Goal: Task Accomplishment & Management: Use online tool/utility

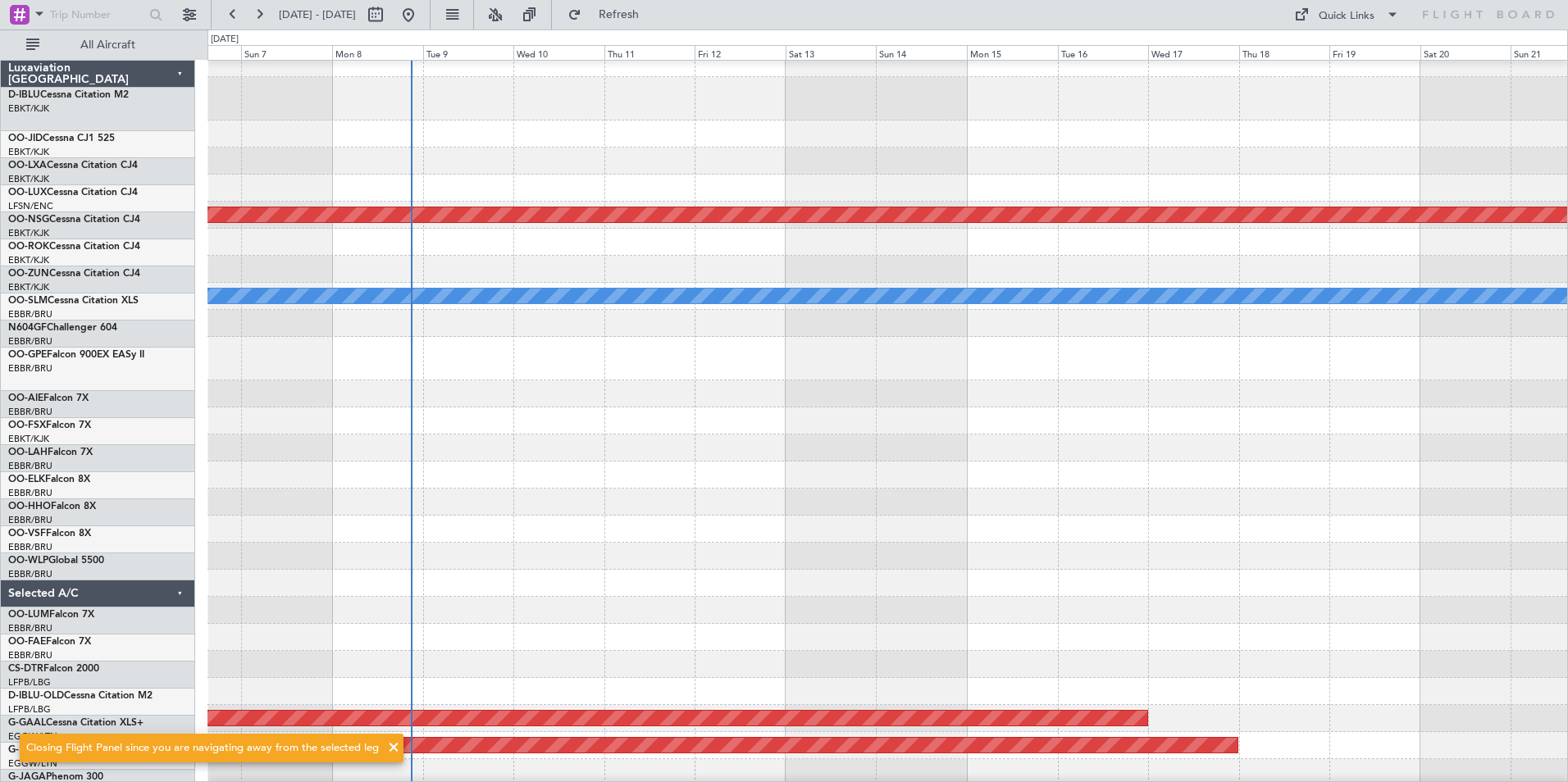
scroll to position [11, 0]
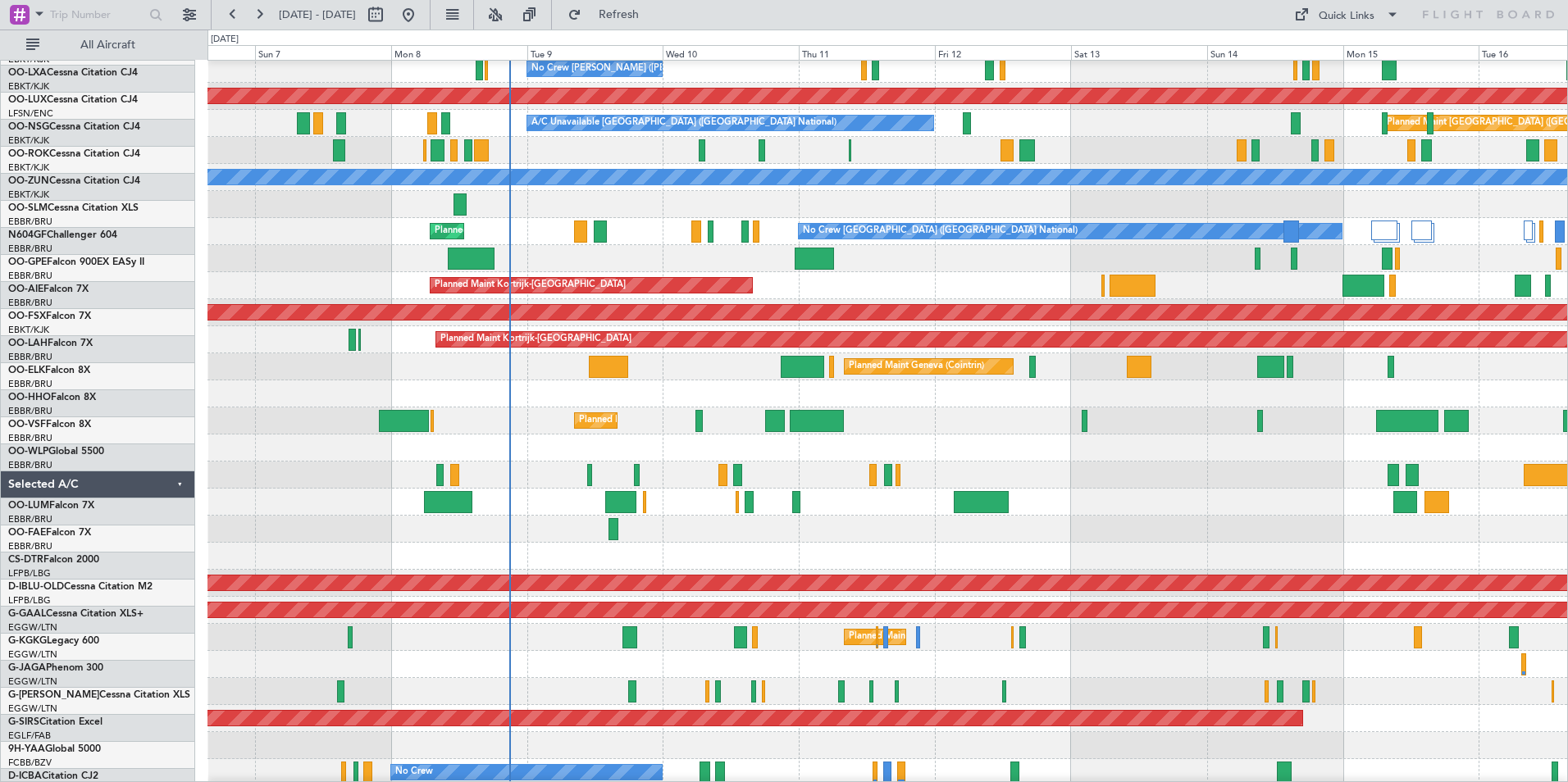
click at [674, 489] on div "Owner Melsbroek Air Base" at bounding box center [887, 502] width 1359 height 27
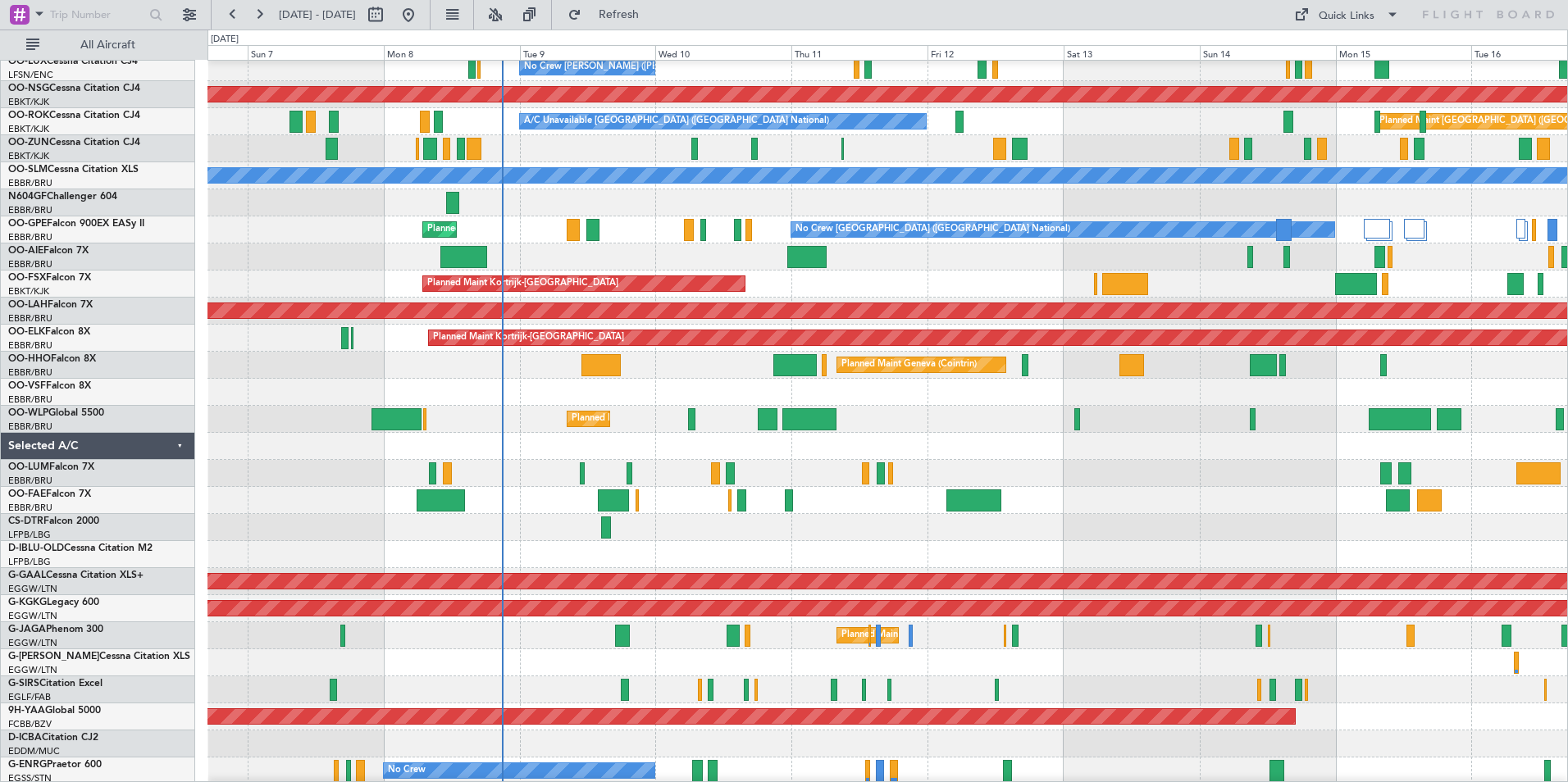
click at [1028, 373] on div "Planned Maint Geneva (Cointrin)" at bounding box center [887, 365] width 1359 height 27
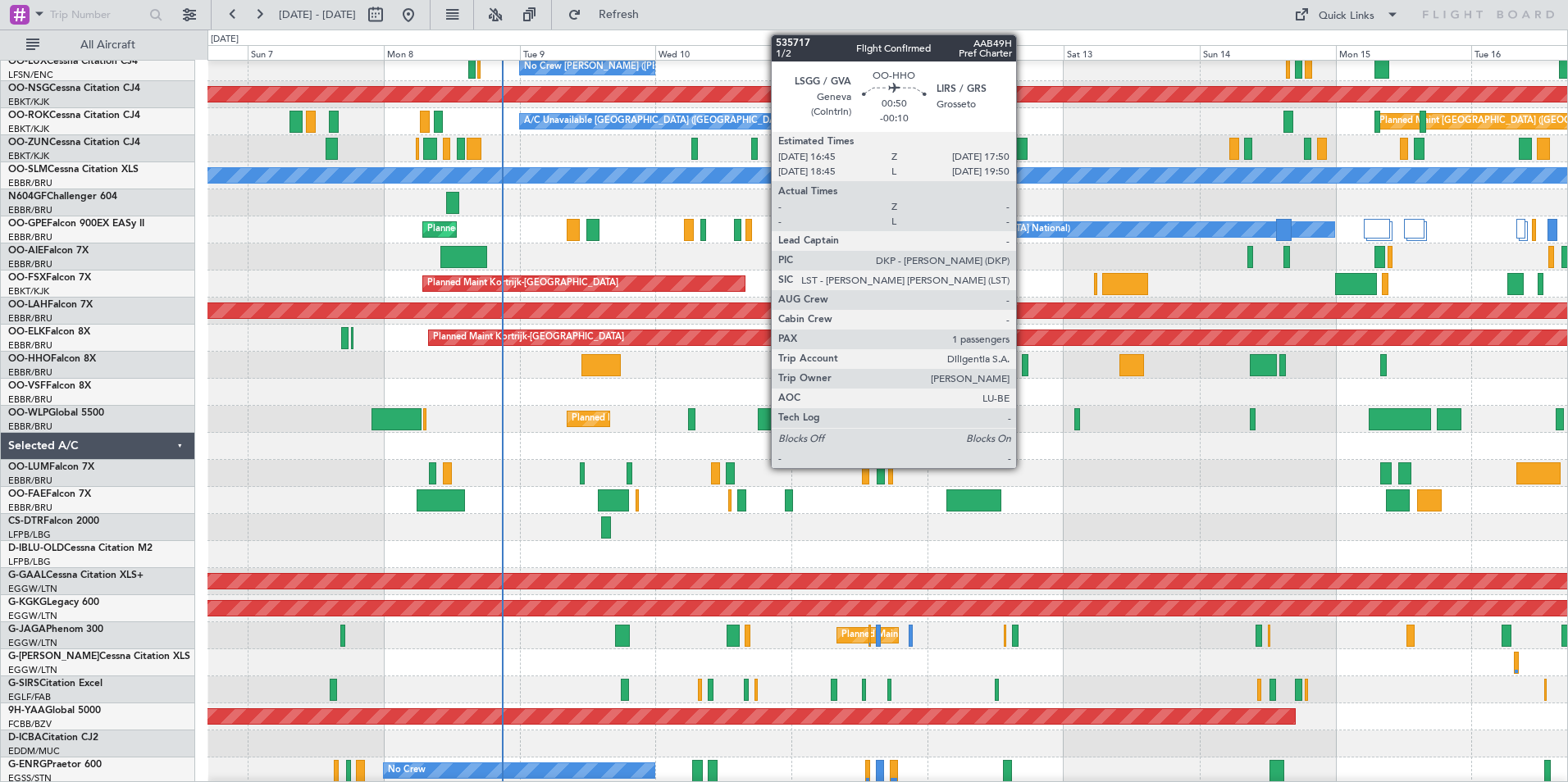
click at [1023, 370] on div at bounding box center [1025, 365] width 6 height 22
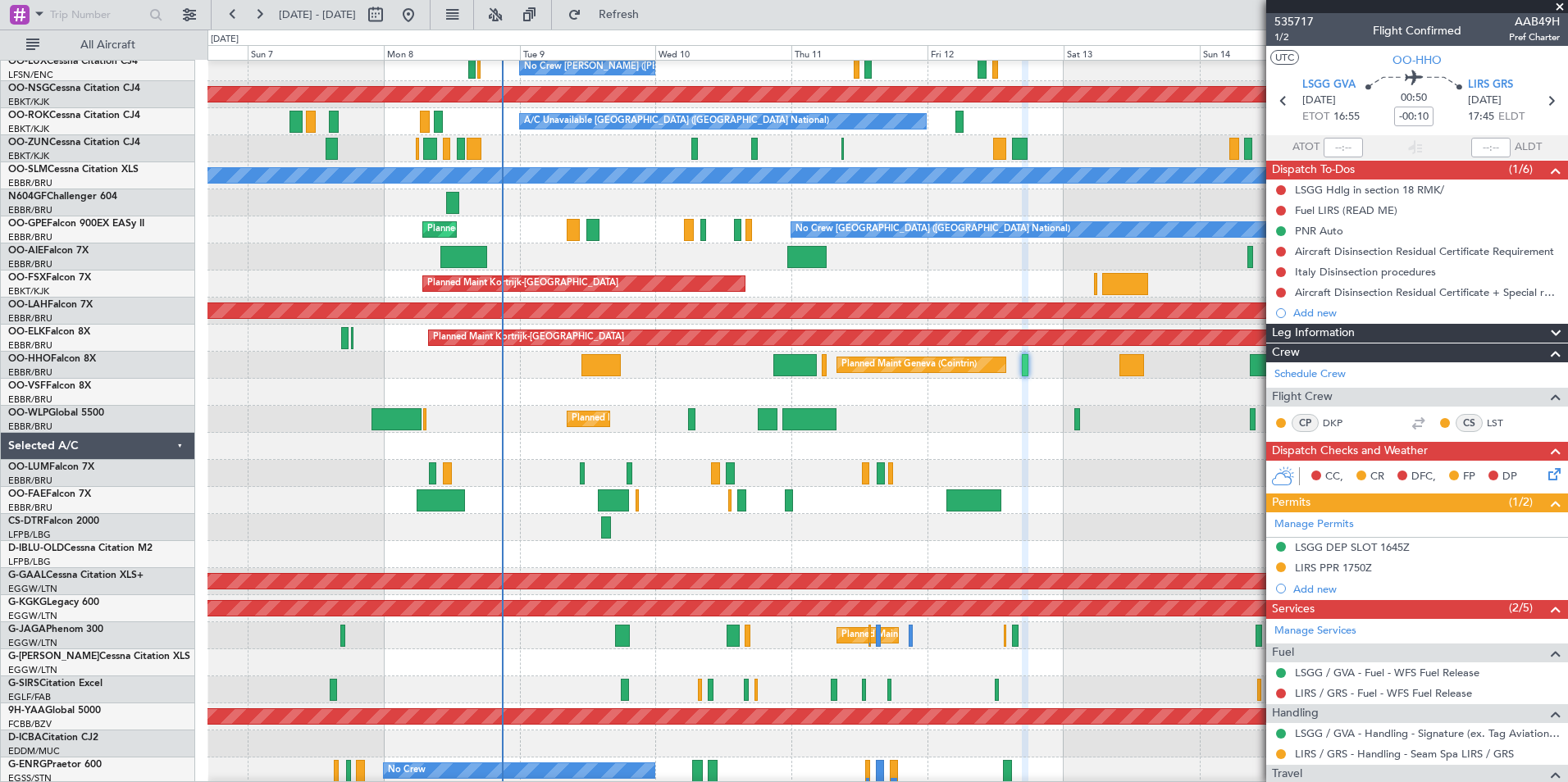
click at [243, 514] on div "Owner Melsbroek Air Base" at bounding box center [887, 500] width 1359 height 27
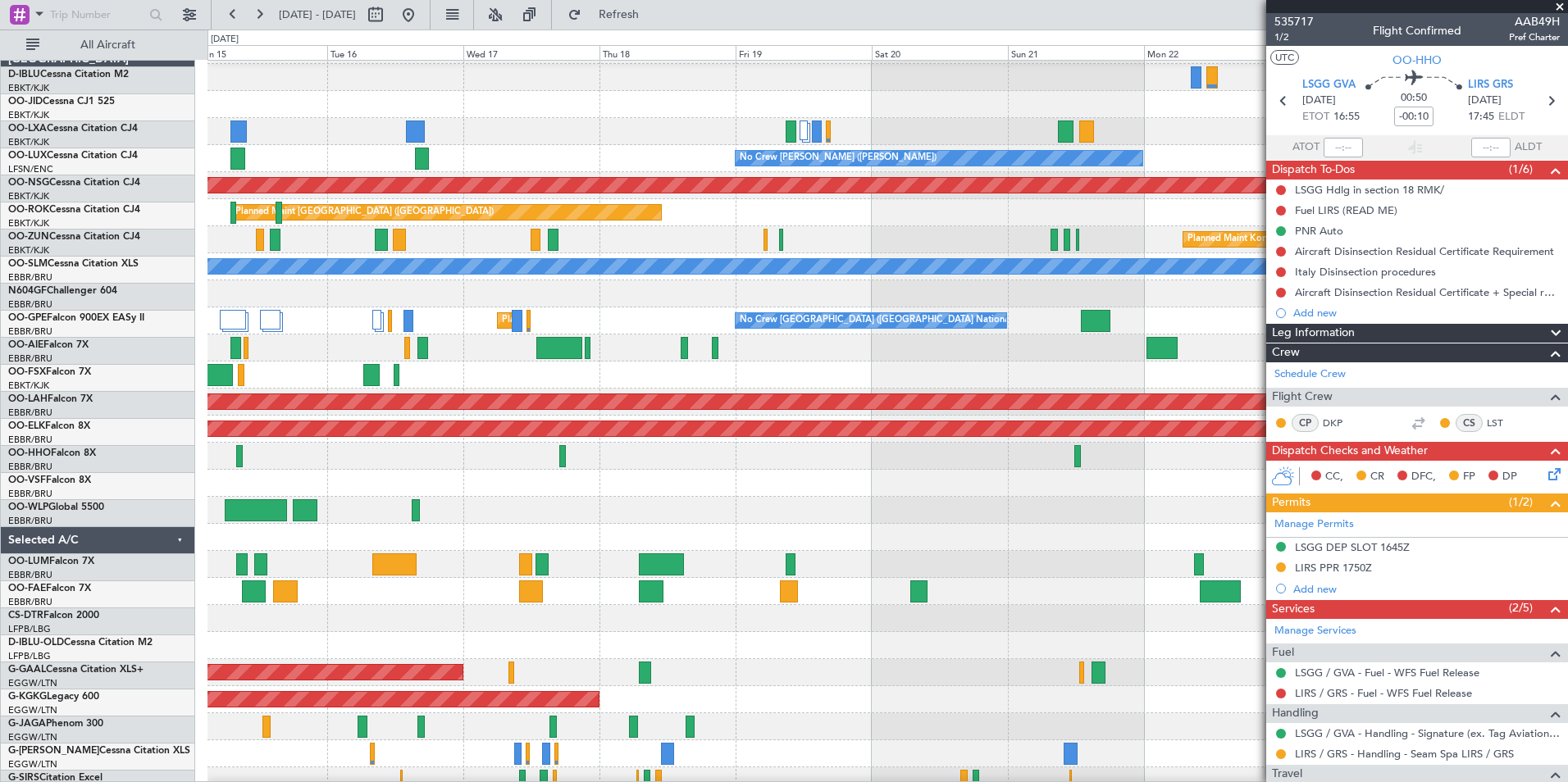
scroll to position [24, 0]
click at [584, 585] on div at bounding box center [887, 591] width 1359 height 27
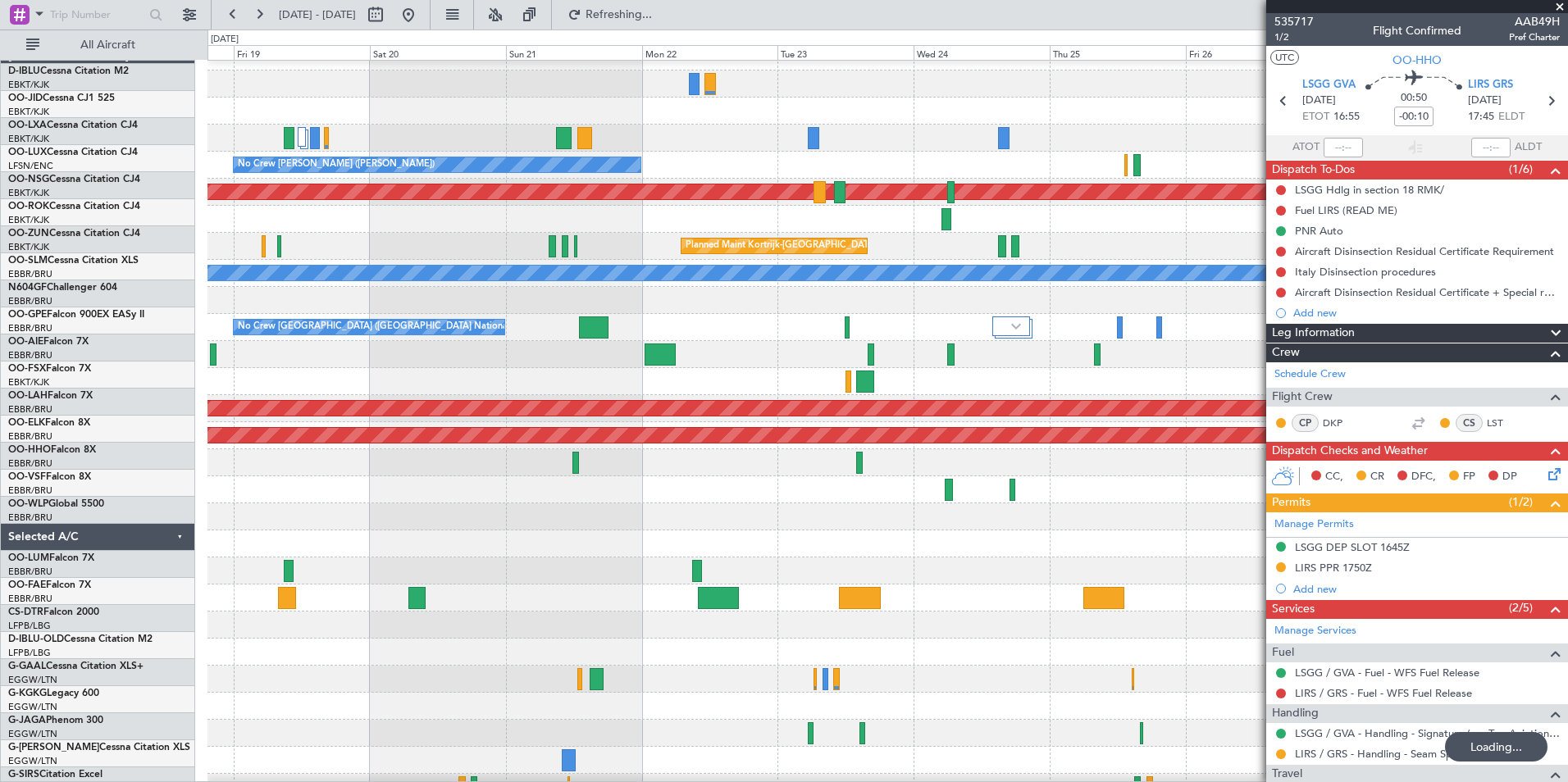
scroll to position [17, 0]
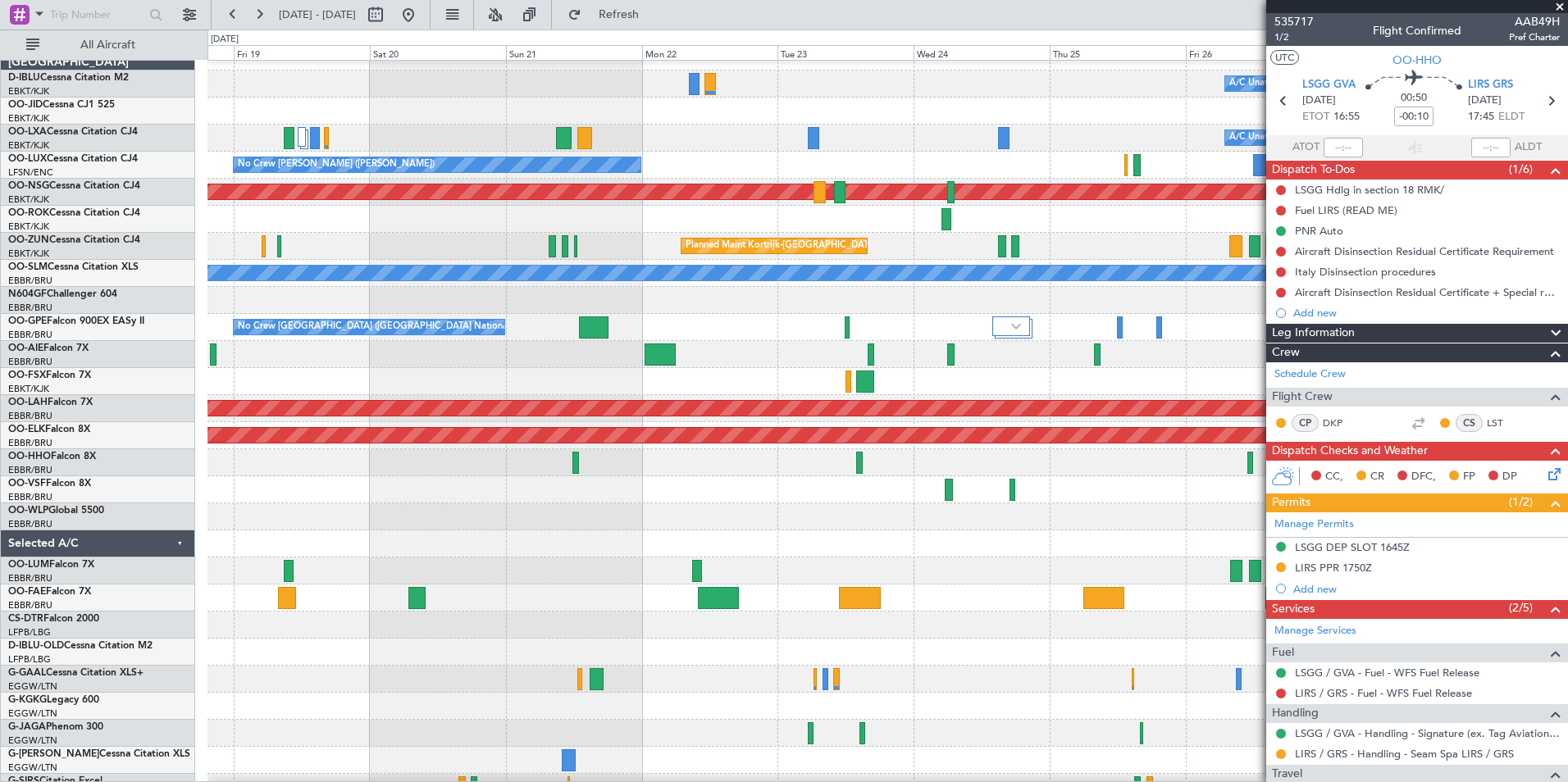
click at [818, 559] on div "Owner Melsbroek Air Base" at bounding box center [887, 571] width 1359 height 27
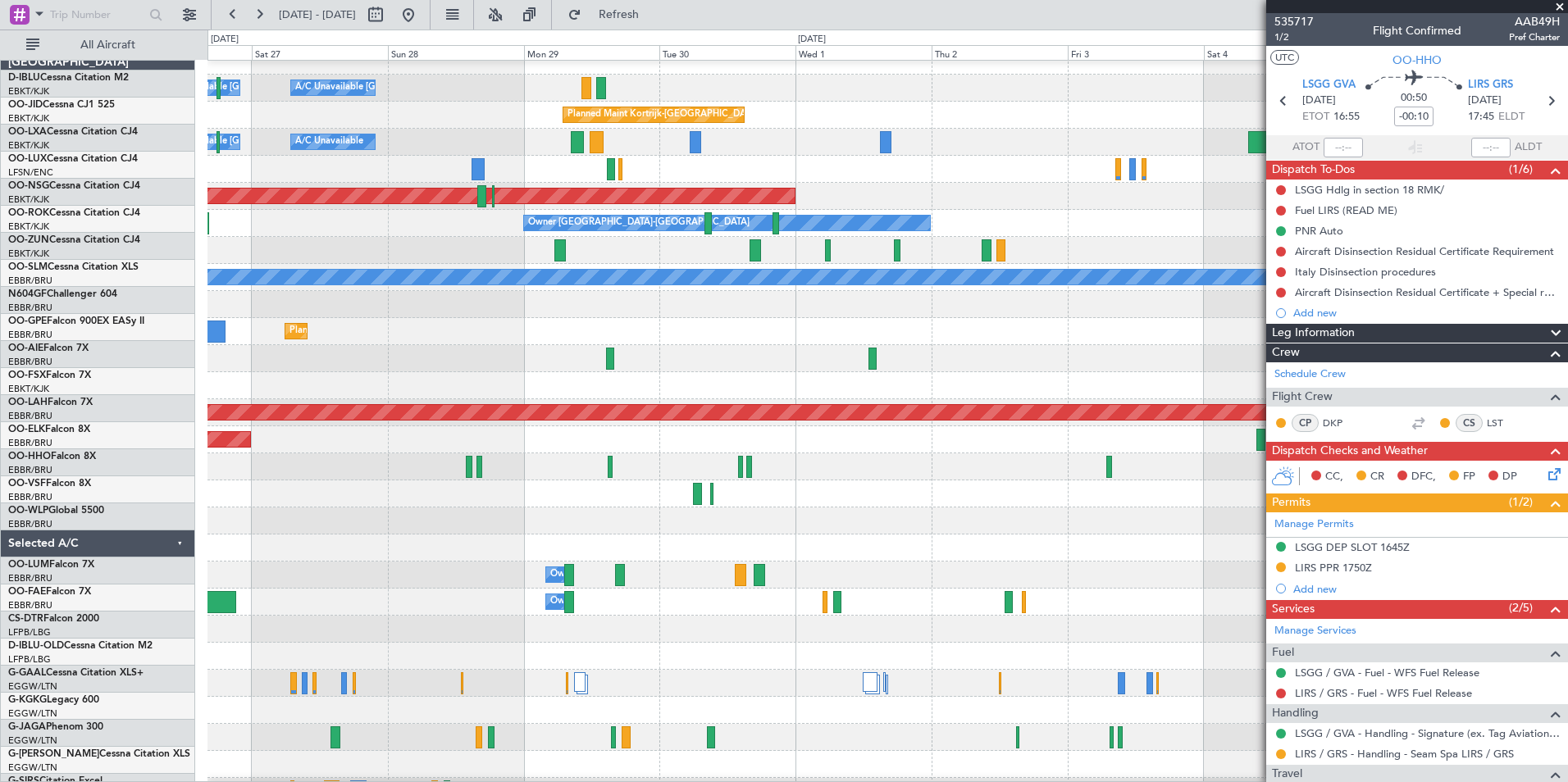
click at [362, 564] on div "Owner Melsbroek Air Base" at bounding box center [887, 575] width 1359 height 27
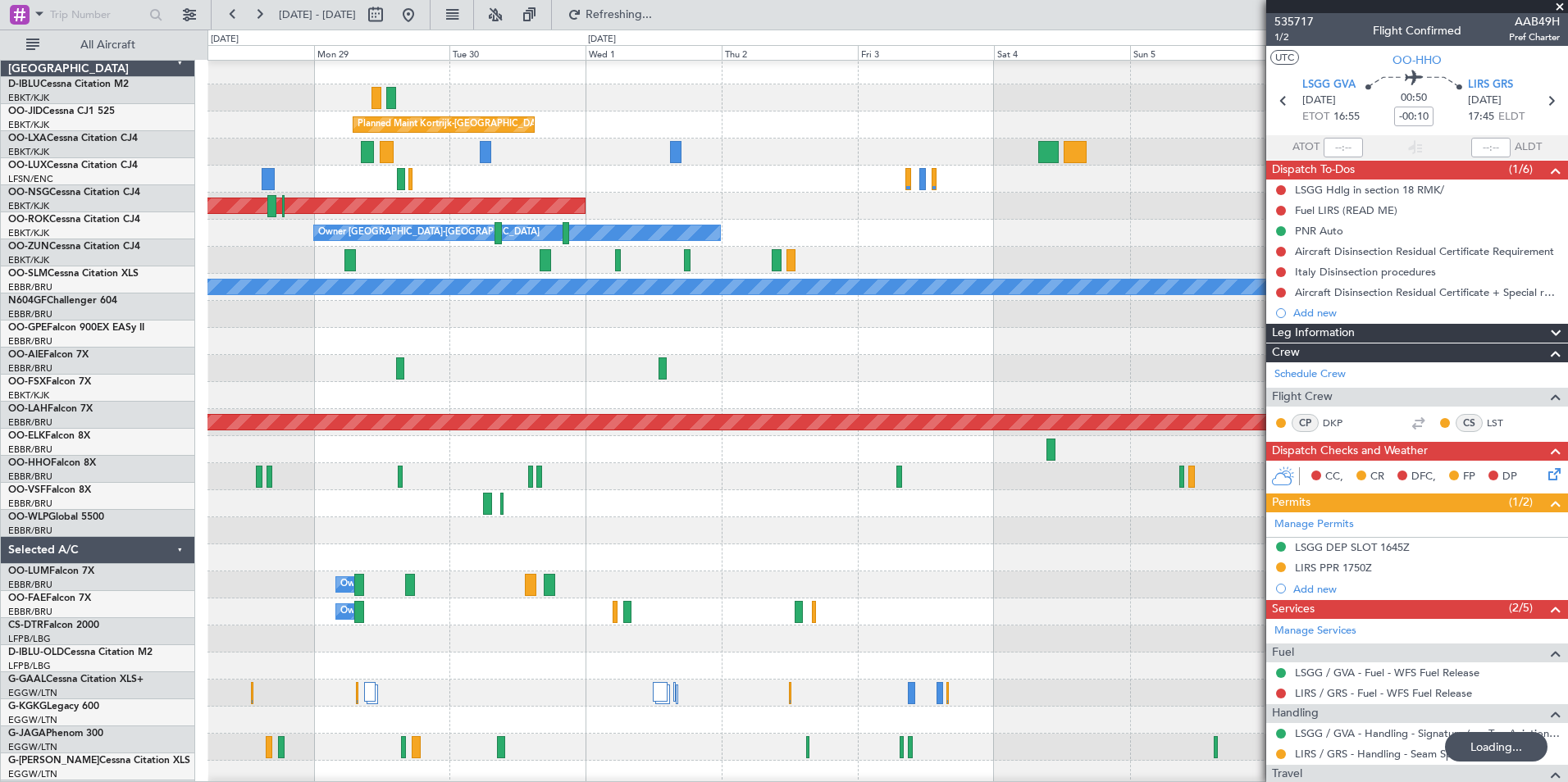
scroll to position [4, 0]
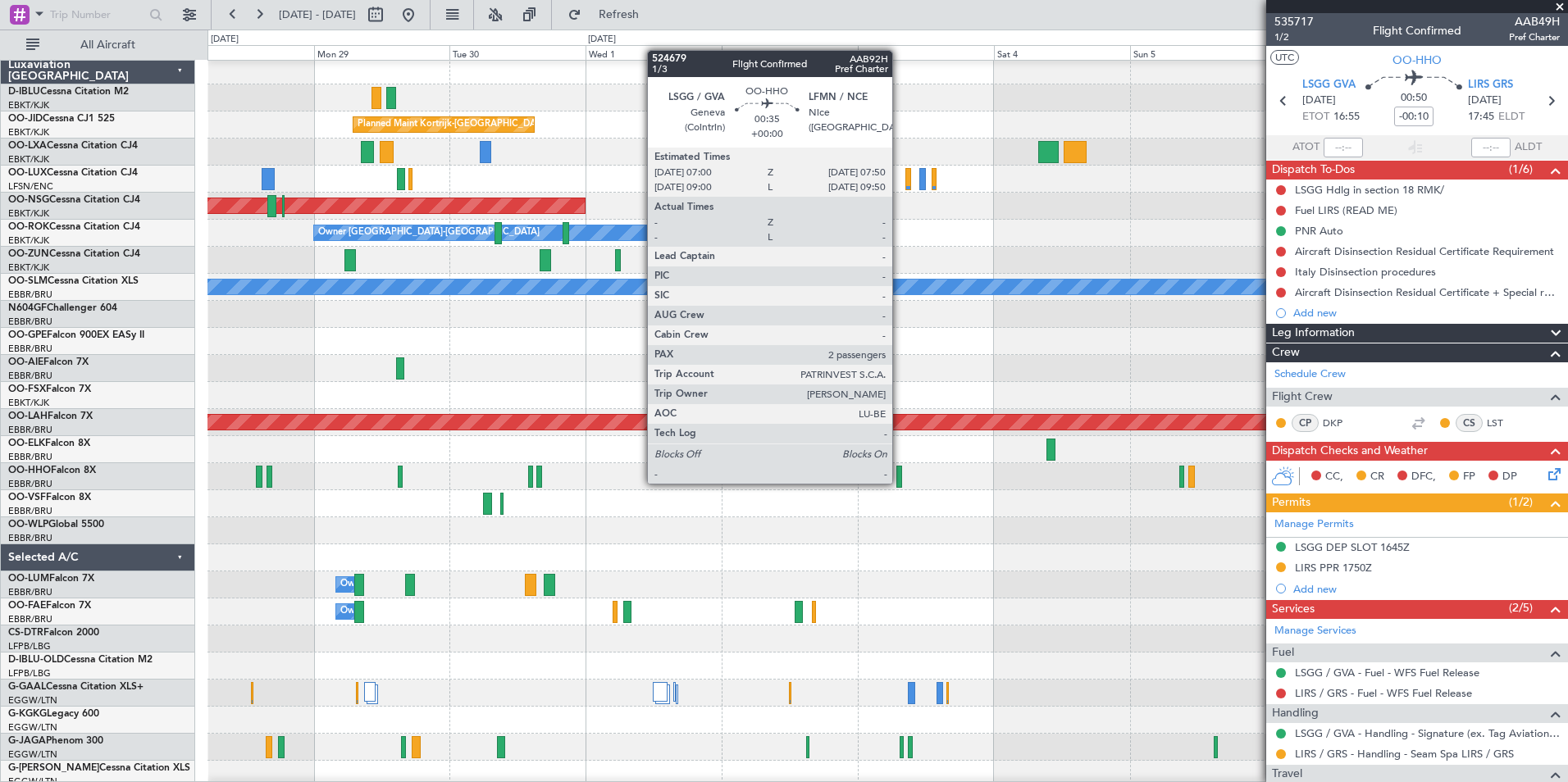
click at [899, 482] on div at bounding box center [898, 476] width 4 height 22
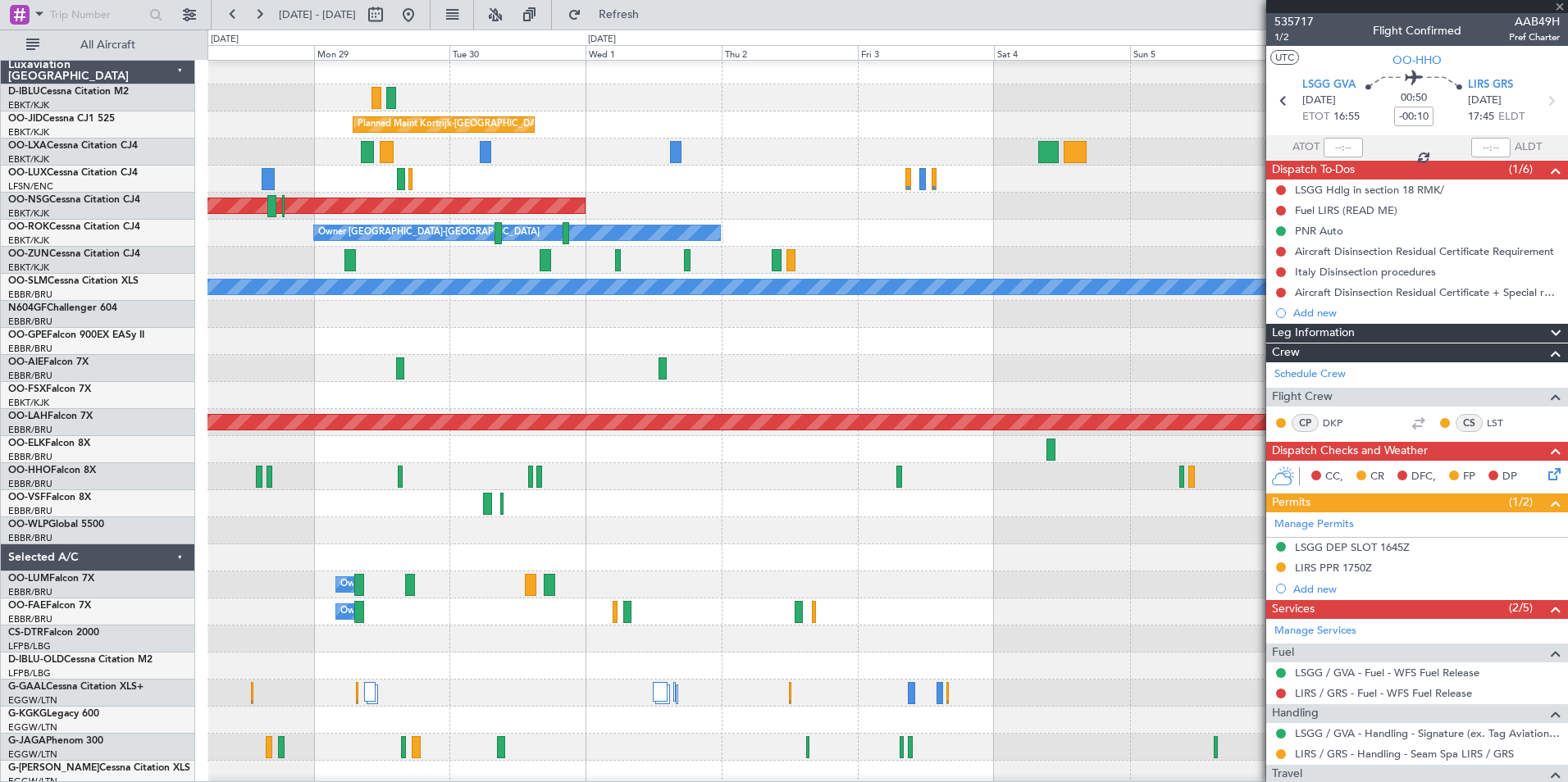
type input "2"
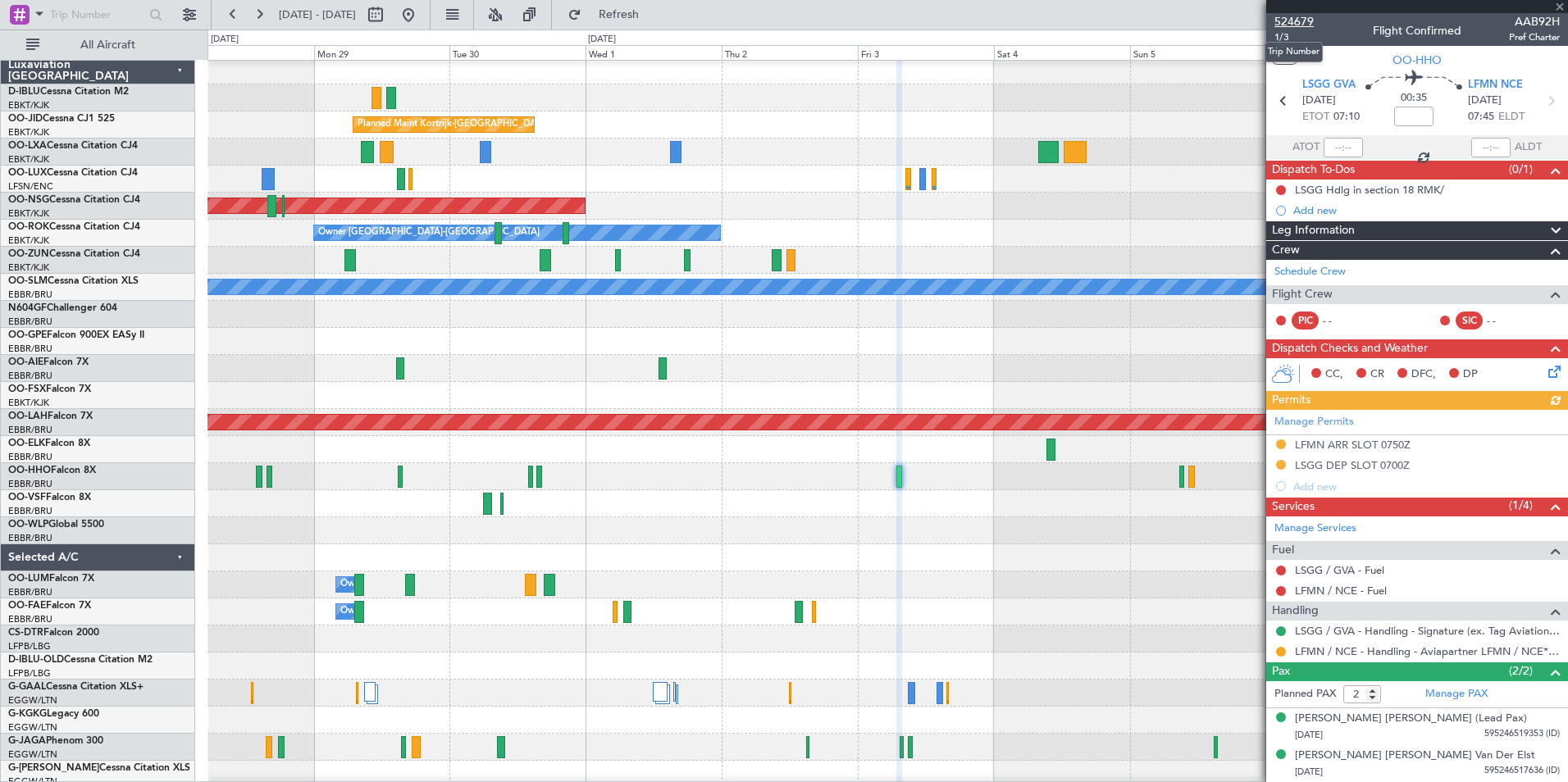
click at [1296, 20] on span "524679" at bounding box center [1294, 21] width 39 height 17
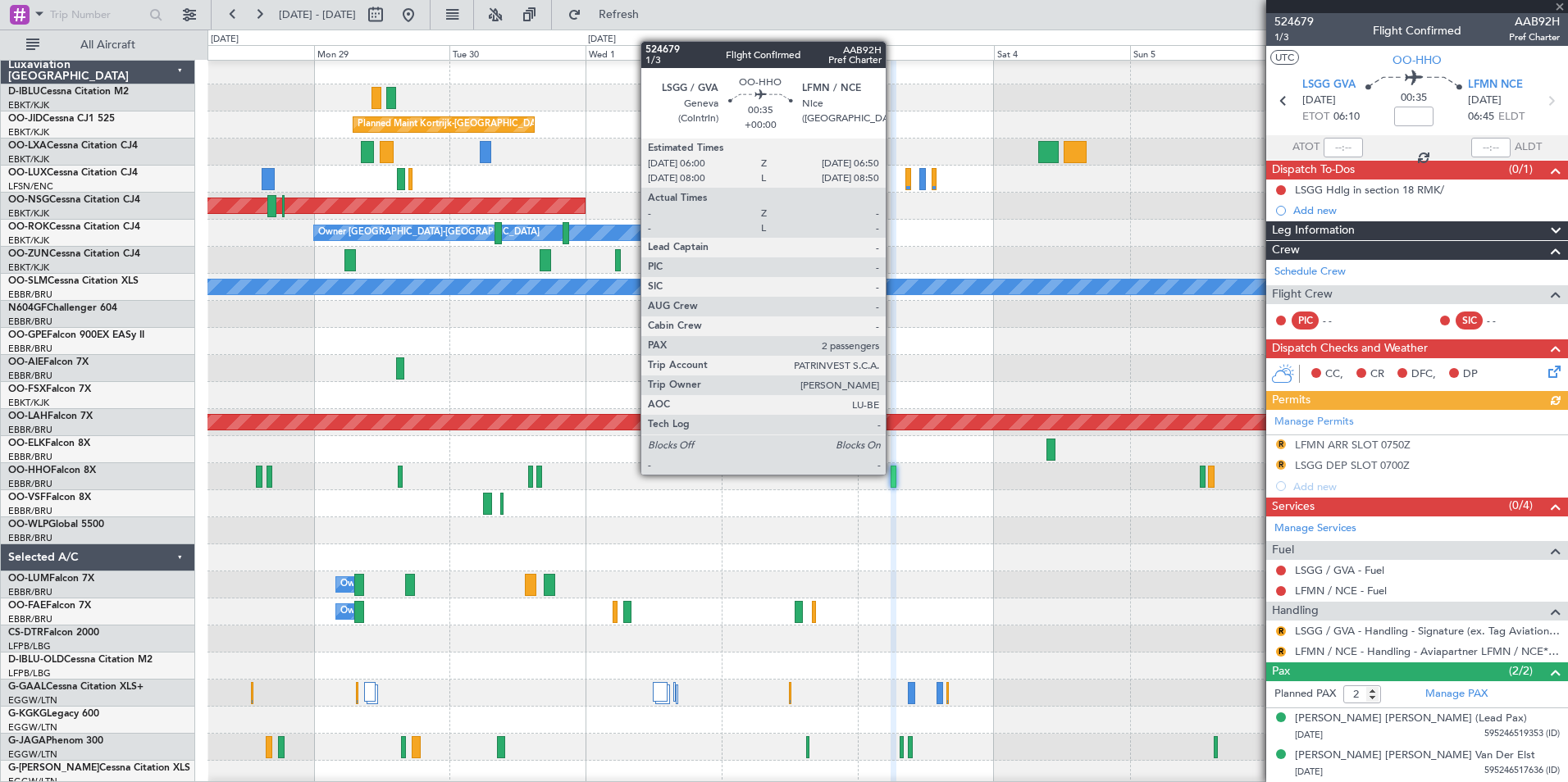
click at [893, 473] on div at bounding box center [892, 476] width 4 height 22
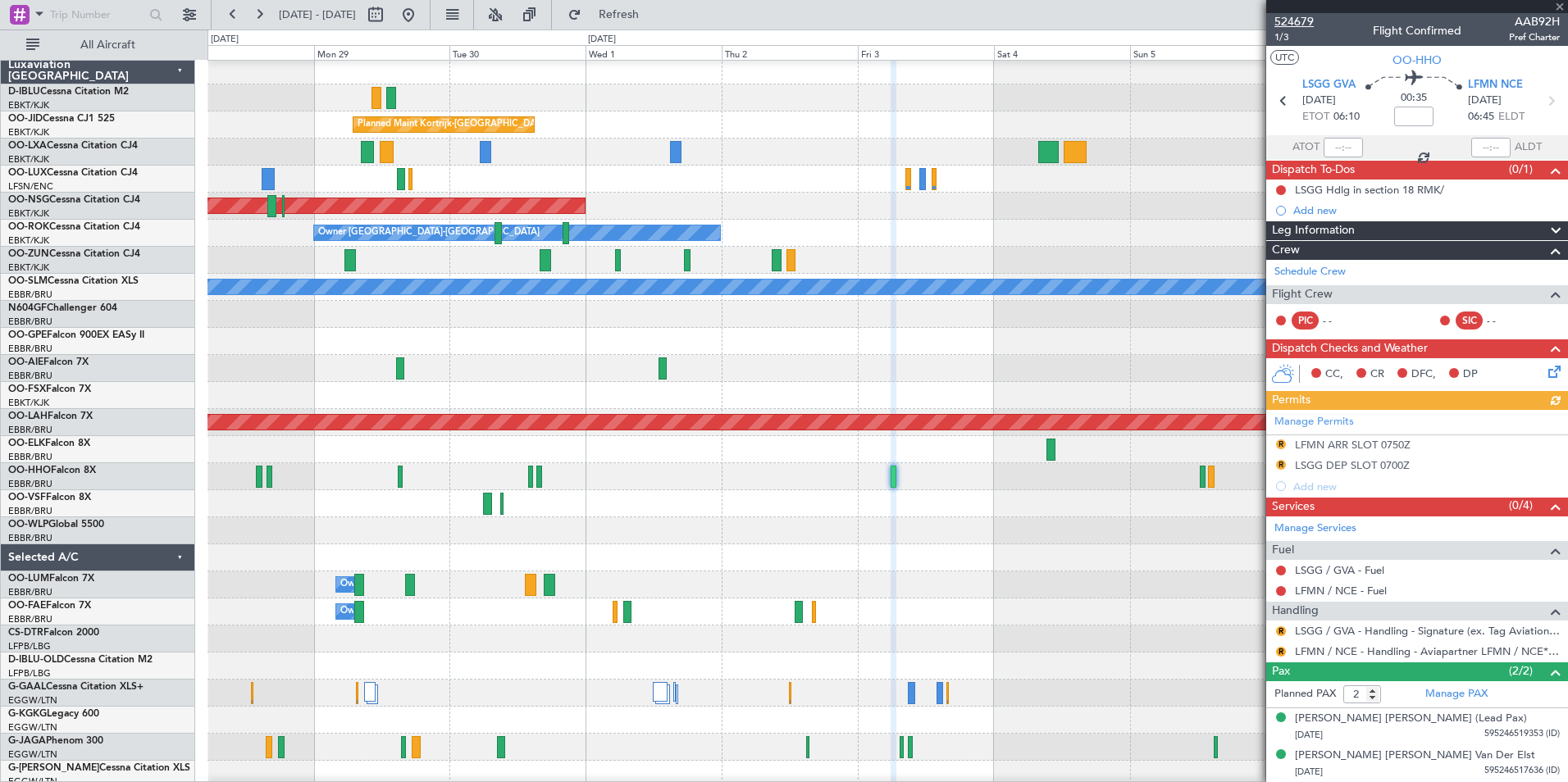
click at [1291, 21] on span "524679" at bounding box center [1294, 21] width 39 height 17
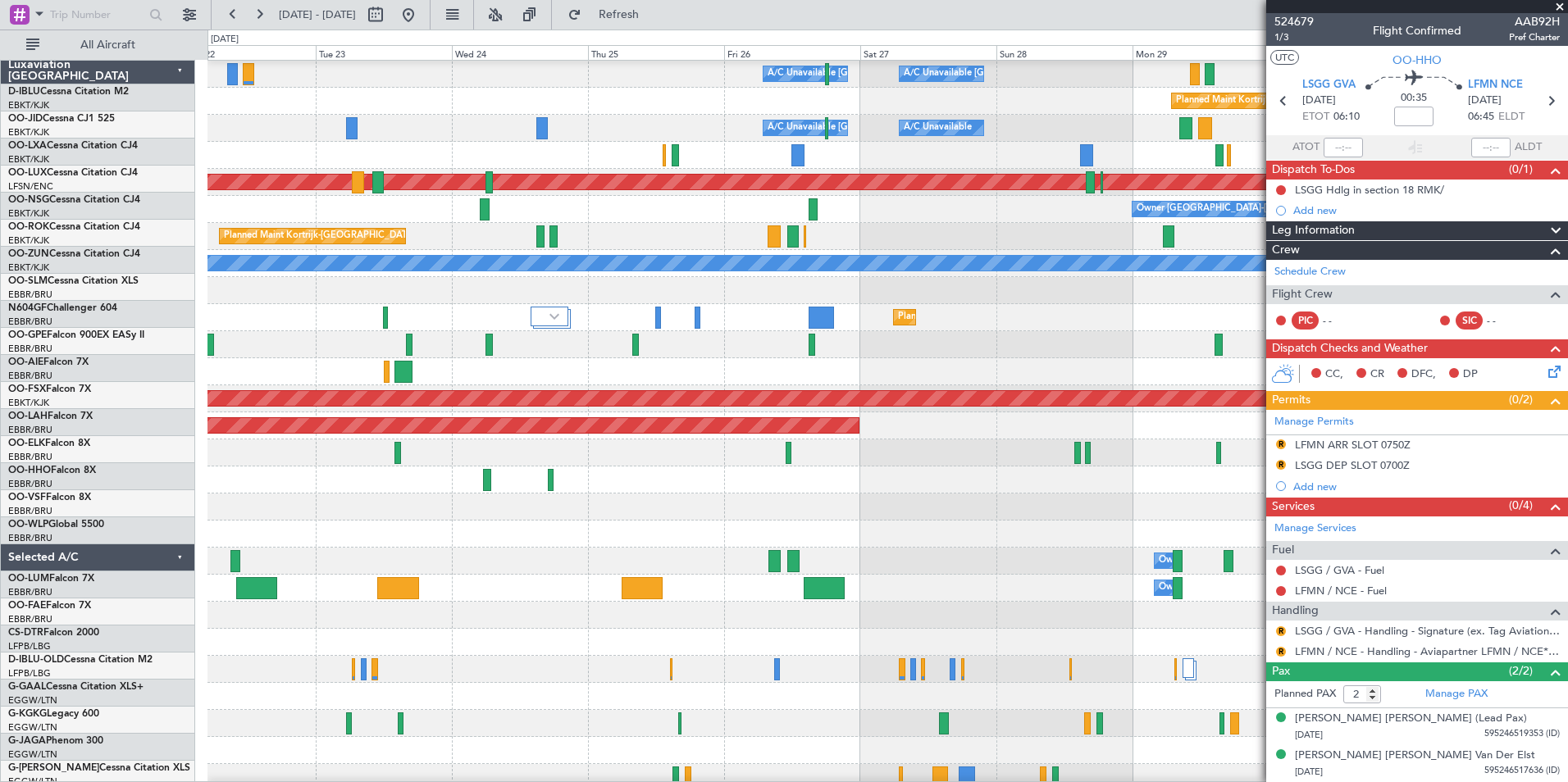
scroll to position [27, 0]
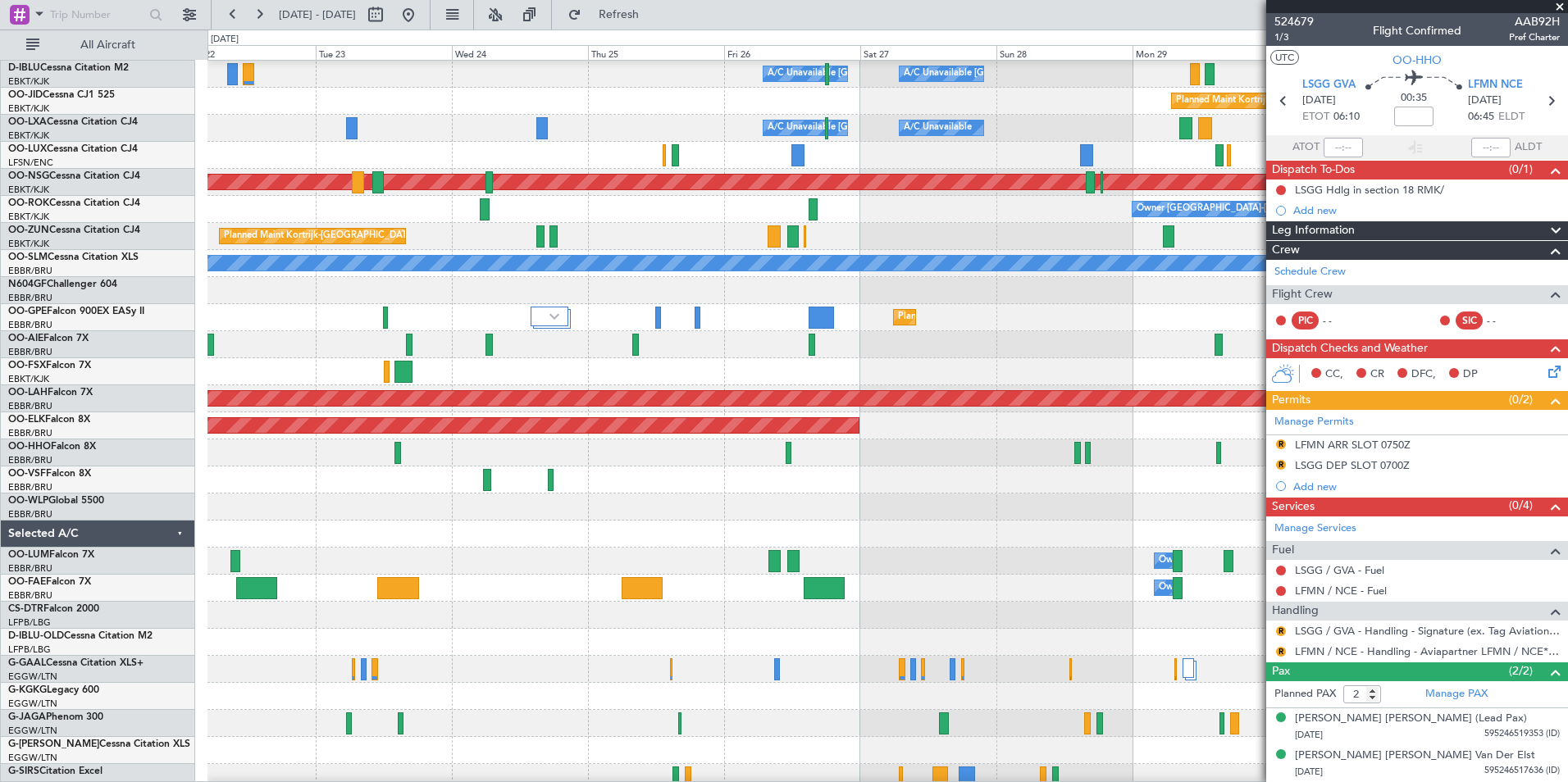
click at [1272, 438] on fb-app "[DATE] - [DATE] Refresh Quick Links All Aircraft A/C Unavailable [GEOGRAPHIC_DA…" at bounding box center [784, 397] width 1568 height 769
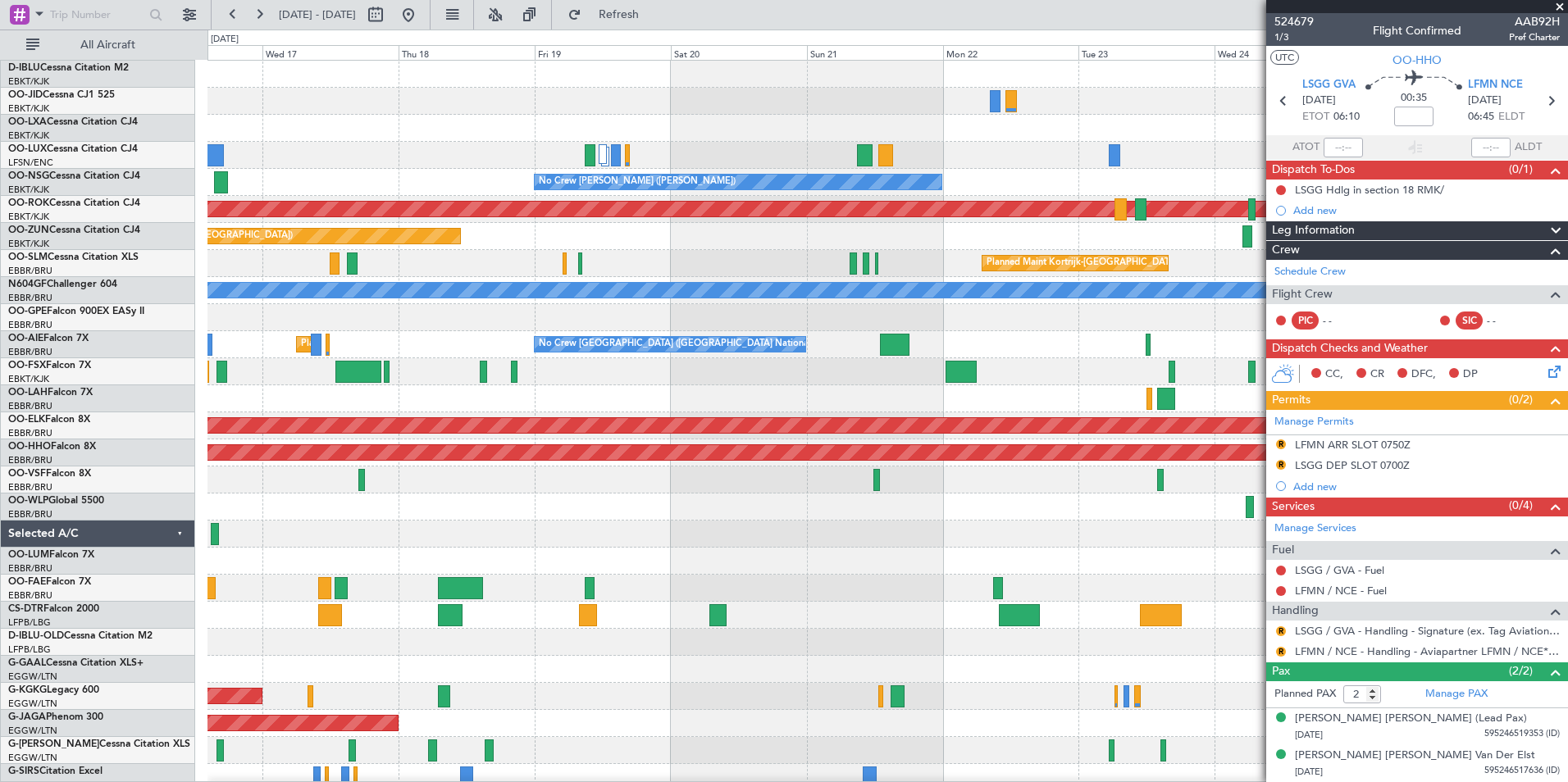
scroll to position [0, 0]
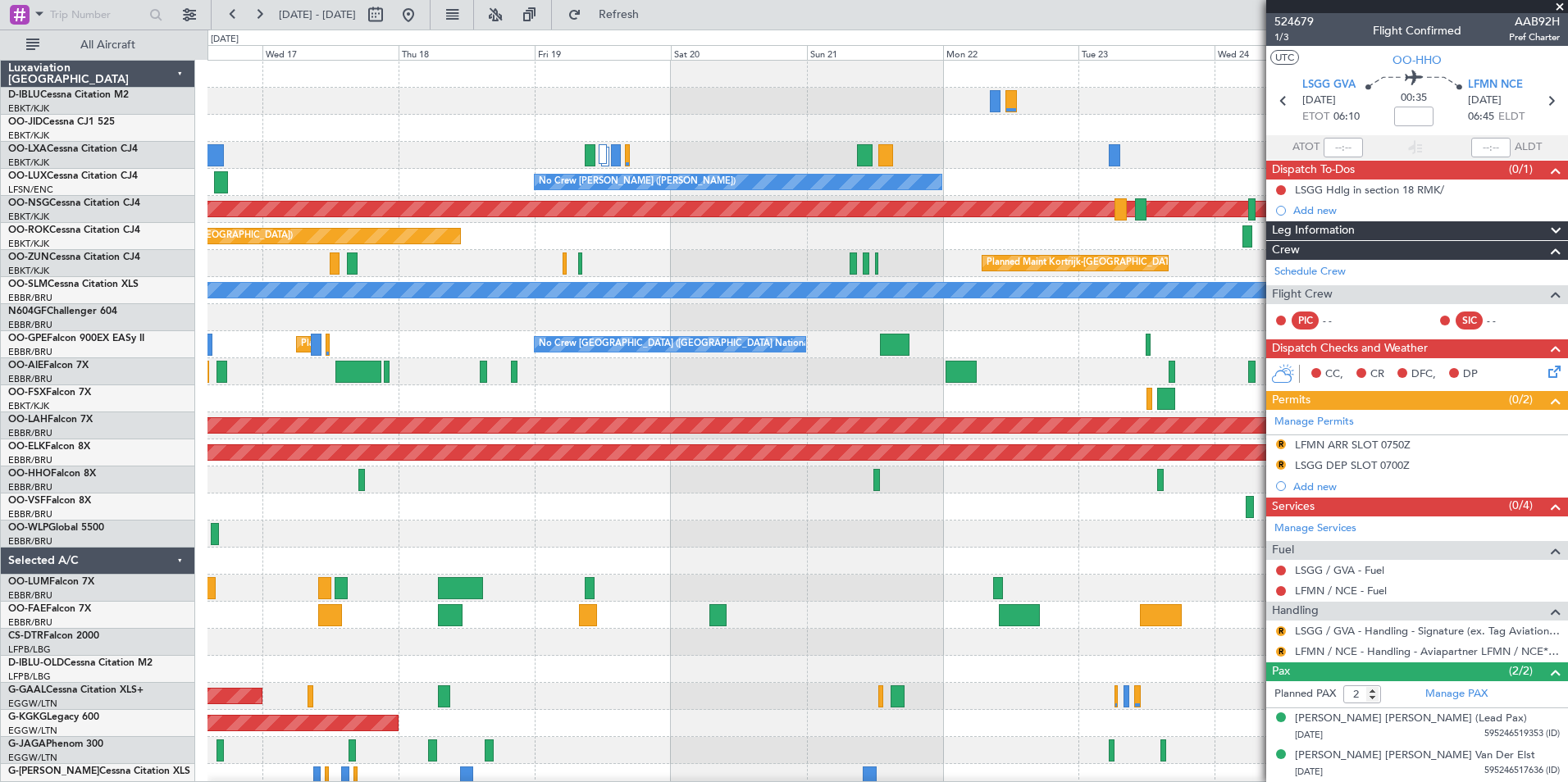
click at [1316, 519] on fb-app "[DATE] - [DATE] Refresh Quick Links All Aircraft A/C Unavailable [GEOGRAPHIC_DA…" at bounding box center [784, 397] width 1568 height 769
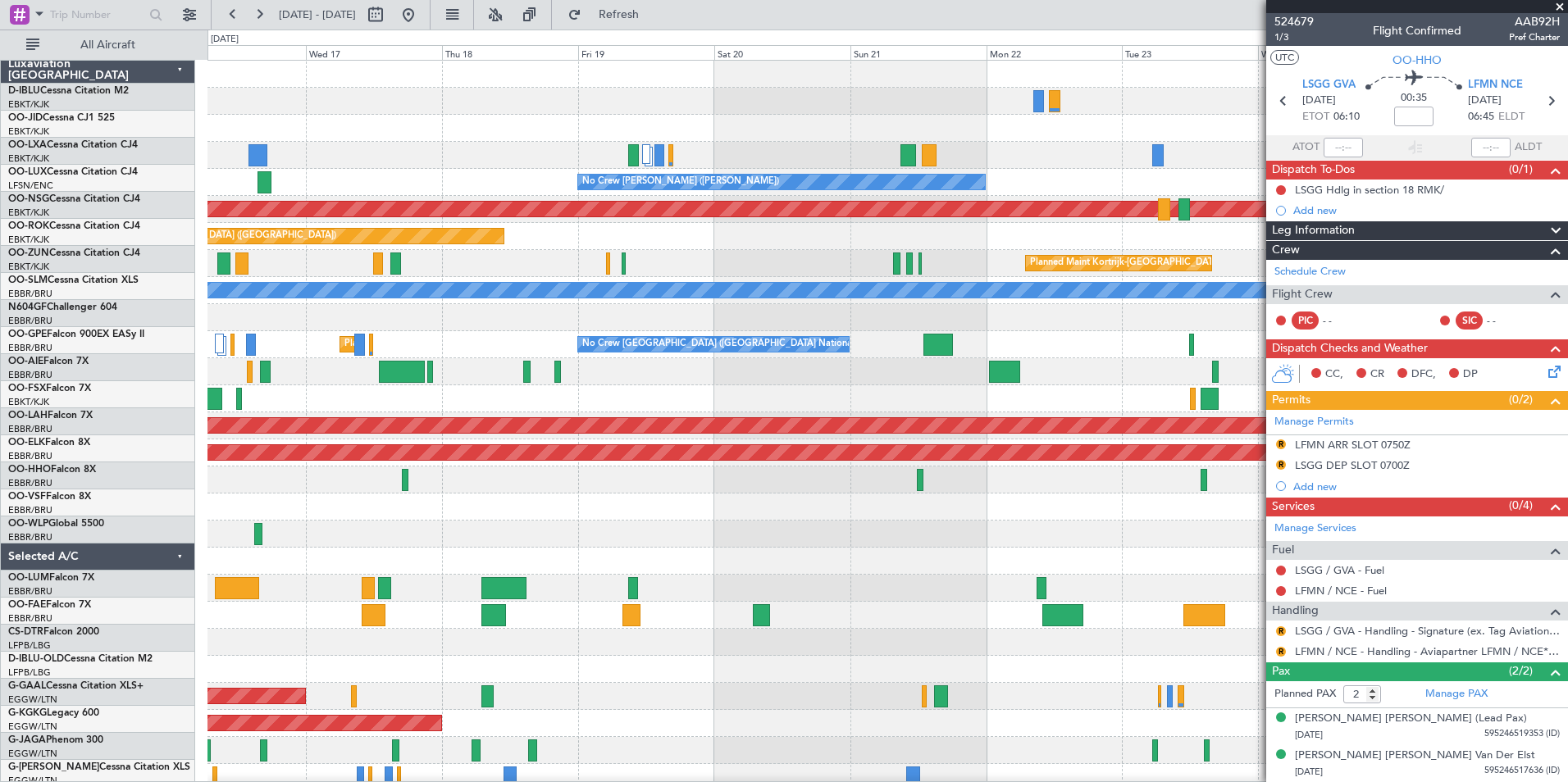
click at [1143, 523] on div at bounding box center [887, 534] width 1359 height 27
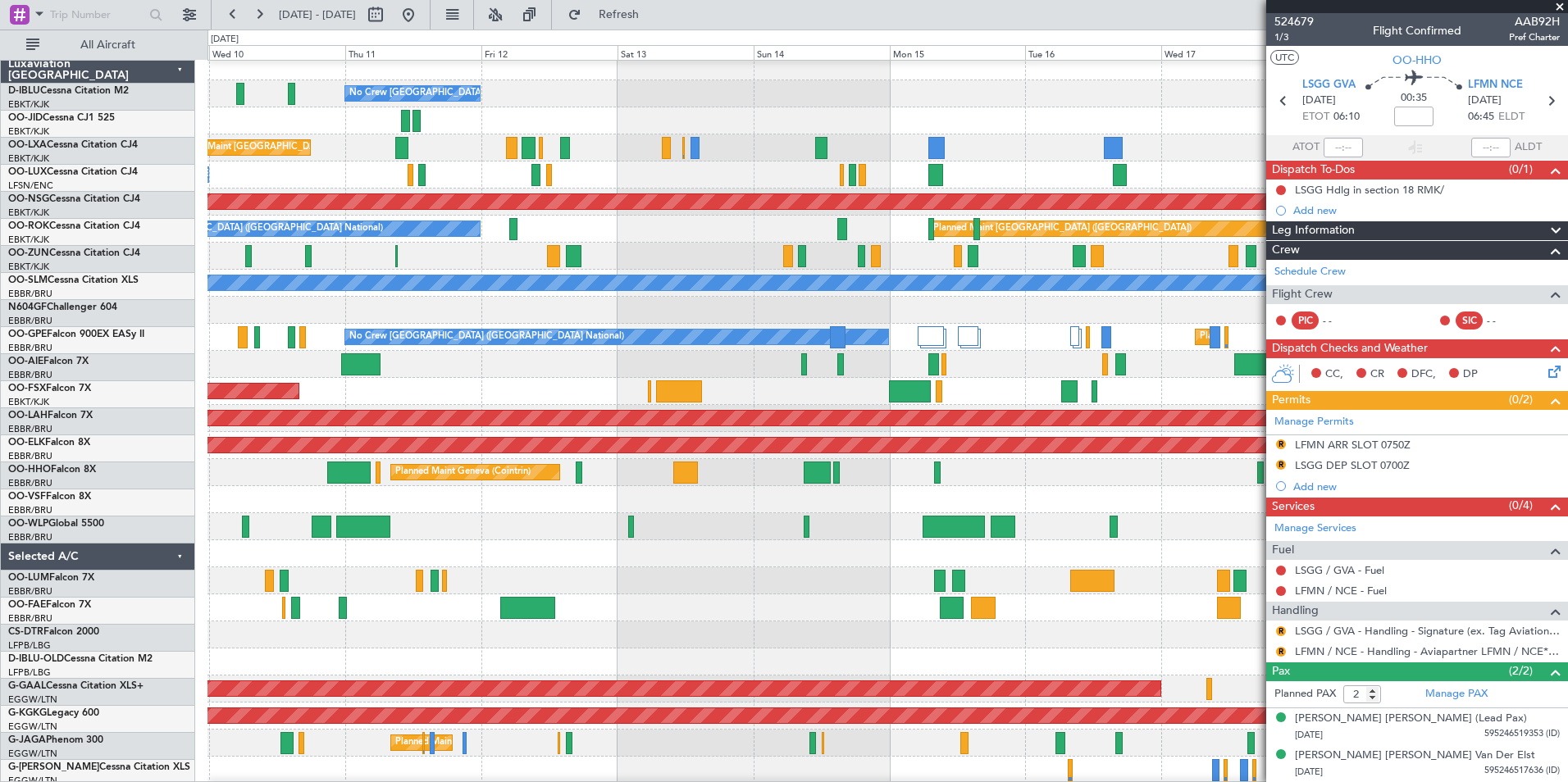
scroll to position [7, 0]
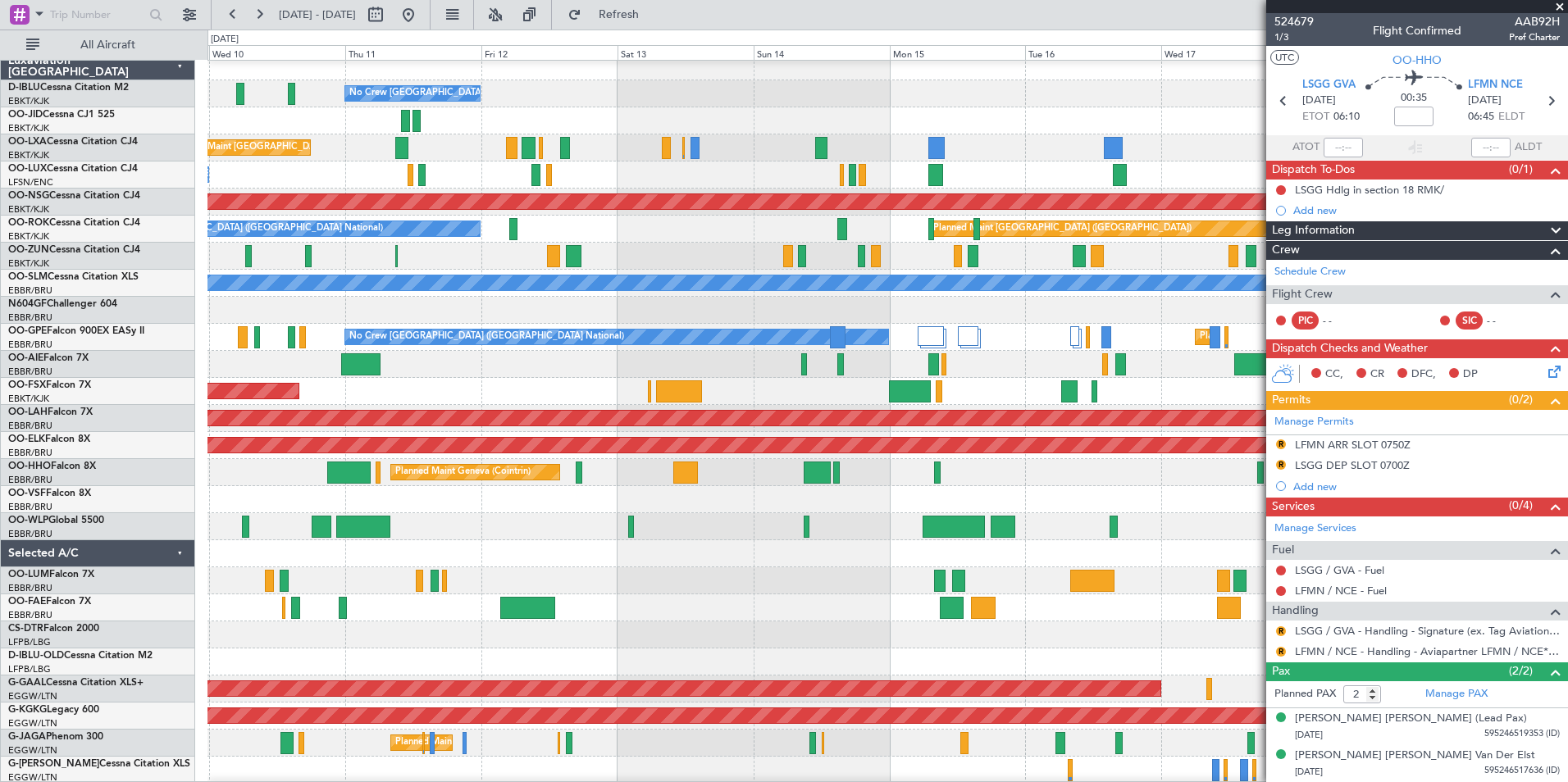
click at [541, 582] on div "No Crew [GEOGRAPHIC_DATA] ([GEOGRAPHIC_DATA] National) Planned Maint [GEOGRAPHI…" at bounding box center [887, 608] width 1359 height 1109
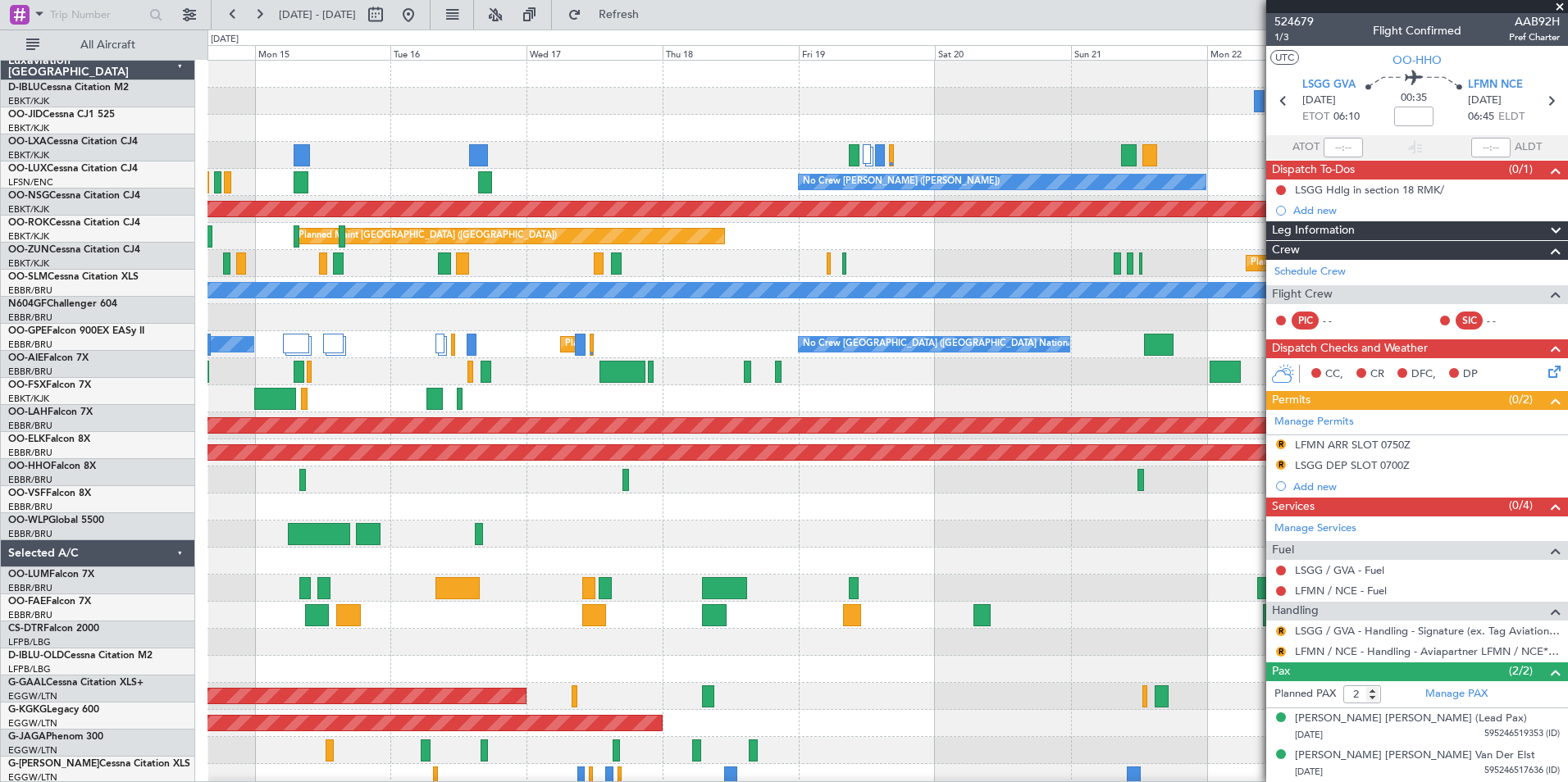
scroll to position [0, 0]
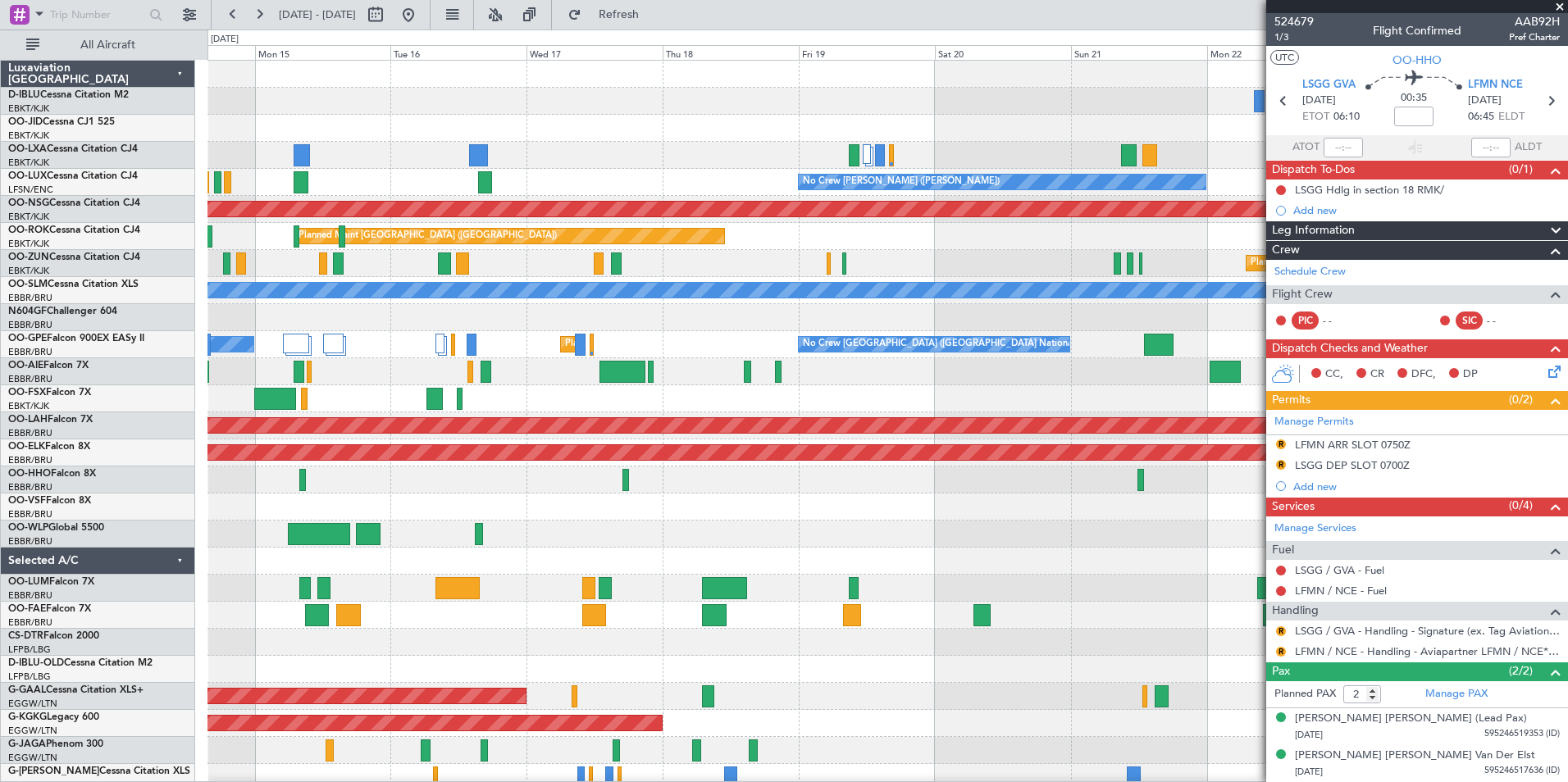
click at [263, 523] on div "A/C Unavailable [GEOGRAPHIC_DATA] ([GEOGRAPHIC_DATA] National) A/C Unavailable …" at bounding box center [887, 616] width 1359 height 1109
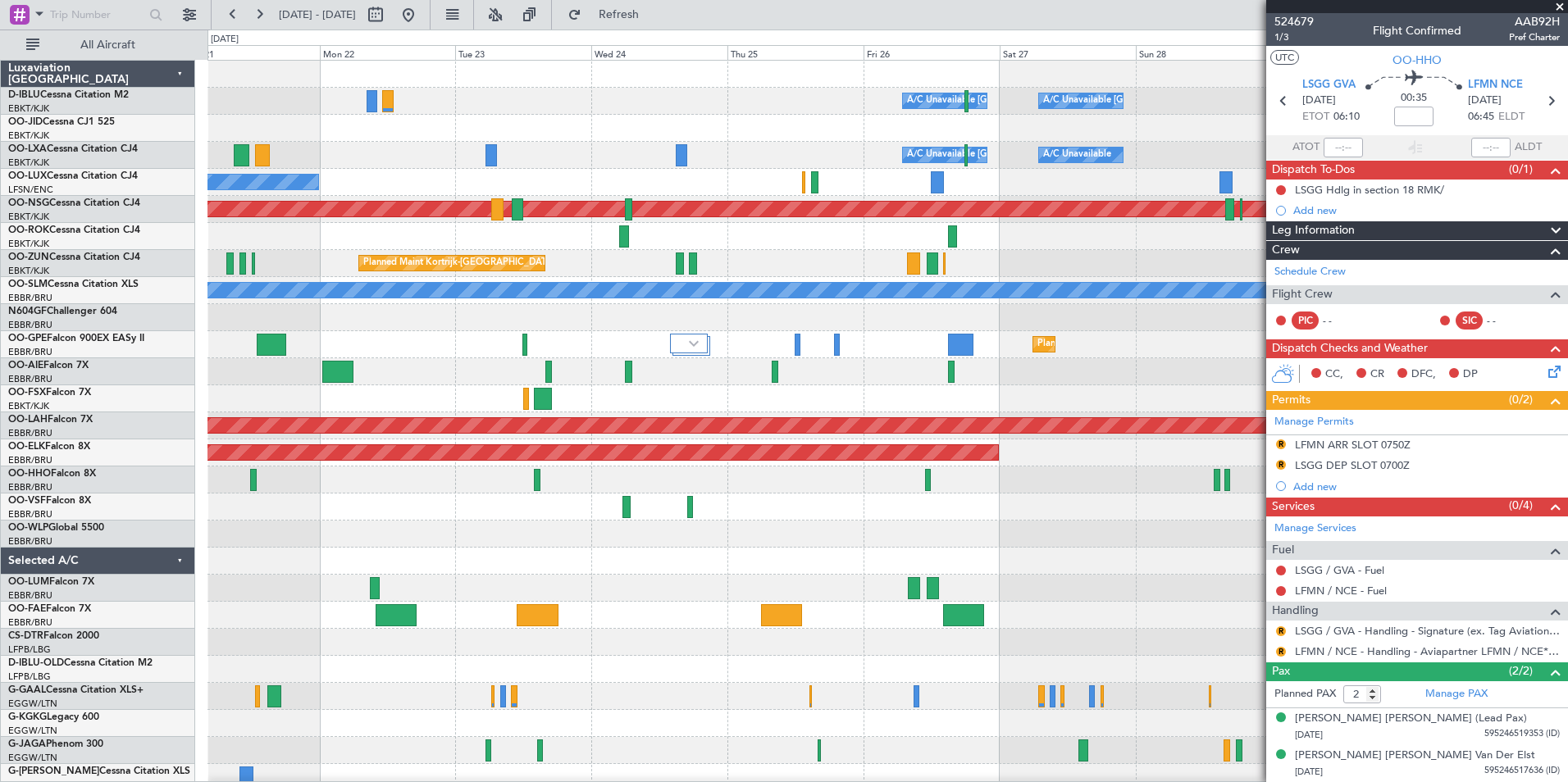
click at [218, 524] on div at bounding box center [887, 534] width 1359 height 27
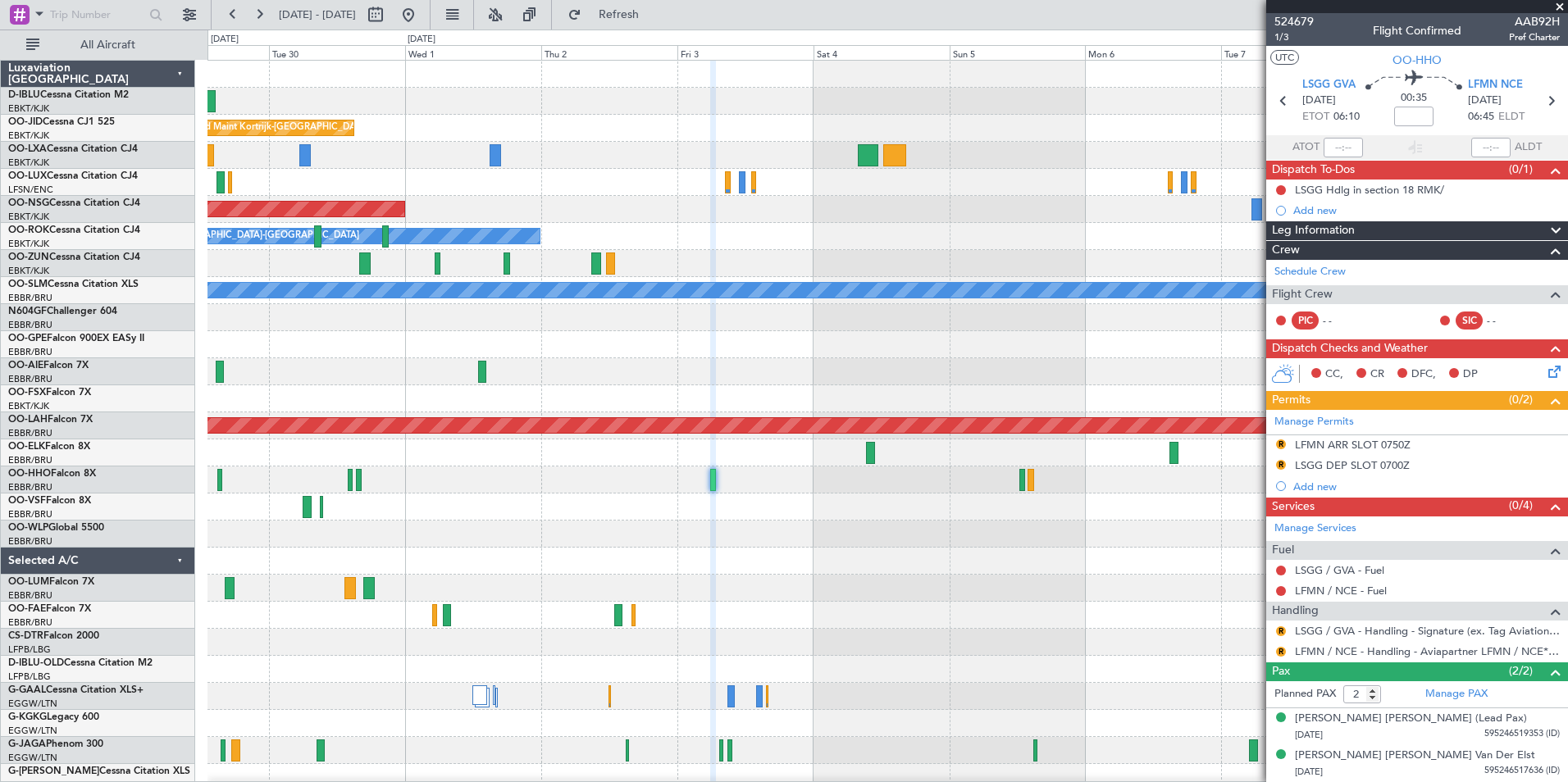
click at [377, 534] on div at bounding box center [887, 534] width 1359 height 27
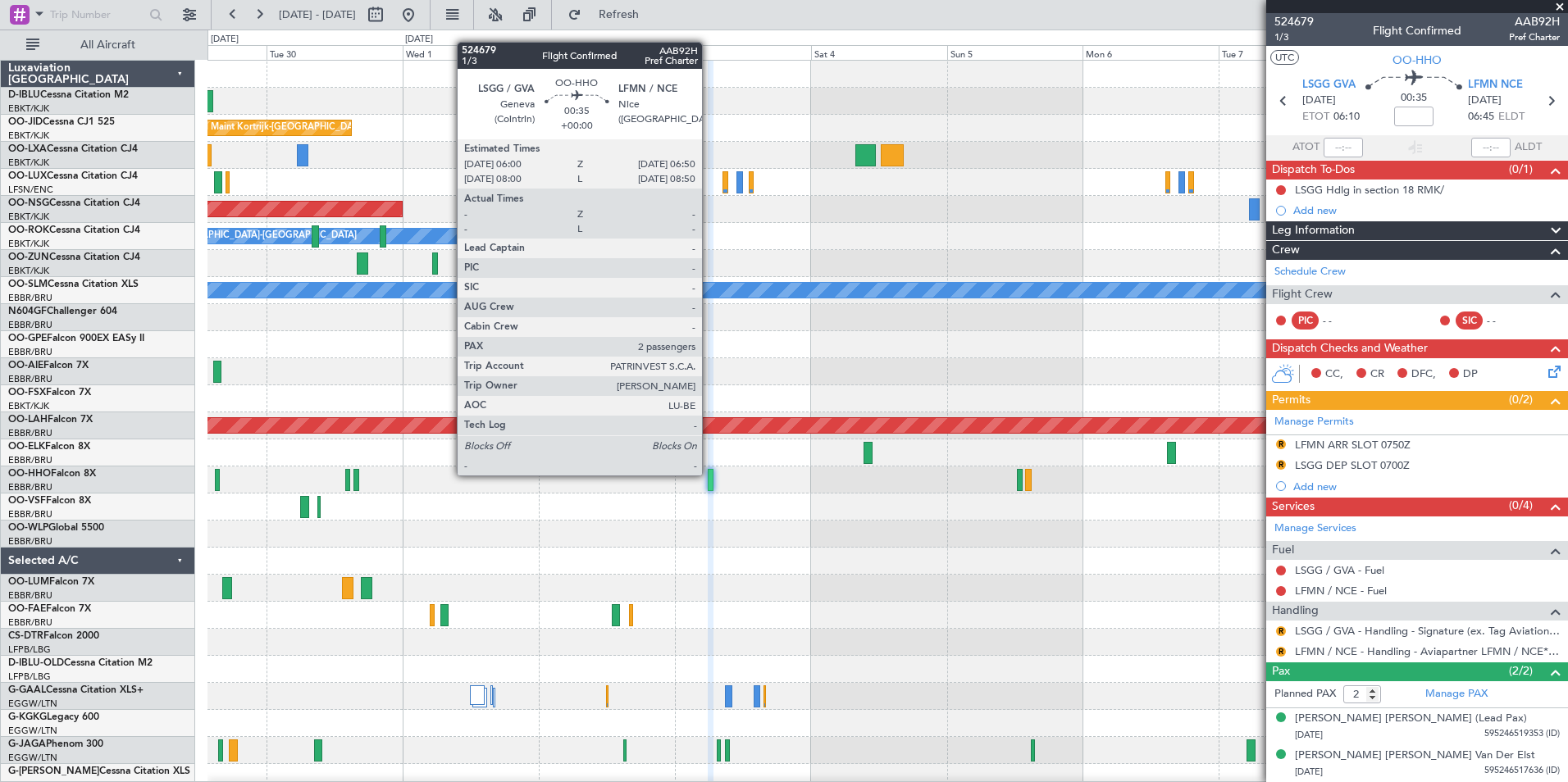
click at [710, 474] on div at bounding box center [710, 480] width 4 height 22
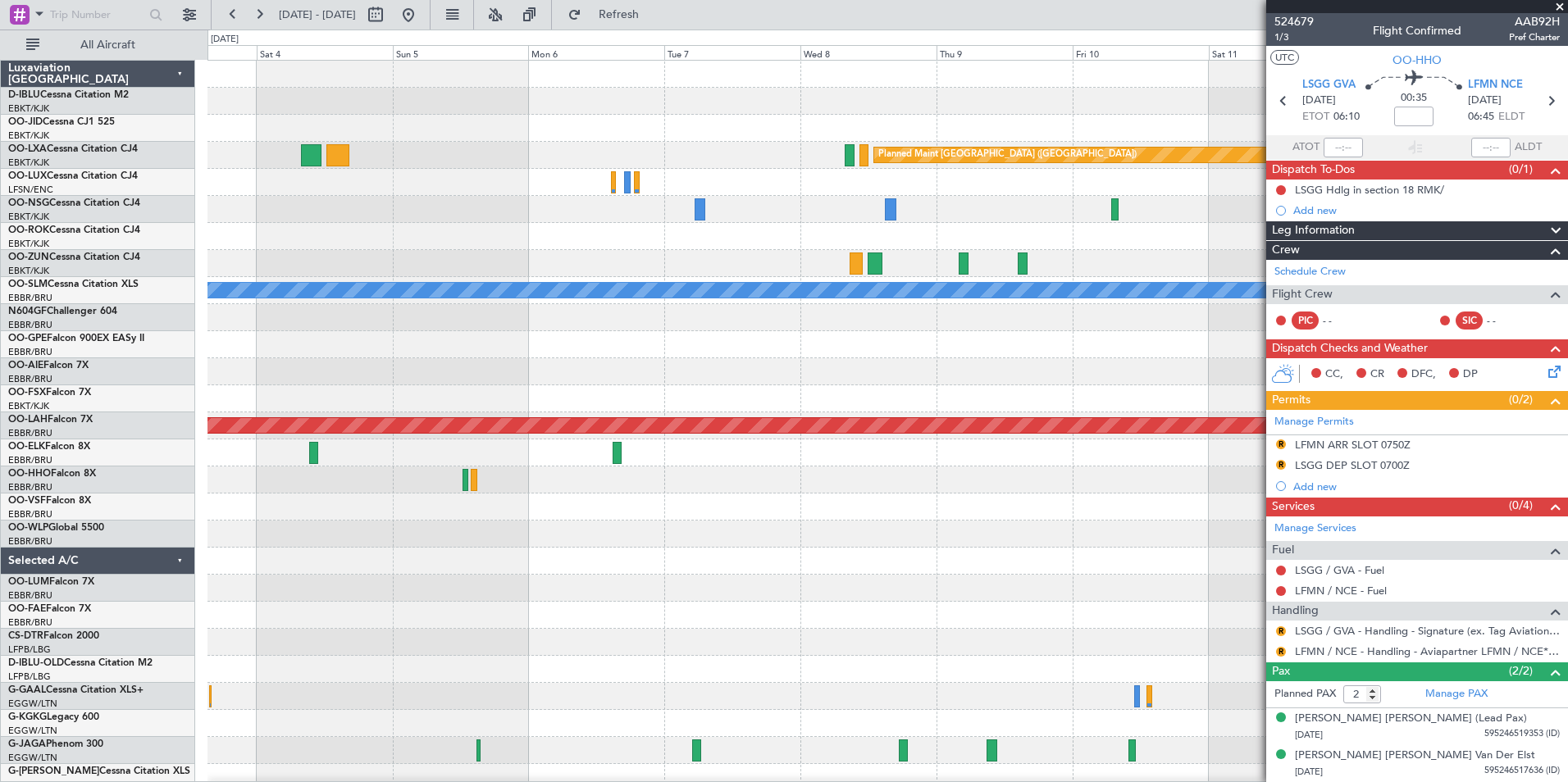
click at [382, 557] on div "Planned Maint [GEOGRAPHIC_DATA] ([GEOGRAPHIC_DATA]) Planned Maint [GEOGRAPHIC_D…" at bounding box center [887, 574] width 1359 height 1028
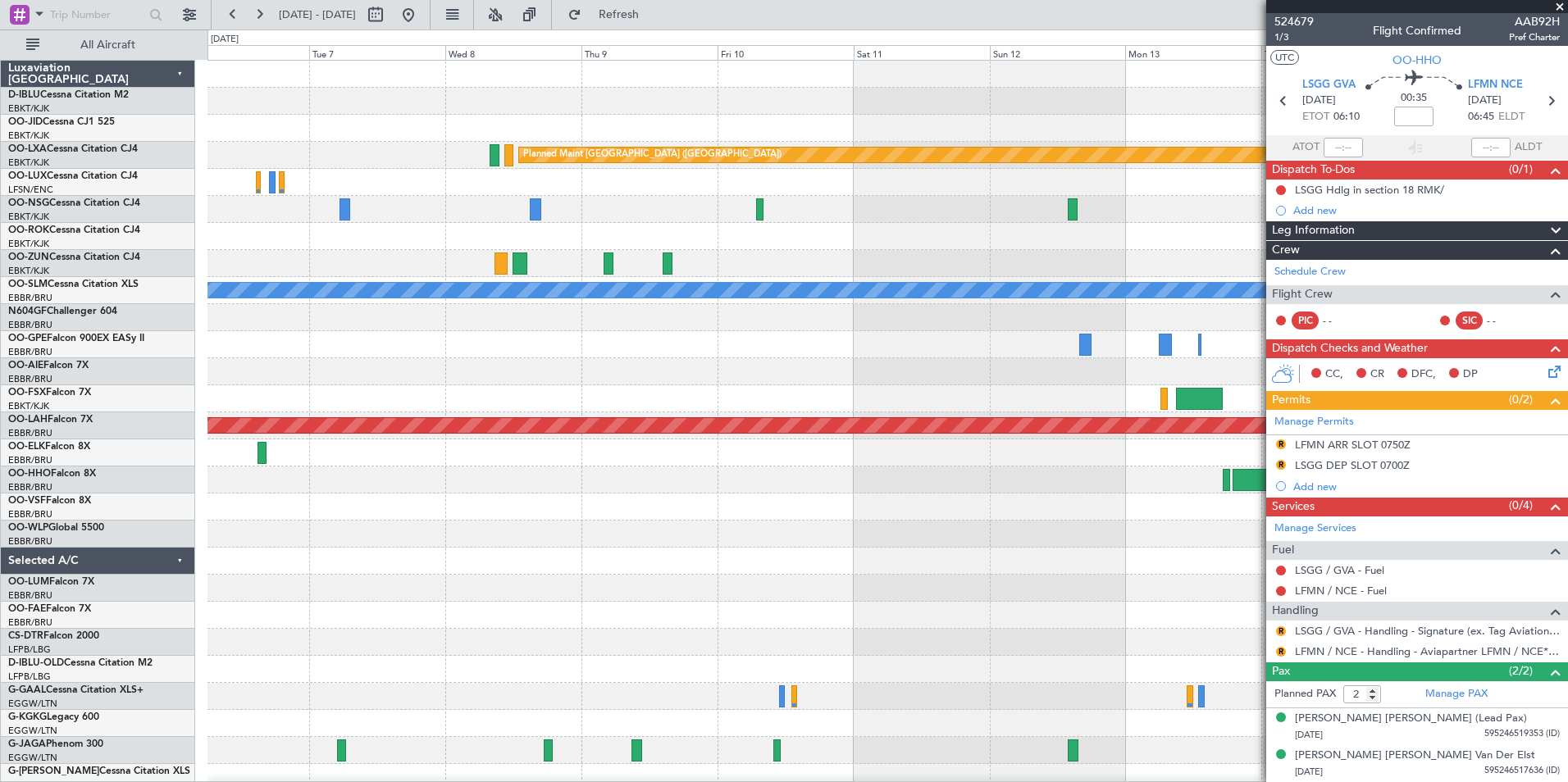
click at [268, 567] on div "Planned Maint [GEOGRAPHIC_DATA] ([GEOGRAPHIC_DATA]) Planned Maint [GEOGRAPHIC_D…" at bounding box center [887, 574] width 1359 height 1028
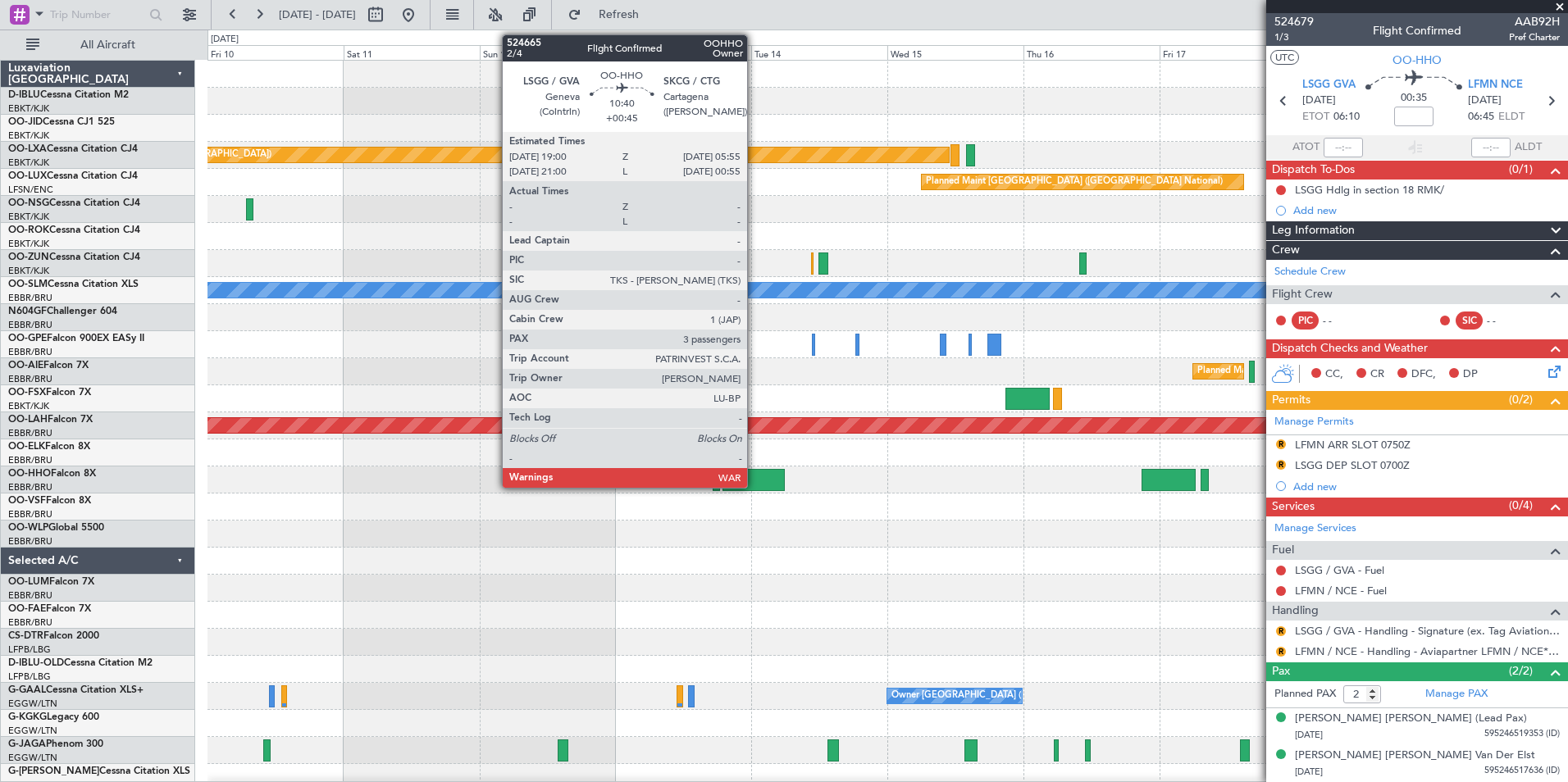
click at [754, 482] on div at bounding box center [754, 480] width 63 height 22
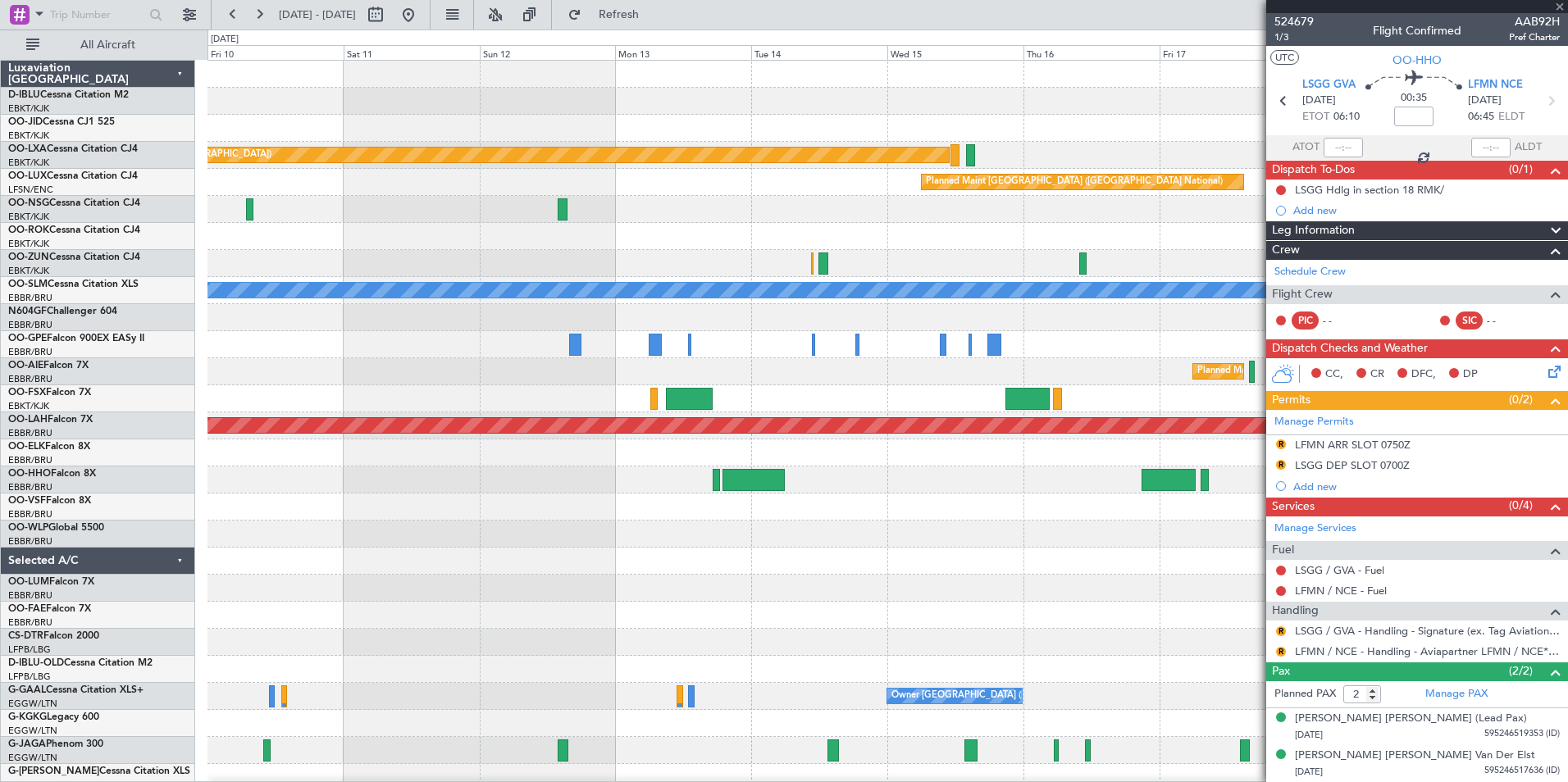
type input "+00:45"
type input "3"
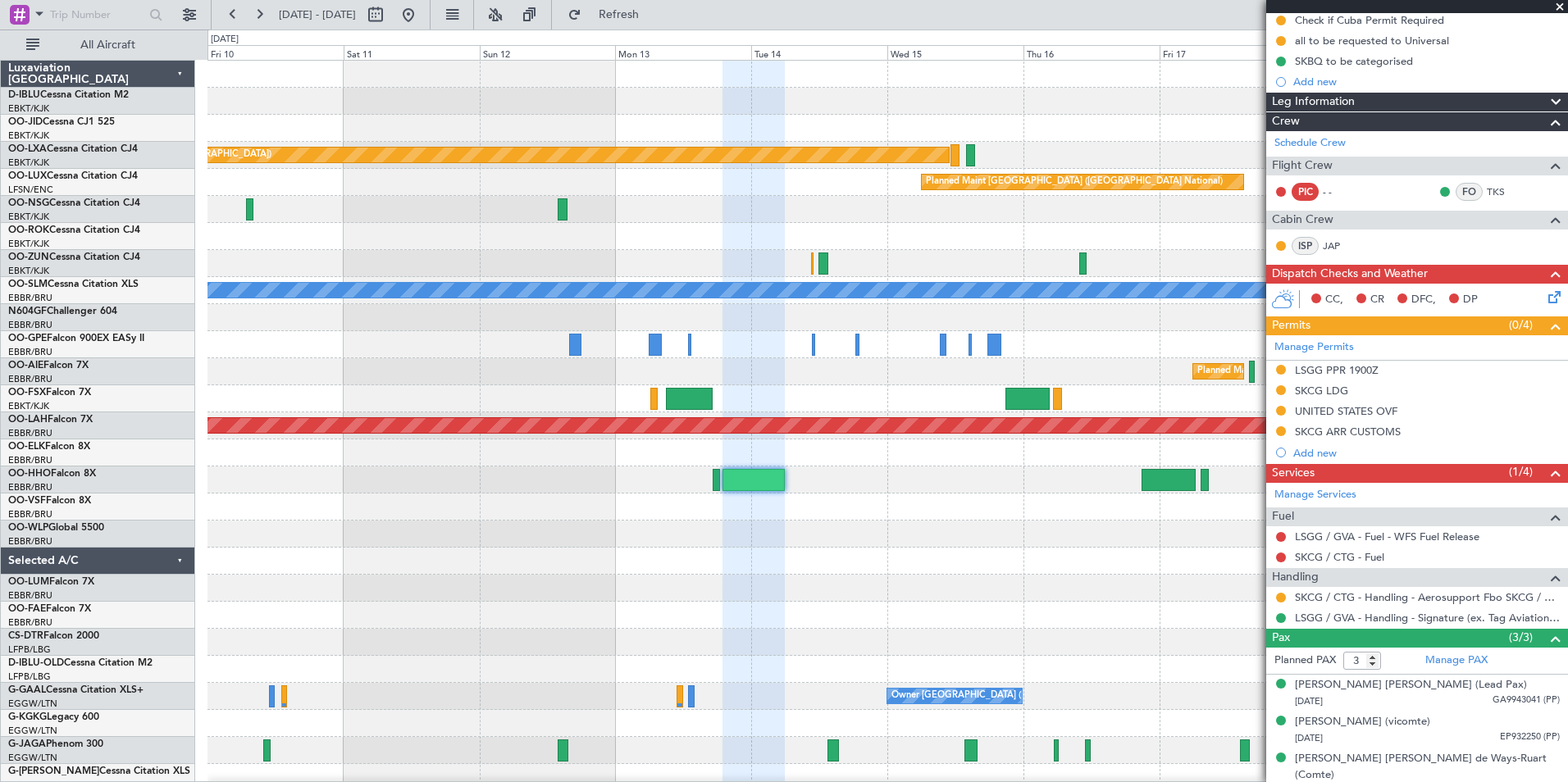
scroll to position [192, 0]
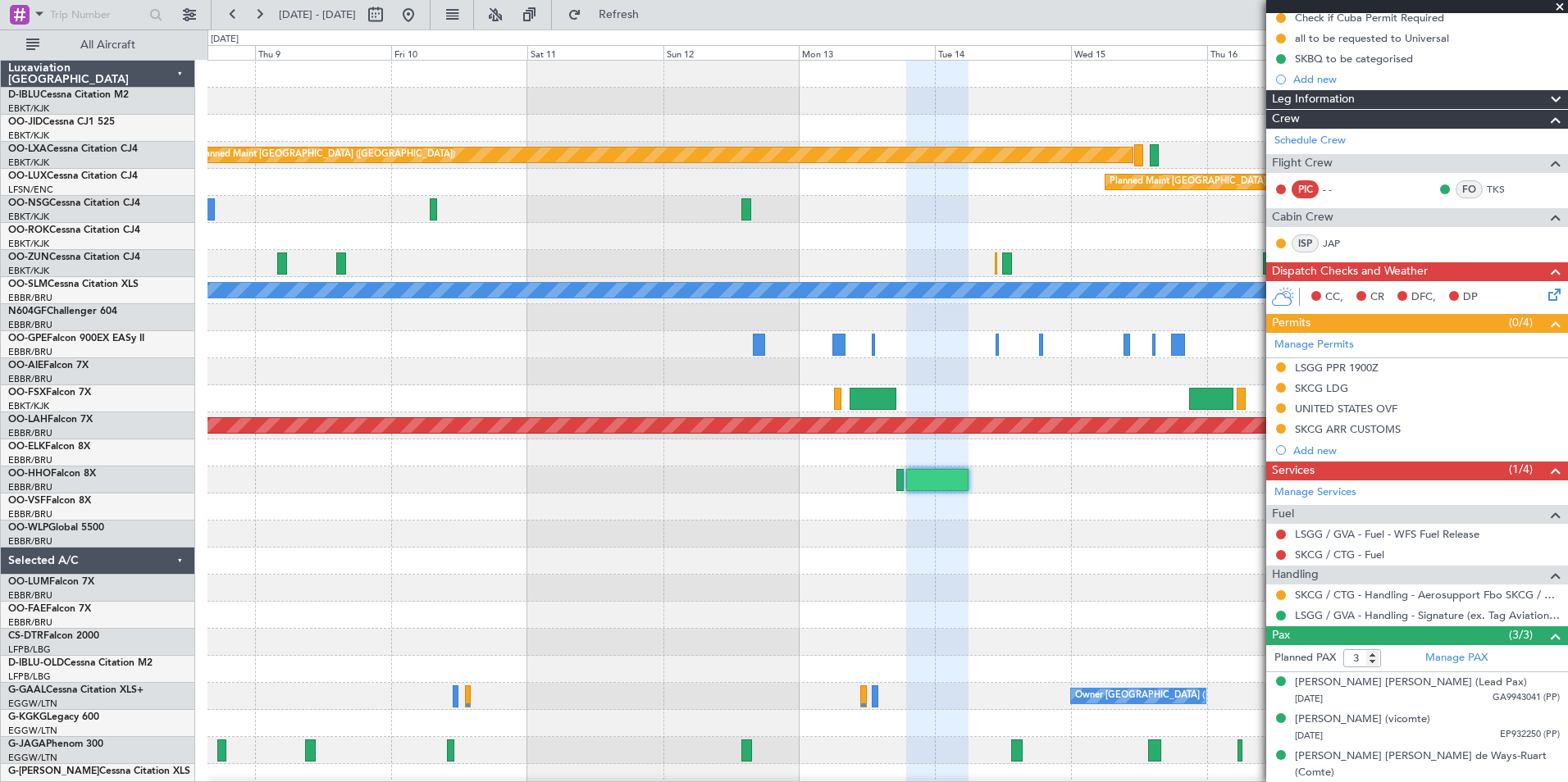
click at [1164, 563] on div at bounding box center [887, 561] width 1359 height 27
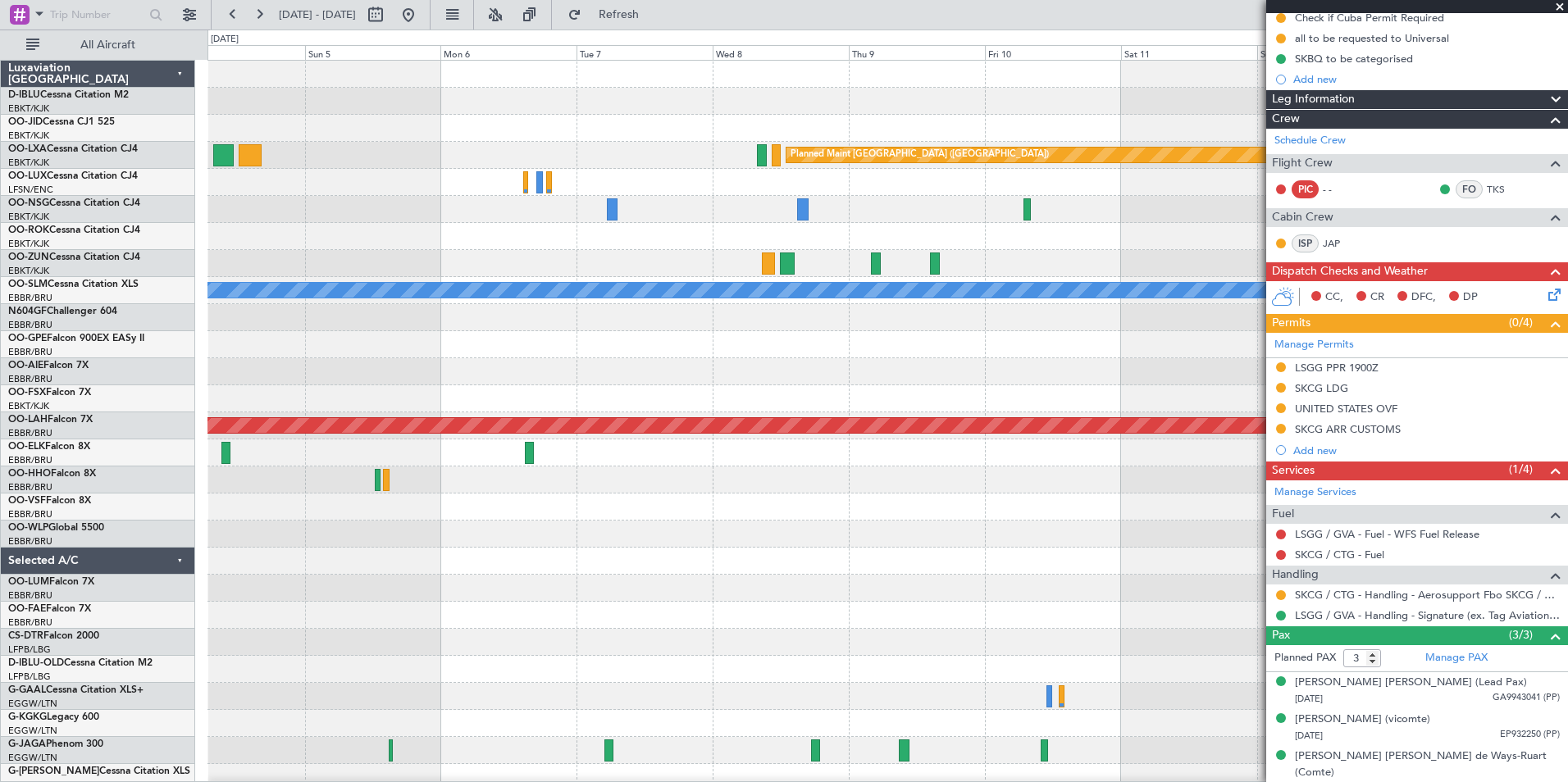
click at [1336, 556] on fb-app "[DATE] - [DATE] Refresh Quick Links All Aircraft Planned Maint [GEOGRAPHIC_DATA…" at bounding box center [784, 397] width 1568 height 769
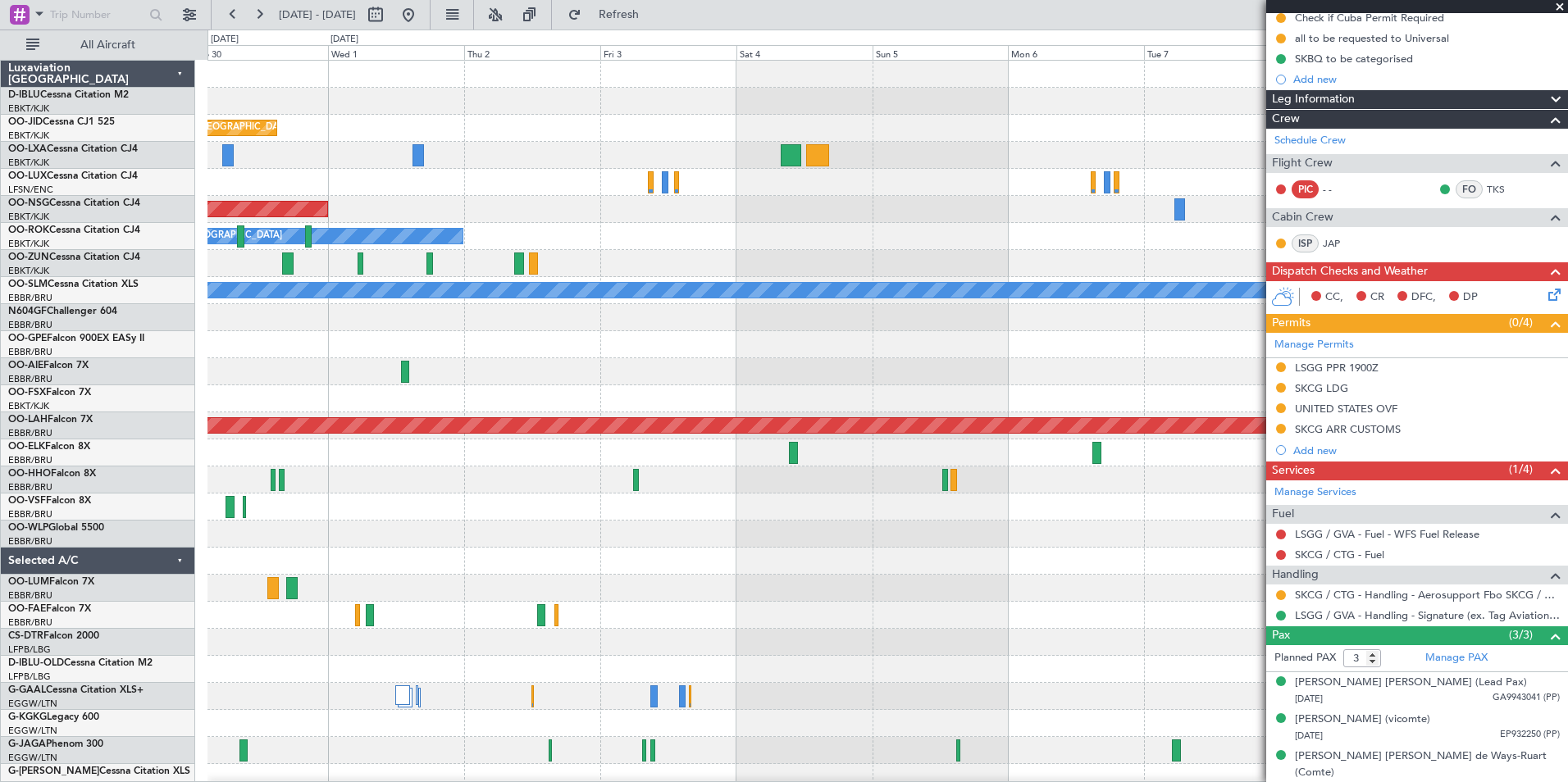
click at [908, 574] on div "A/C Unavailable [GEOGRAPHIC_DATA]-[GEOGRAPHIC_DATA] Planned Maint [GEOGRAPHIC_D…" at bounding box center [887, 601] width 1359 height 1082
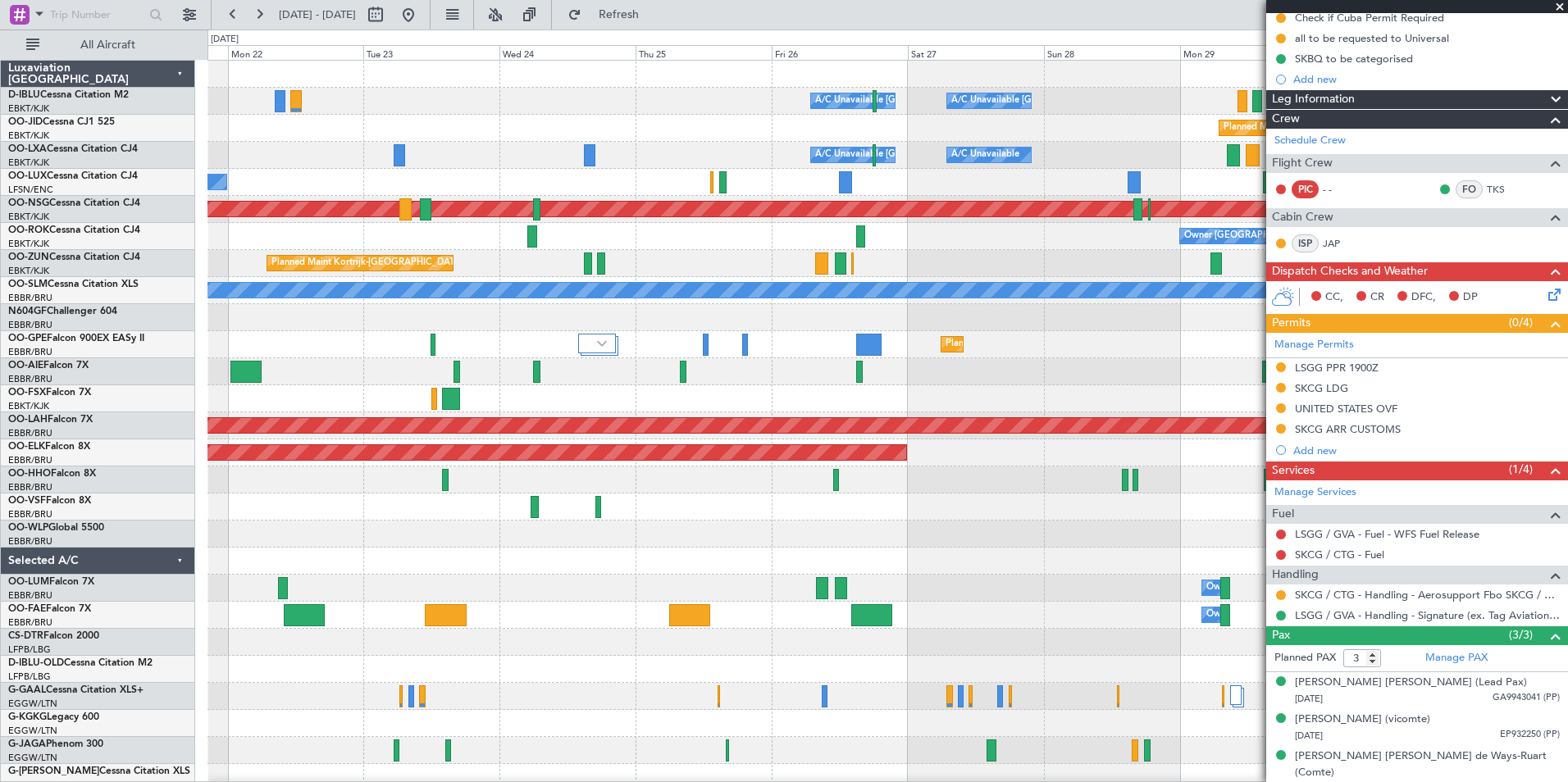
click at [1335, 509] on fb-app "[DATE] - [DATE] Refresh Quick Links All Aircraft A/C Unavailable [GEOGRAPHIC_DA…" at bounding box center [784, 397] width 1568 height 769
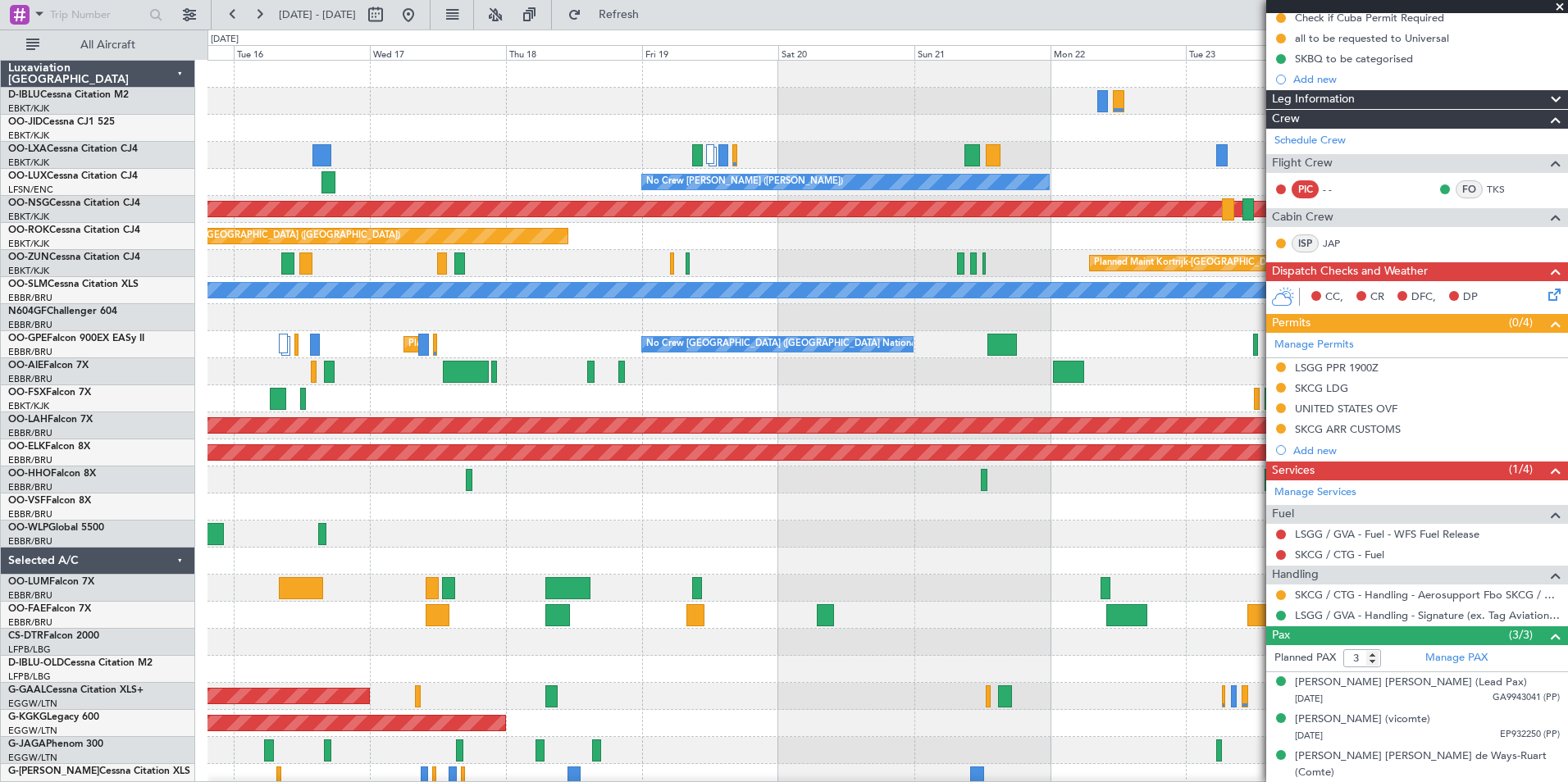
click at [1153, 525] on div at bounding box center [887, 534] width 1359 height 27
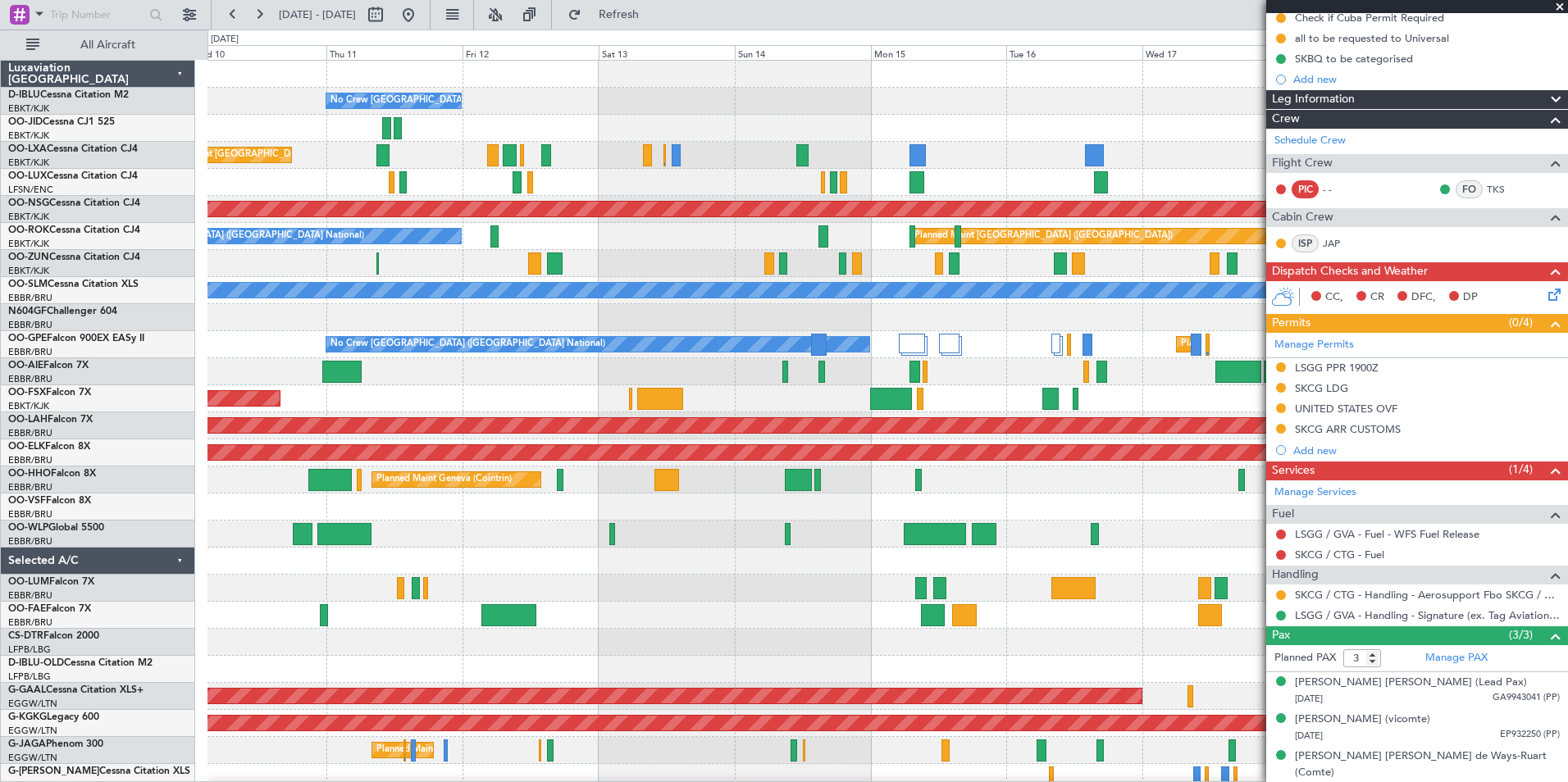
click at [1399, 525] on fb-app "[DATE] - [DATE] Refresh Quick Links All Aircraft No Crew [GEOGRAPHIC_DATA] (Bru…" at bounding box center [784, 397] width 1568 height 769
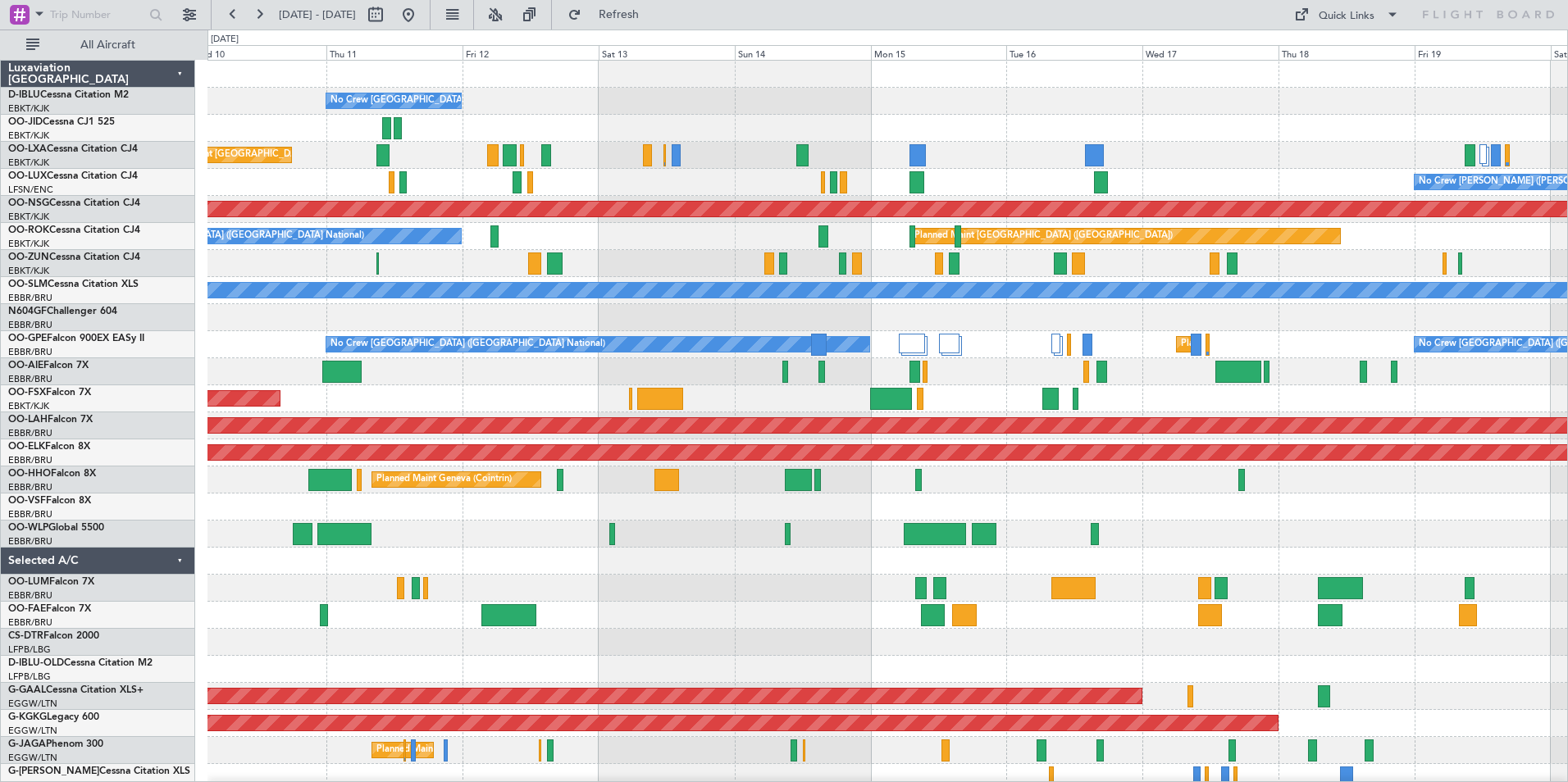
scroll to position [0, 0]
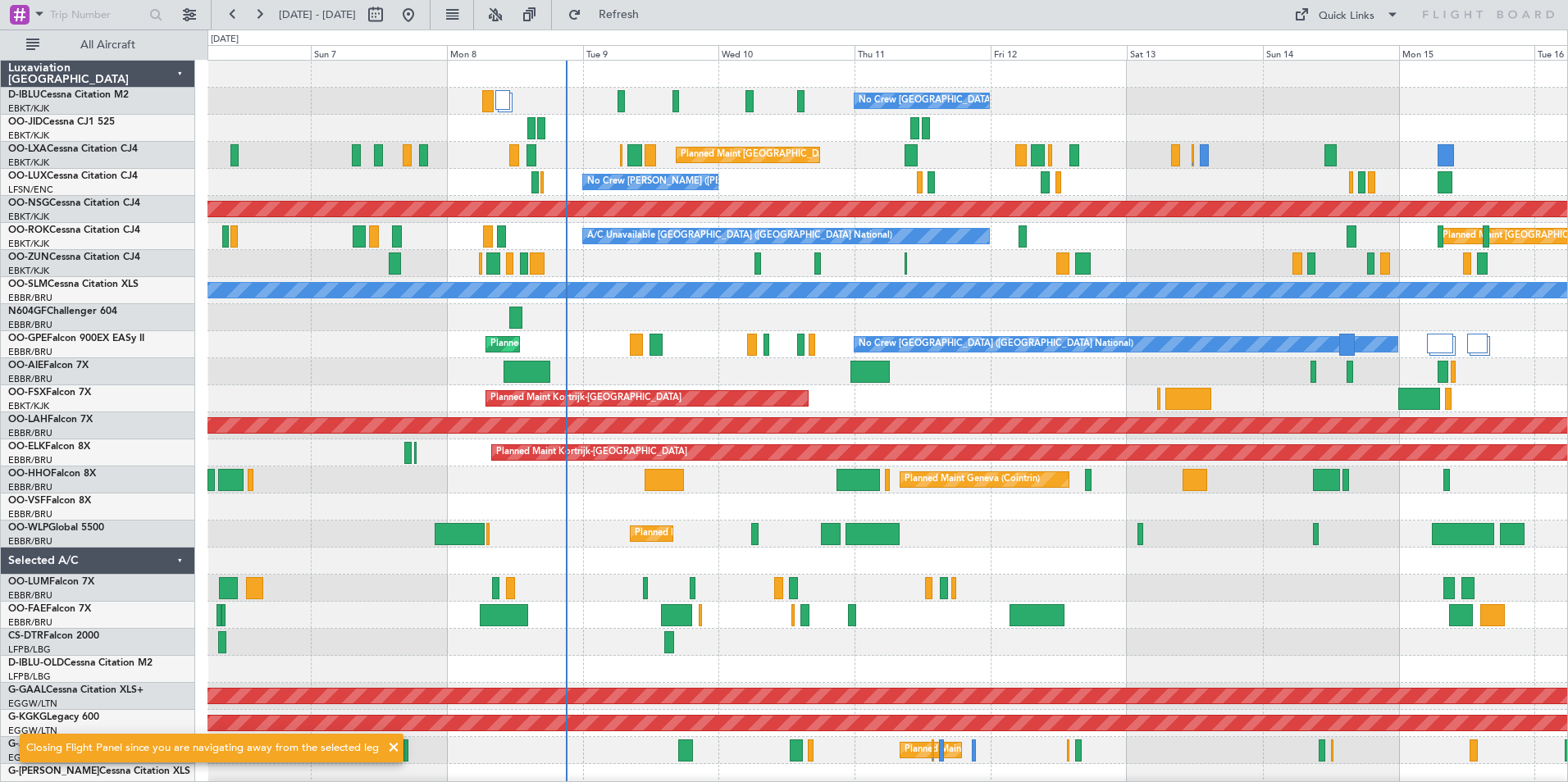
click at [1256, 502] on div at bounding box center [887, 507] width 1359 height 27
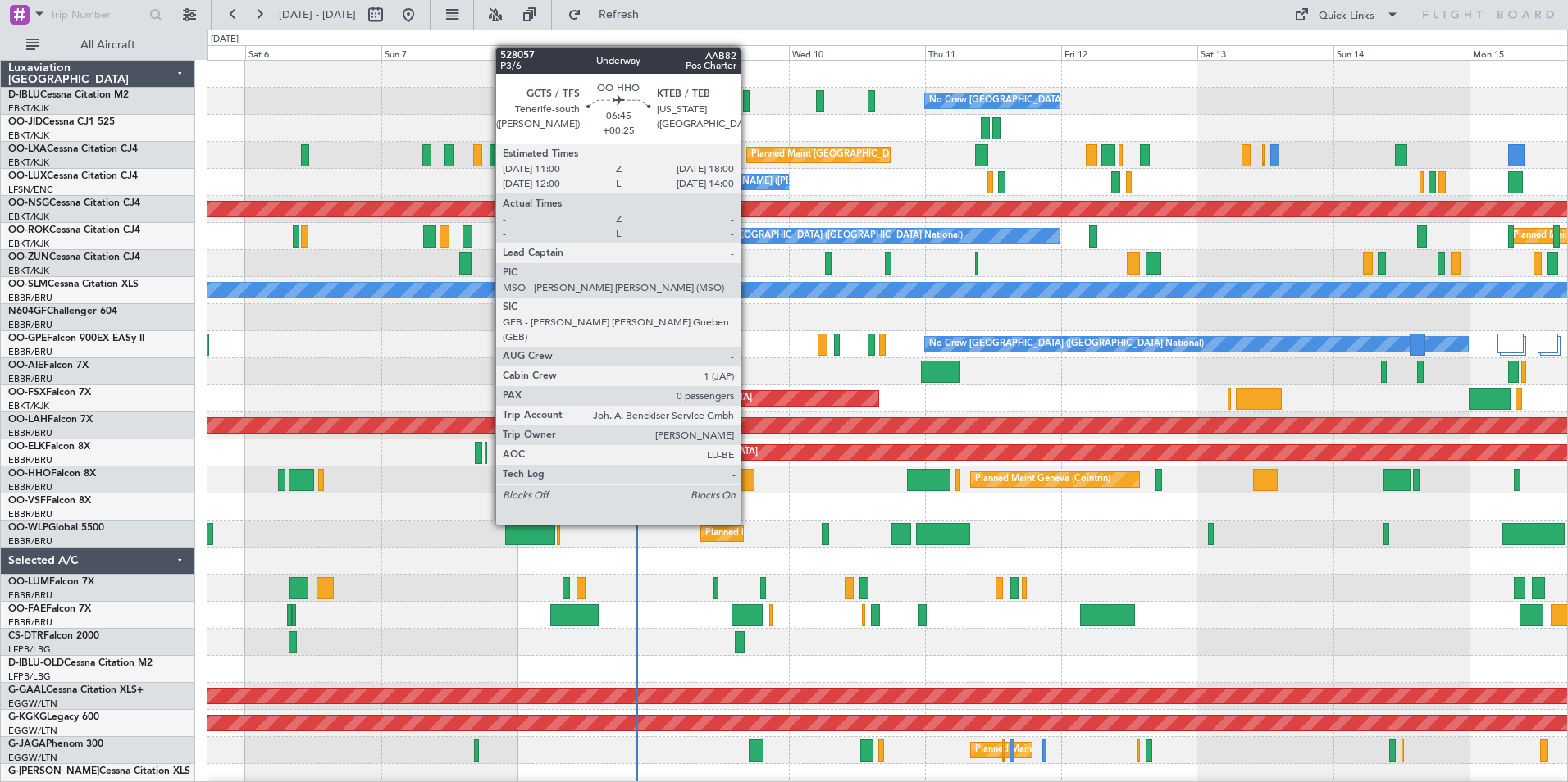
click at [748, 479] on div at bounding box center [735, 480] width 40 height 22
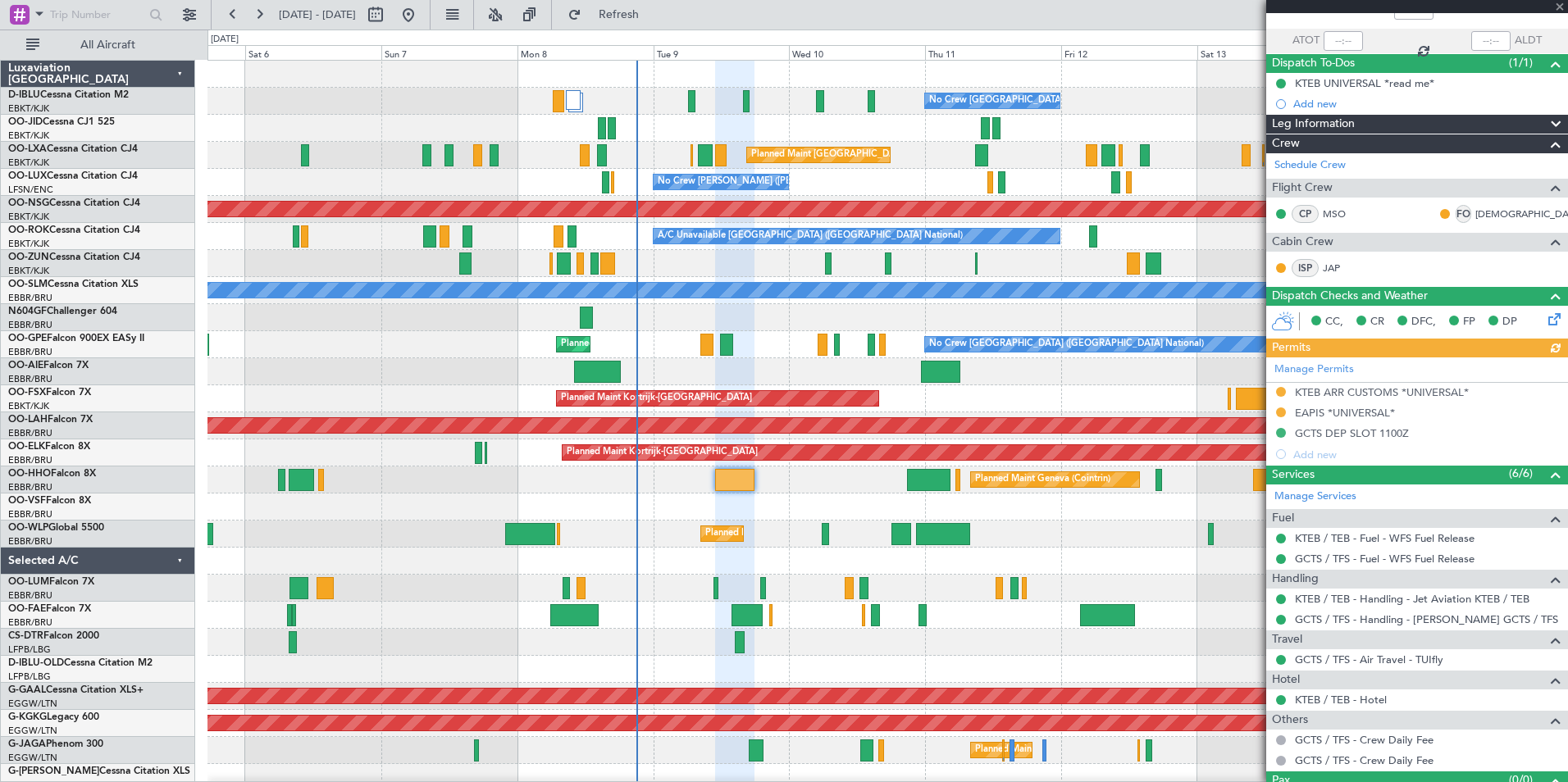
scroll to position [141, 0]
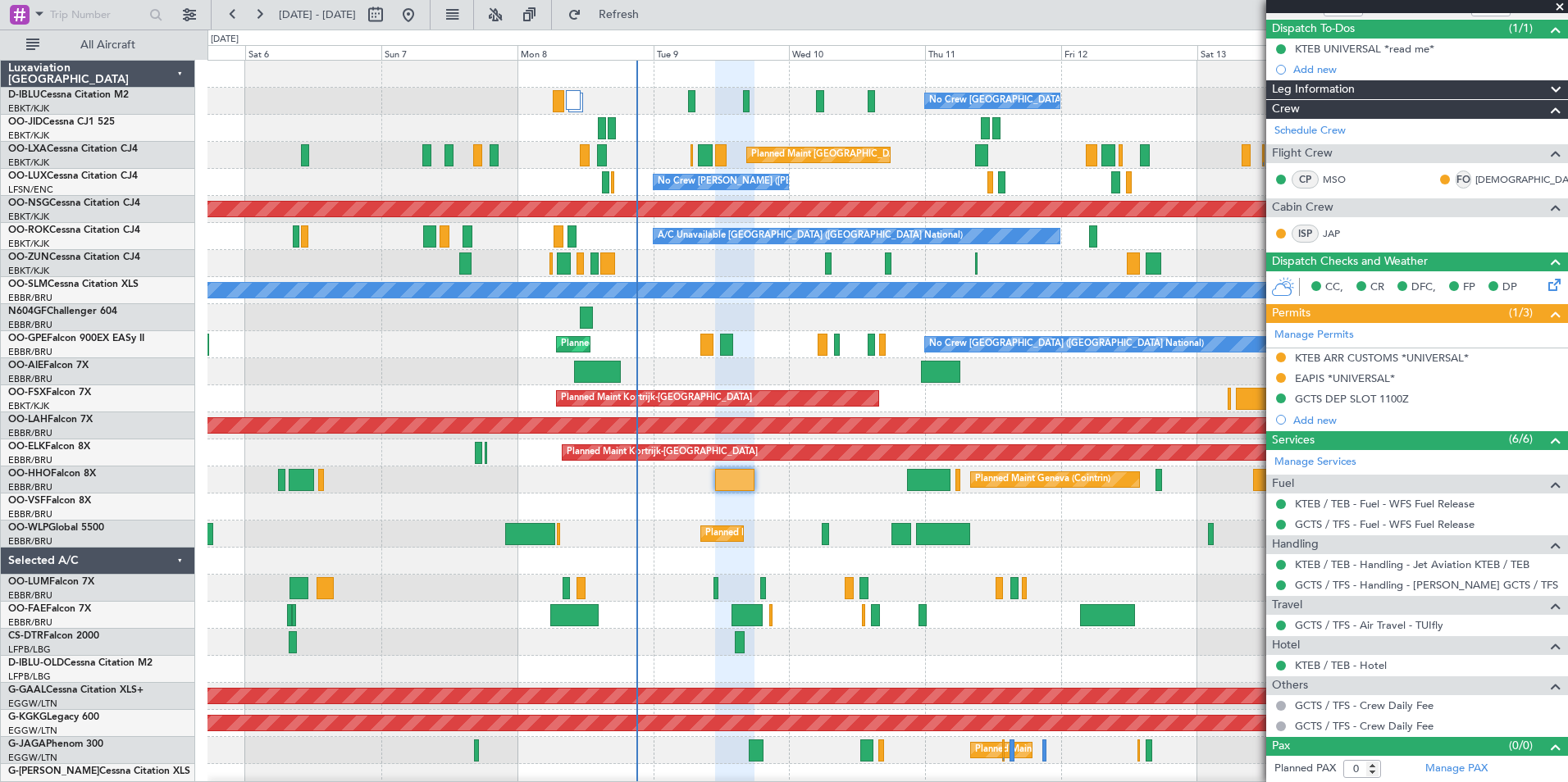
click at [833, 348] on div "No Crew [GEOGRAPHIC_DATA] ([GEOGRAPHIC_DATA] National) Planned Maint [GEOGRAPHI…" at bounding box center [887, 344] width 1359 height 27
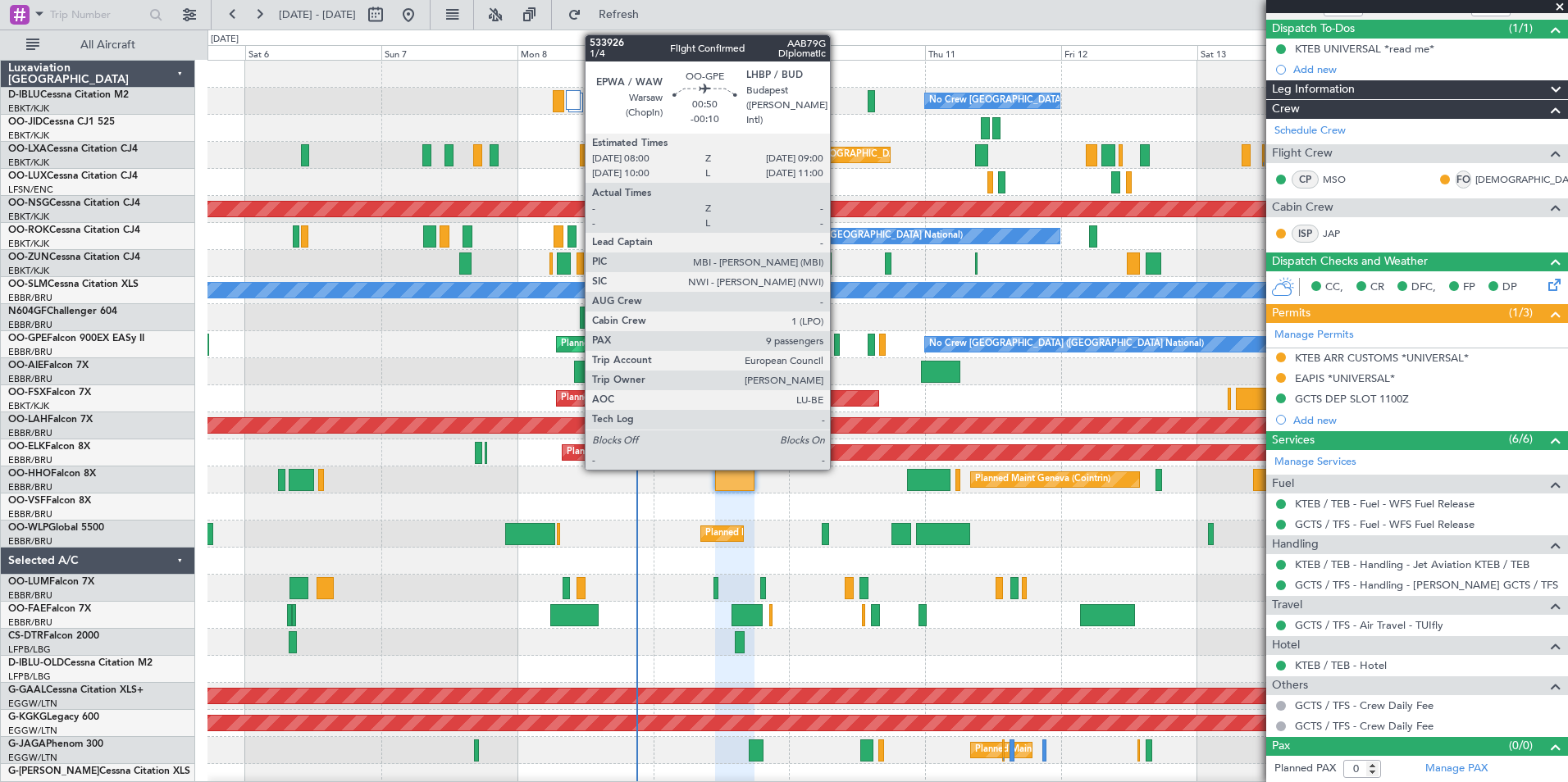
click at [837, 349] on div at bounding box center [837, 344] width 5 height 22
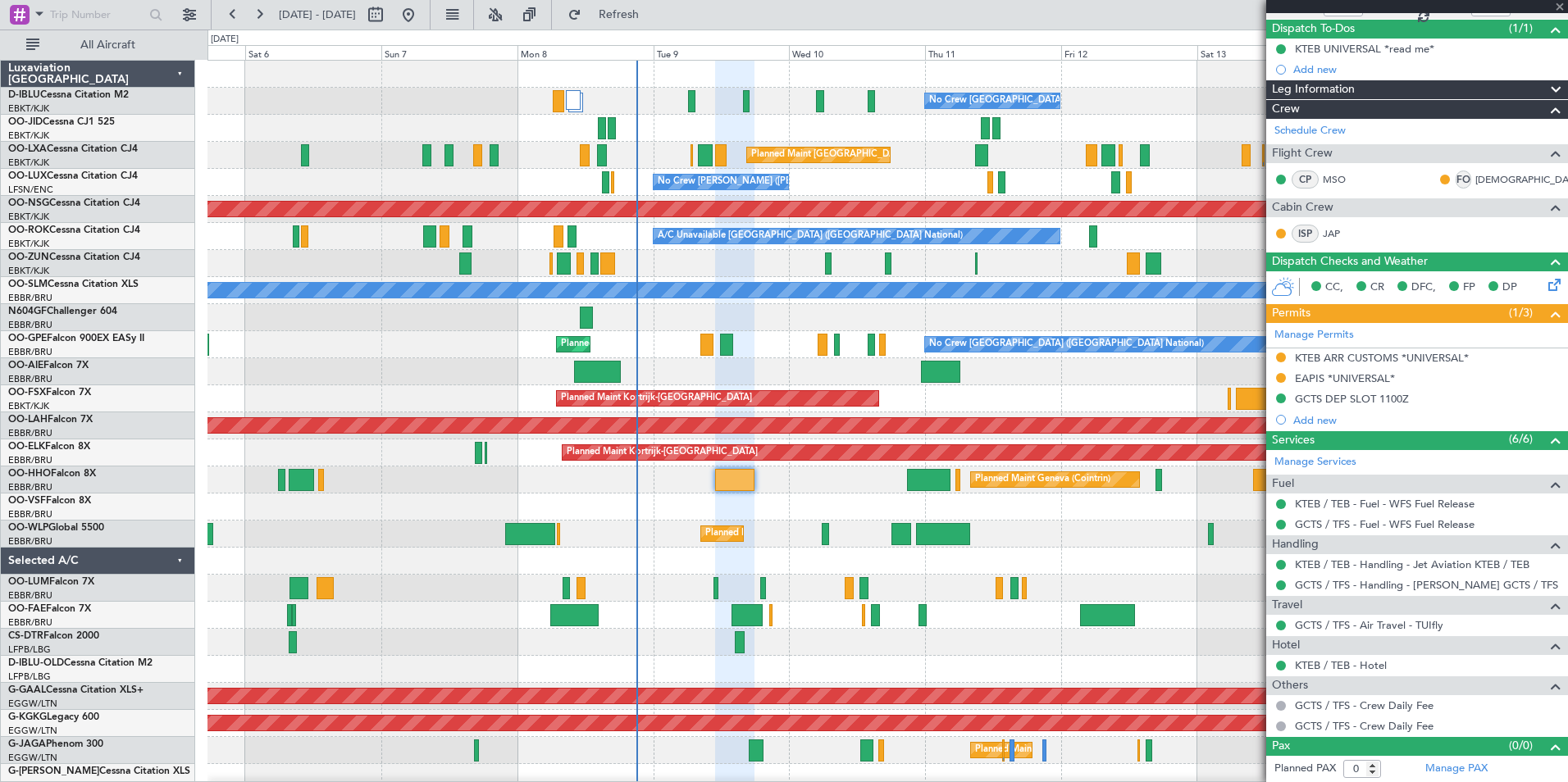
type input "-00:10"
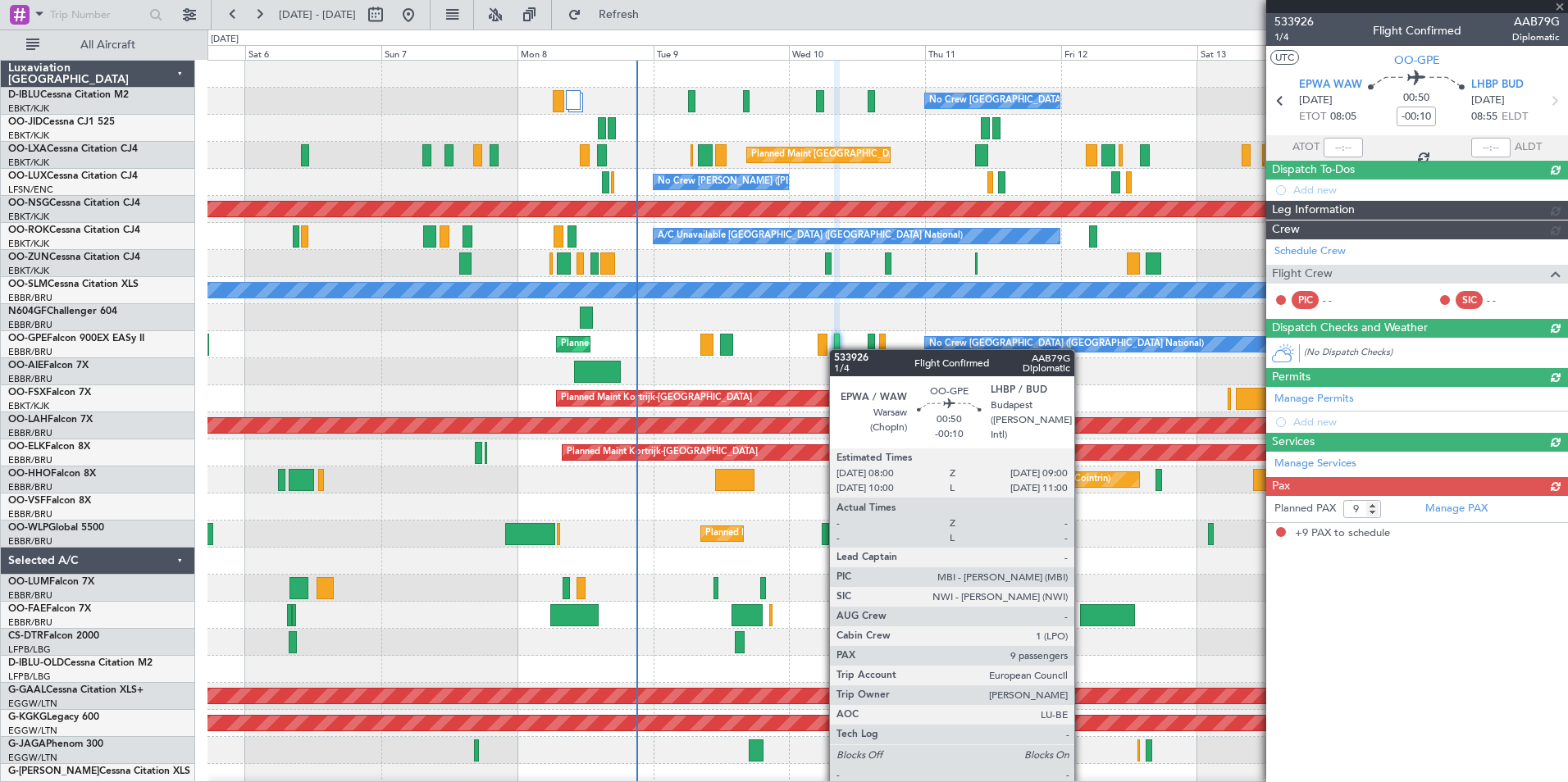
scroll to position [0, 0]
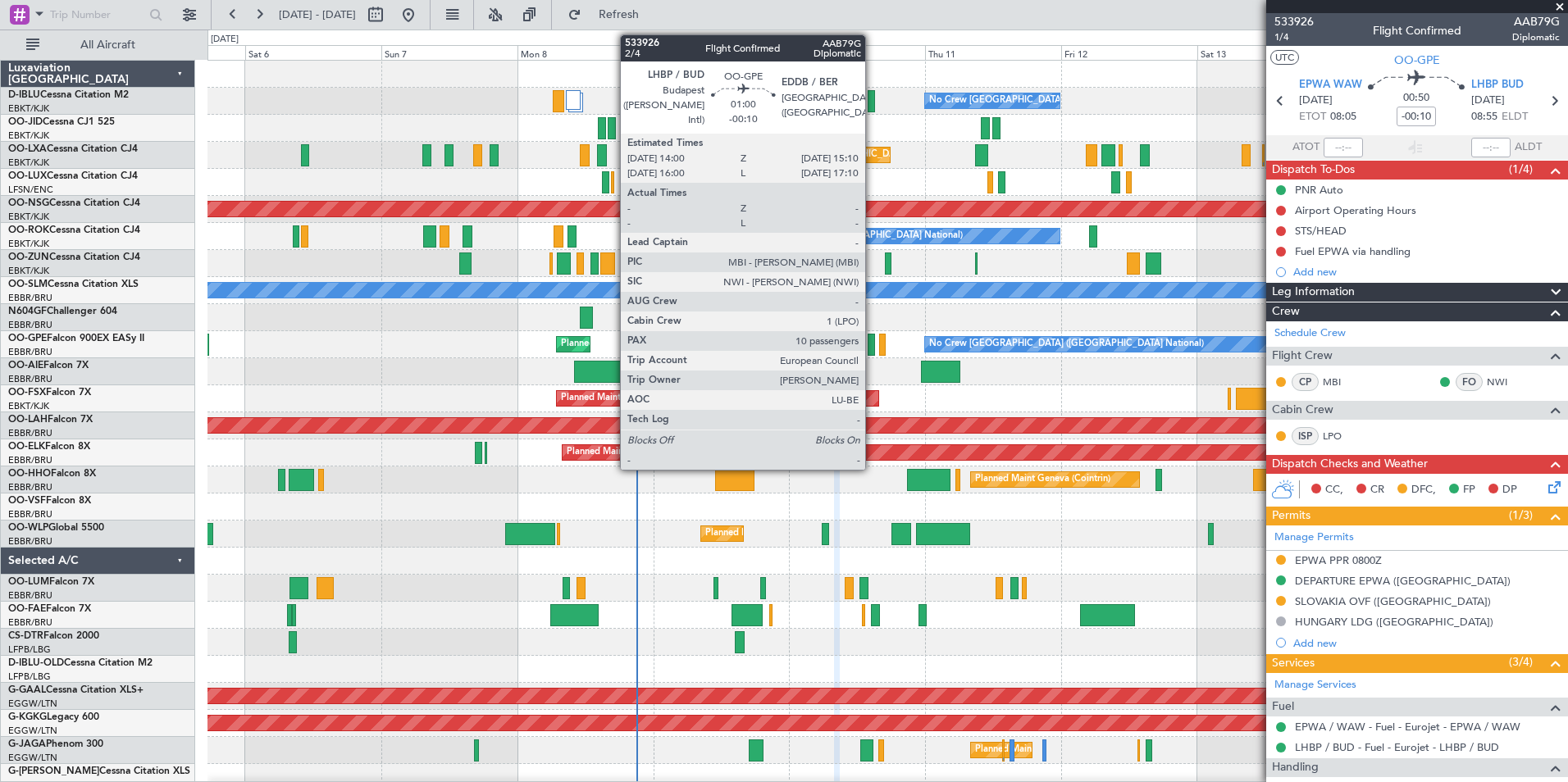
click at [873, 342] on div at bounding box center [871, 344] width 7 height 22
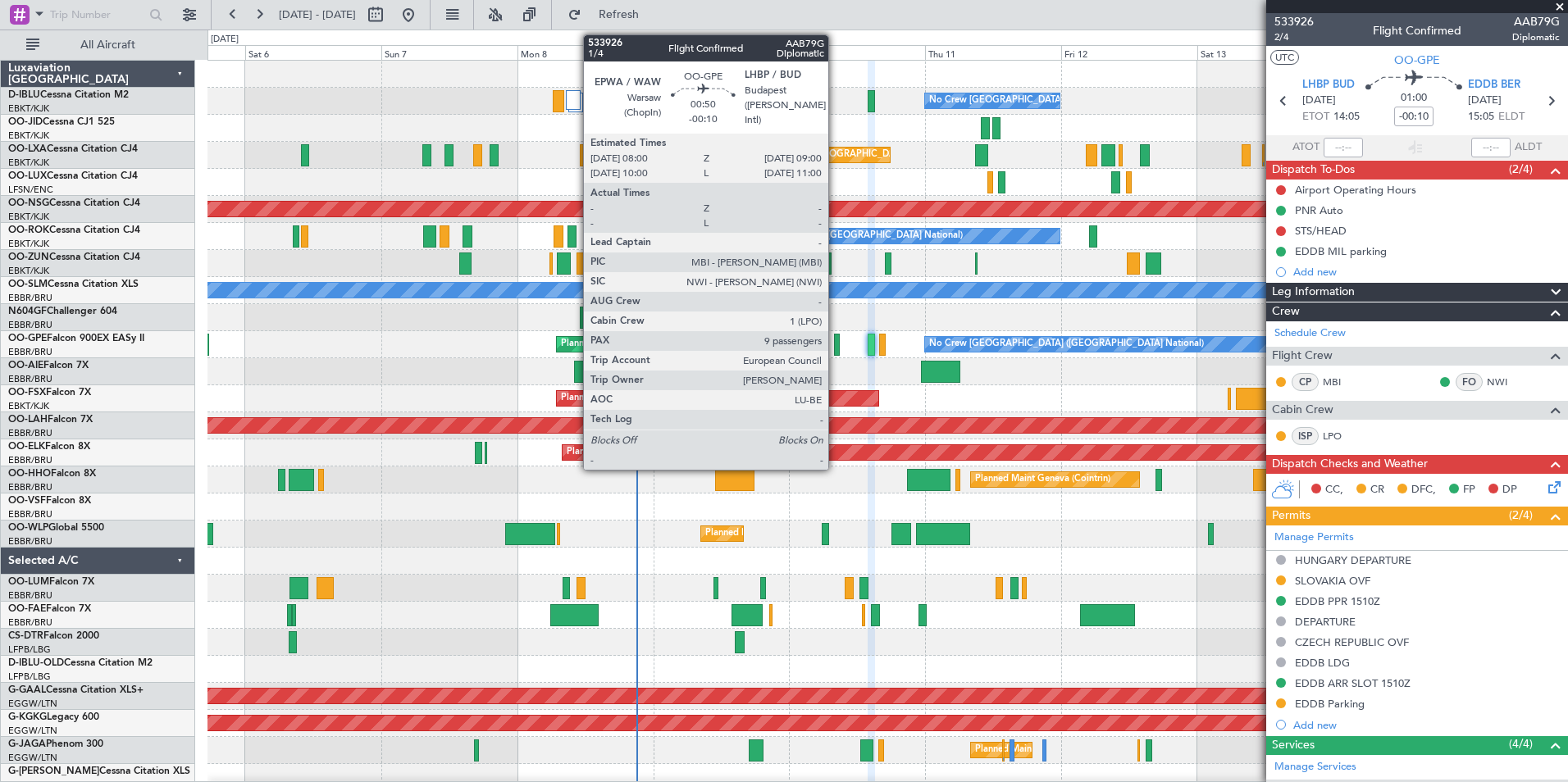
click at [836, 346] on div at bounding box center [837, 344] width 5 height 22
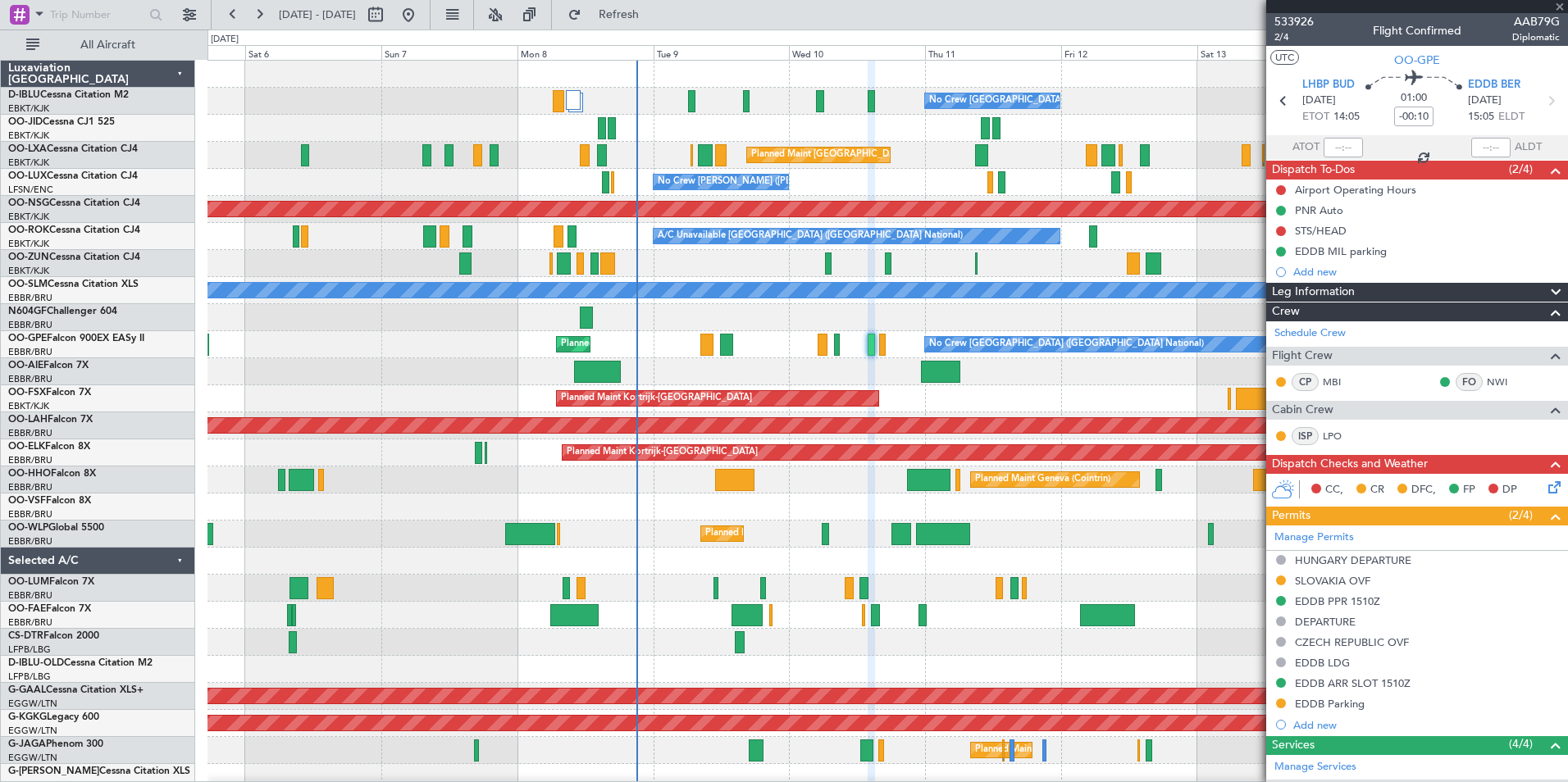
type input "9"
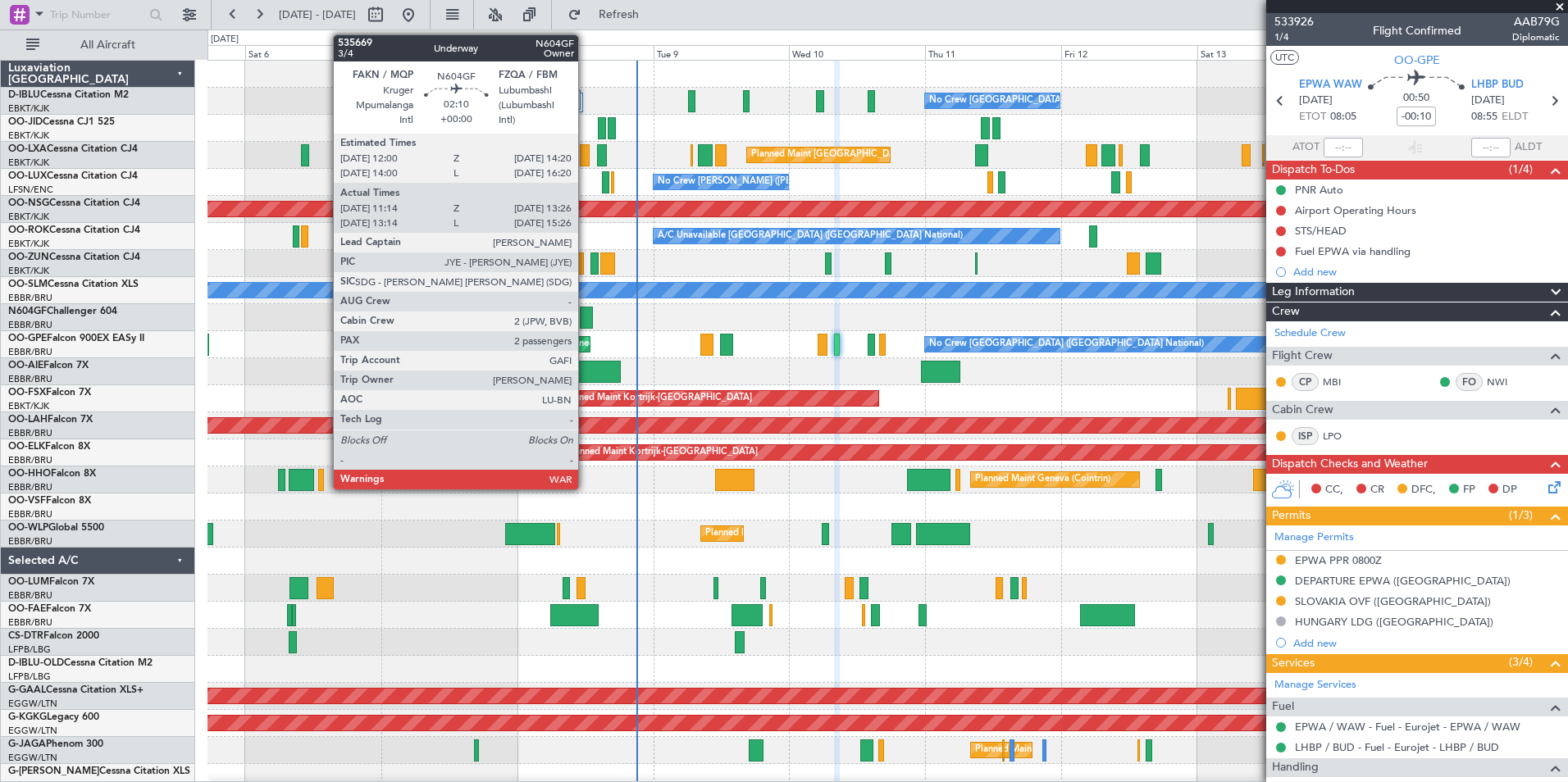
click at [585, 319] on div at bounding box center [586, 318] width 13 height 22
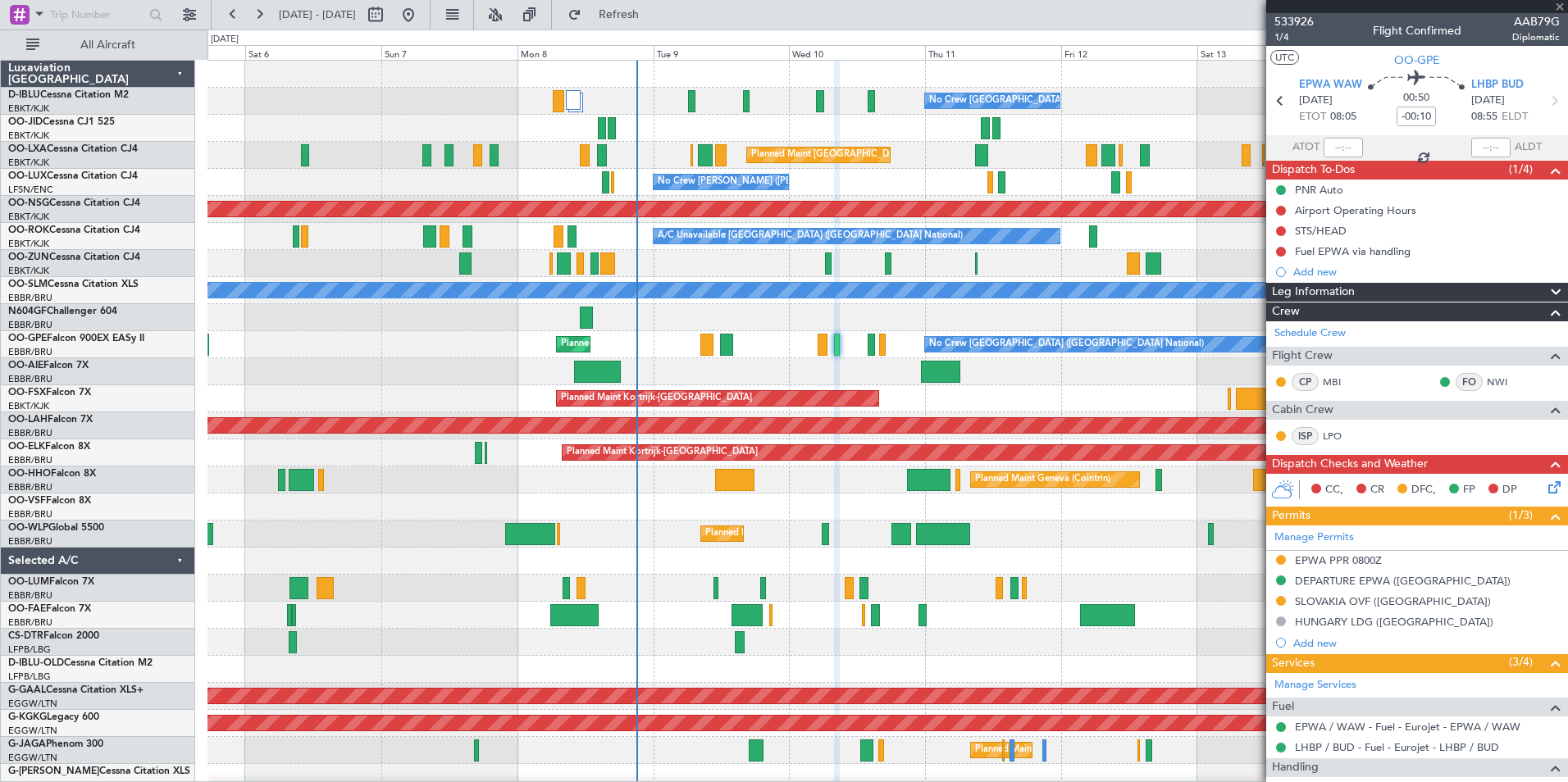
type input "11:19"
type input "13:21"
type input "2"
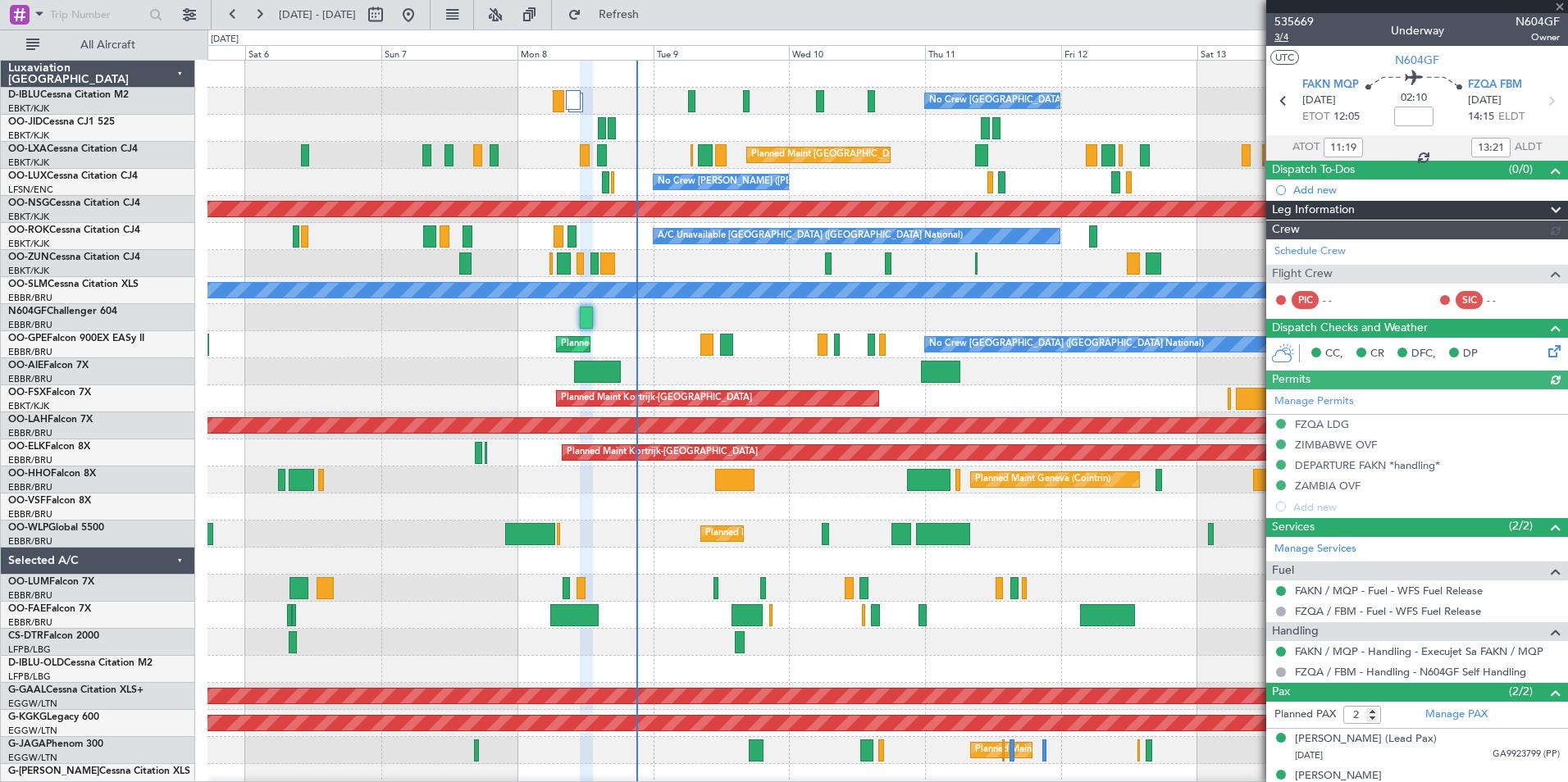
type input "13:19"
type input "15:21"
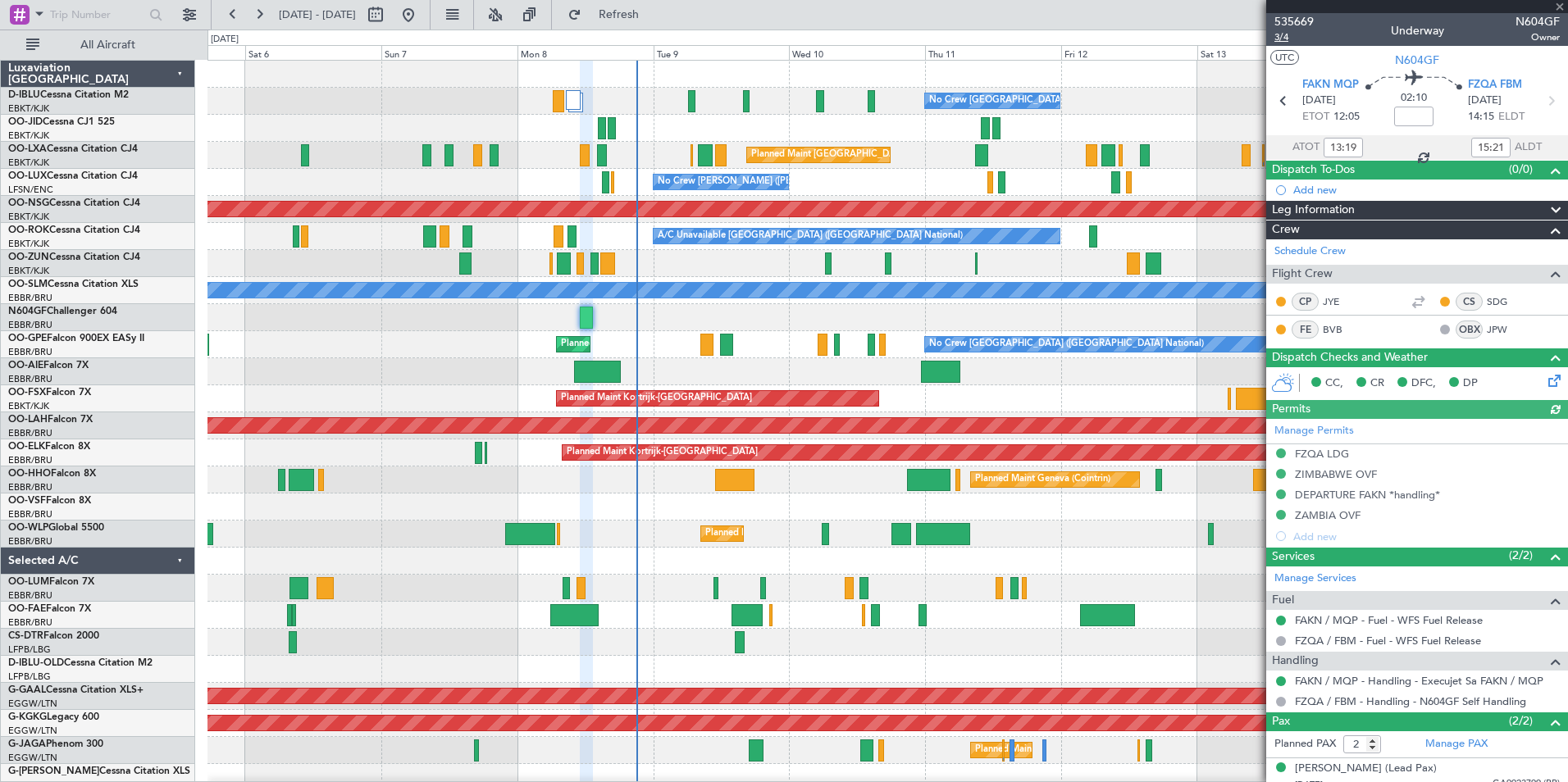
type input "11:19"
type input "13:21"
click at [1288, 32] on span "3/4" at bounding box center [1294, 38] width 39 height 14
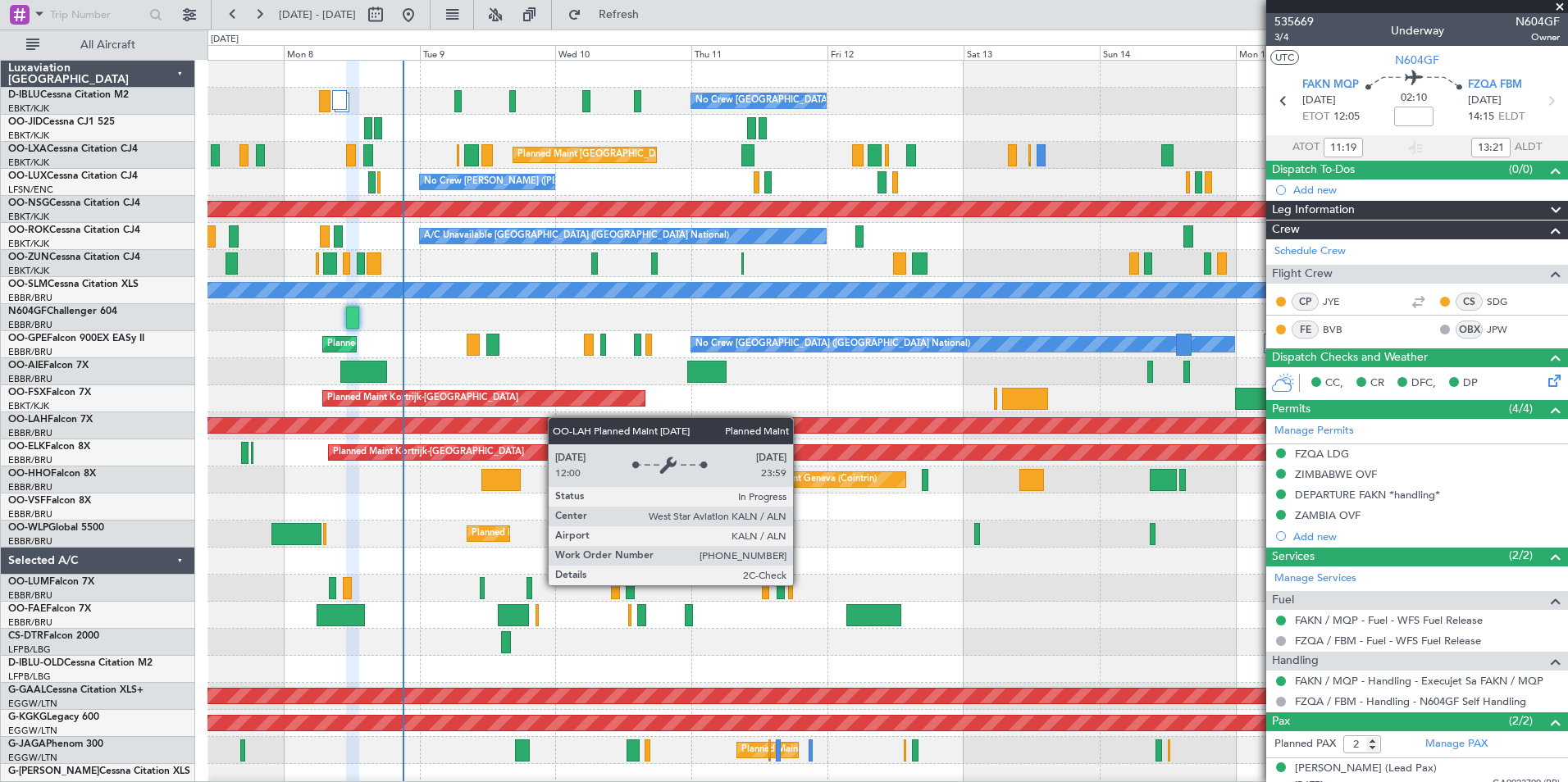
click at [535, 419] on div "No Crew [GEOGRAPHIC_DATA] ([GEOGRAPHIC_DATA] National) Planned Maint [GEOGRAPHI…" at bounding box center [887, 601] width 1359 height 1082
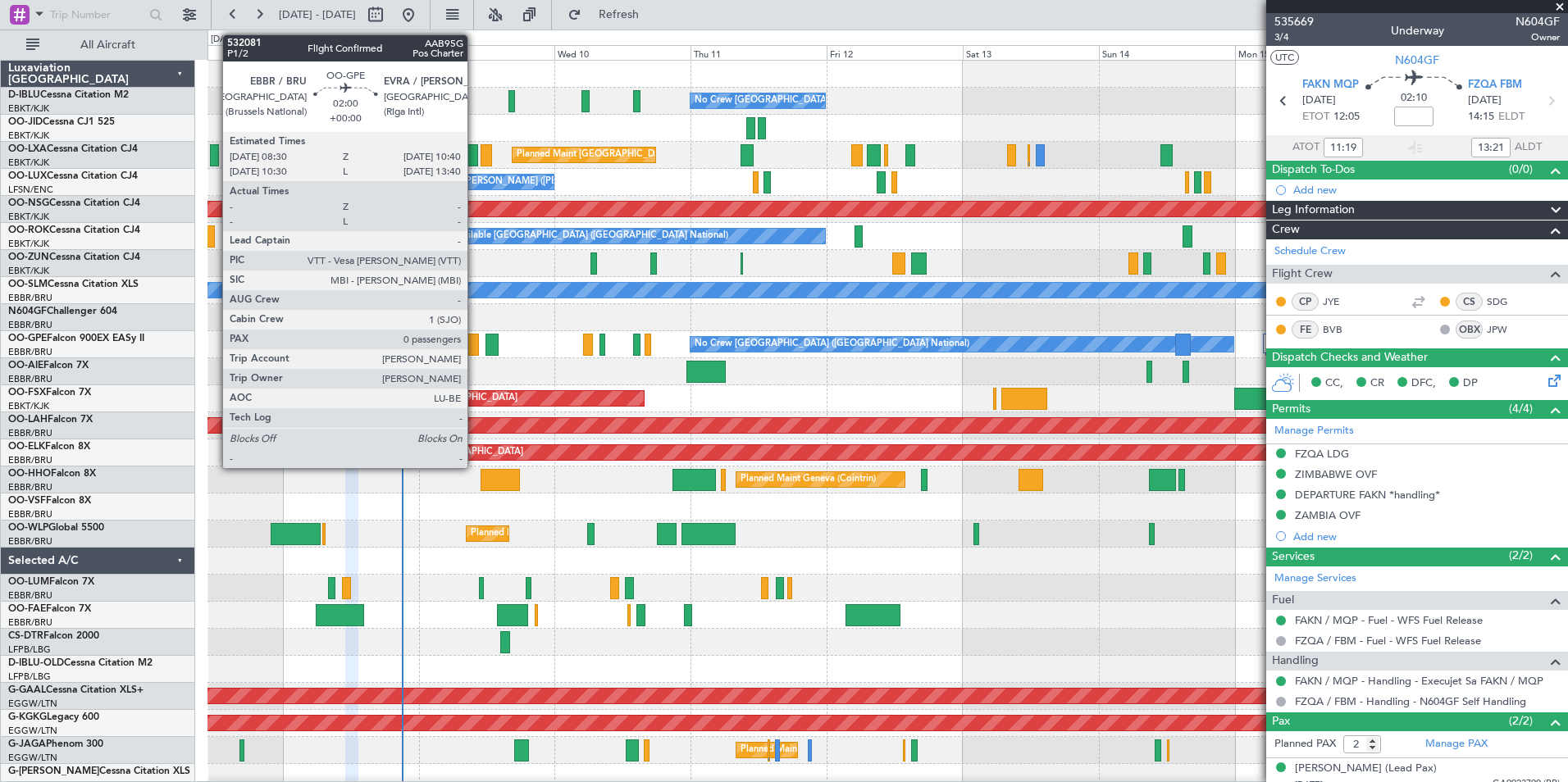
click at [474, 340] on div at bounding box center [472, 344] width 13 height 22
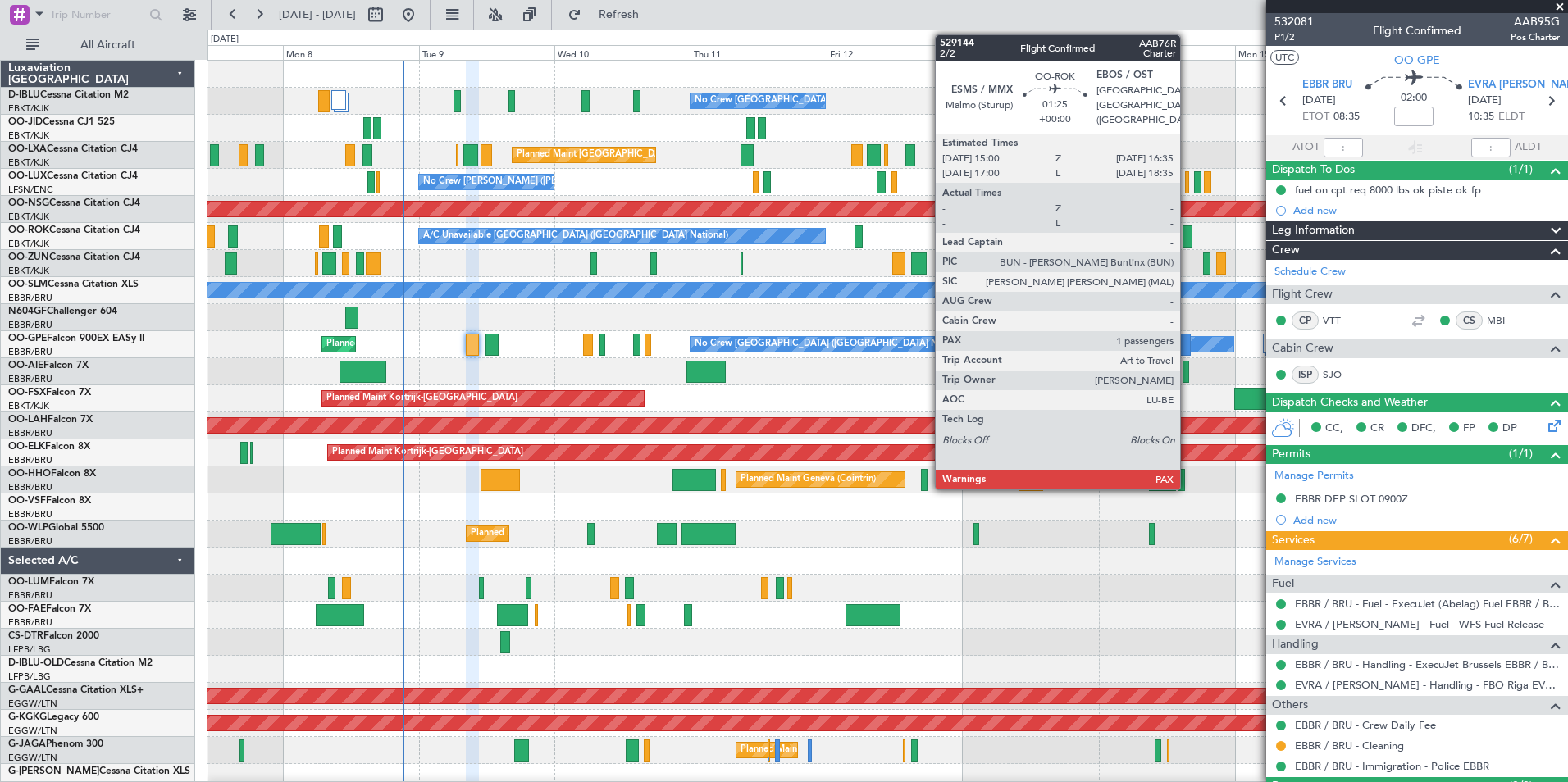
click at [1188, 240] on div at bounding box center [1187, 236] width 9 height 22
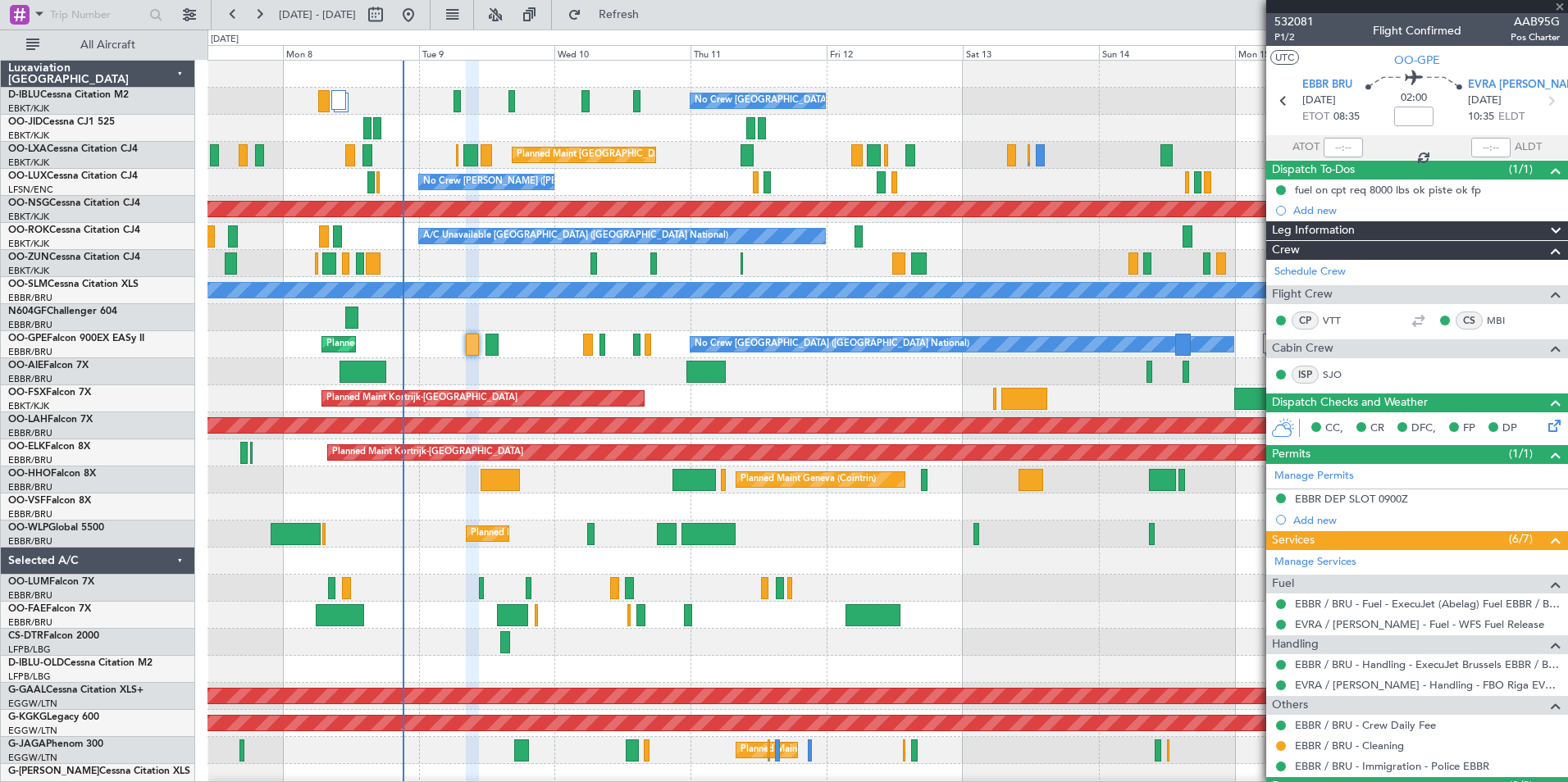
type input "1"
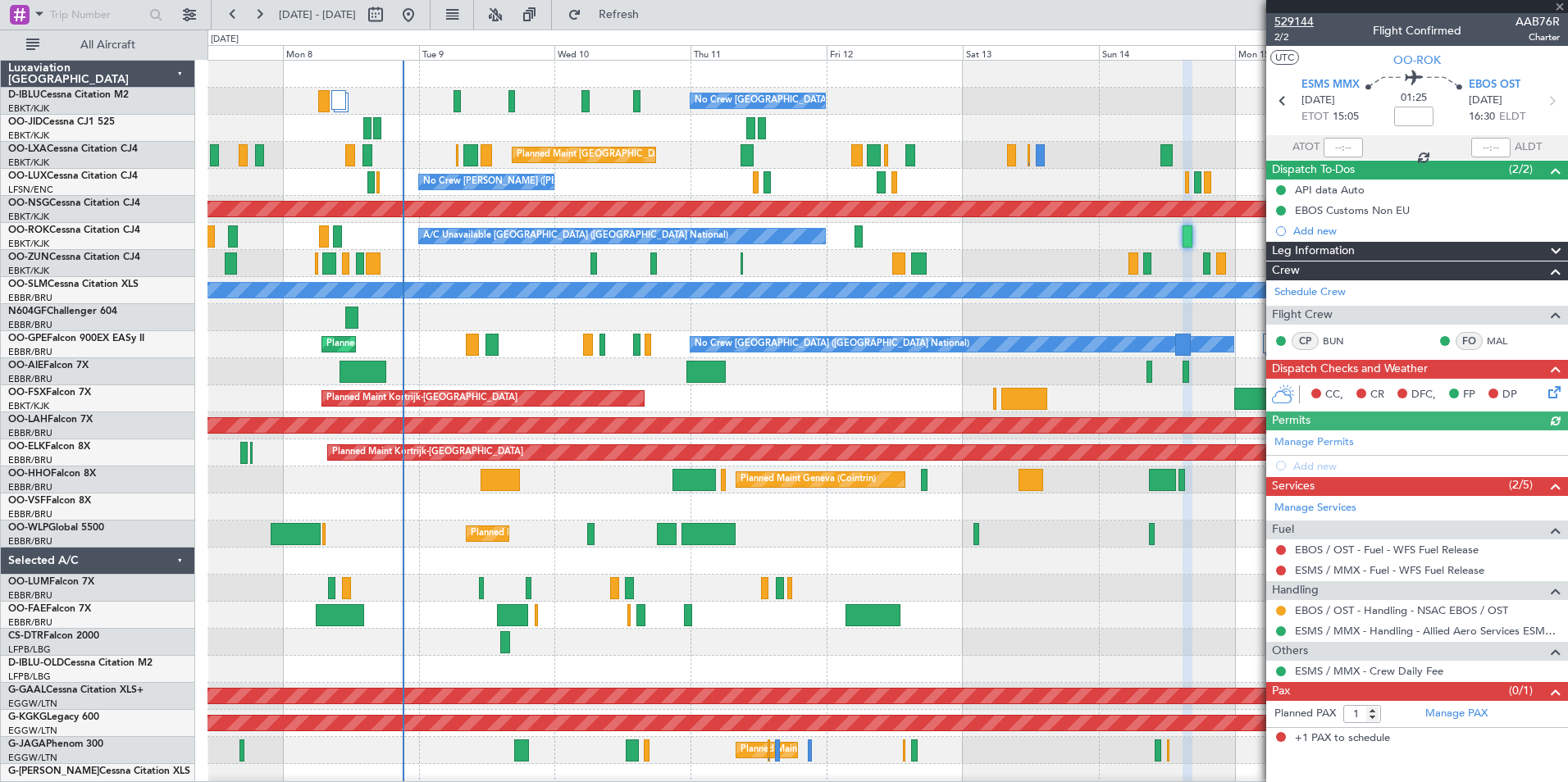
click at [1291, 21] on span "529144" at bounding box center [1294, 21] width 39 height 17
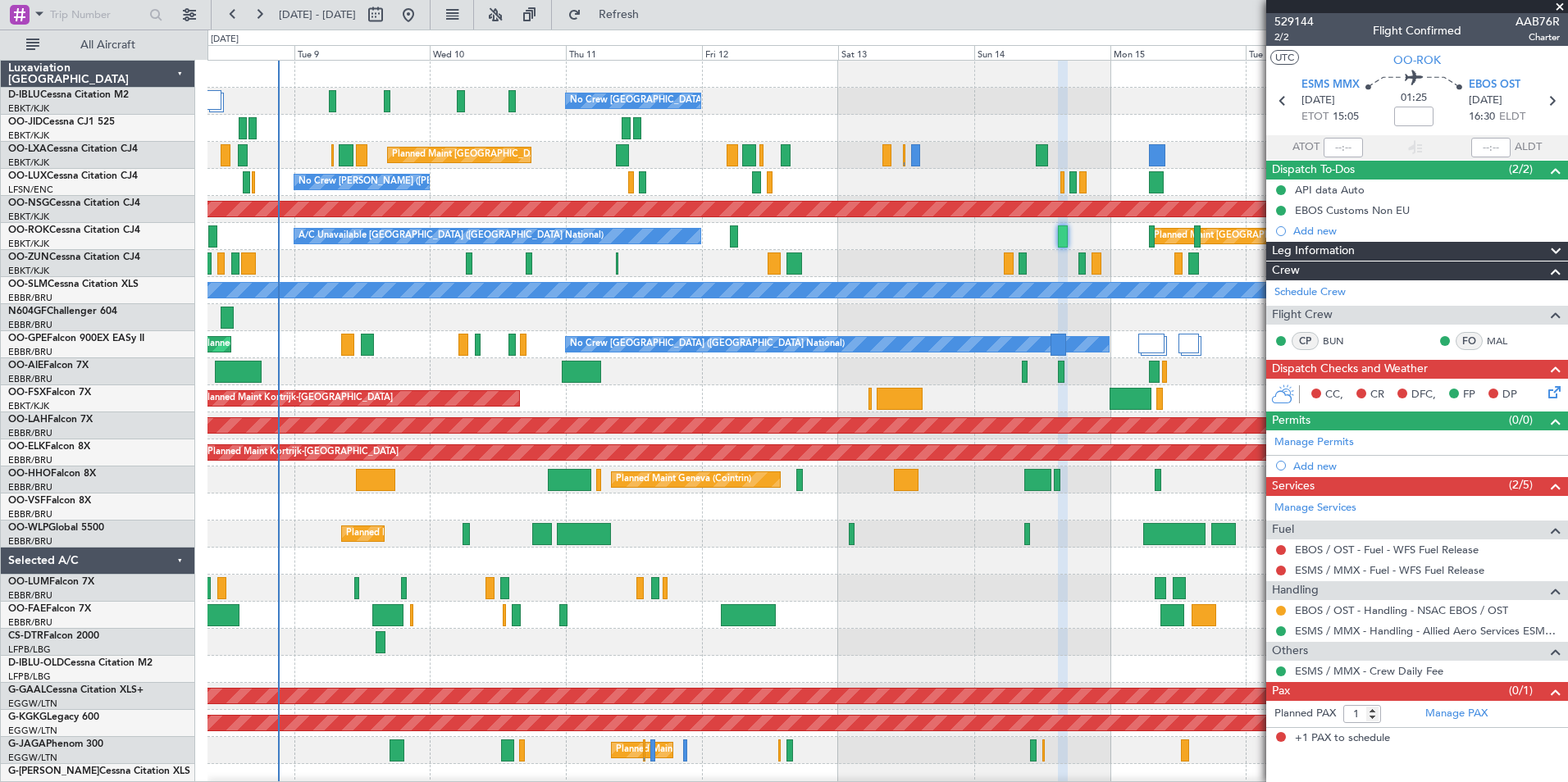
click at [860, 523] on div "No Crew [GEOGRAPHIC_DATA] ([GEOGRAPHIC_DATA] National) Planned Maint [GEOGRAPHI…" at bounding box center [887, 601] width 1359 height 1082
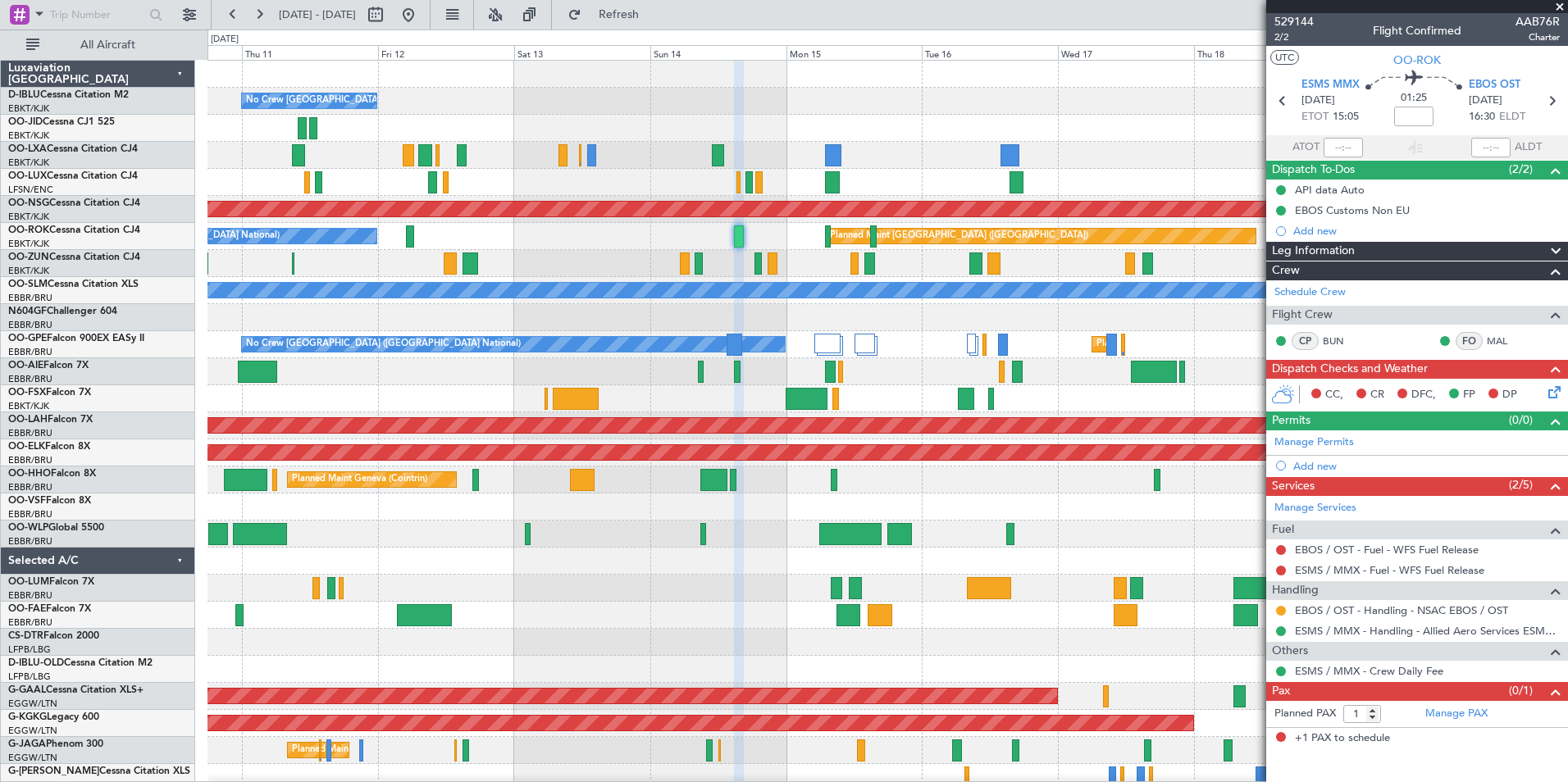
click at [758, 489] on div "Planned Maint Geneva (Cointrin)" at bounding box center [887, 480] width 1359 height 27
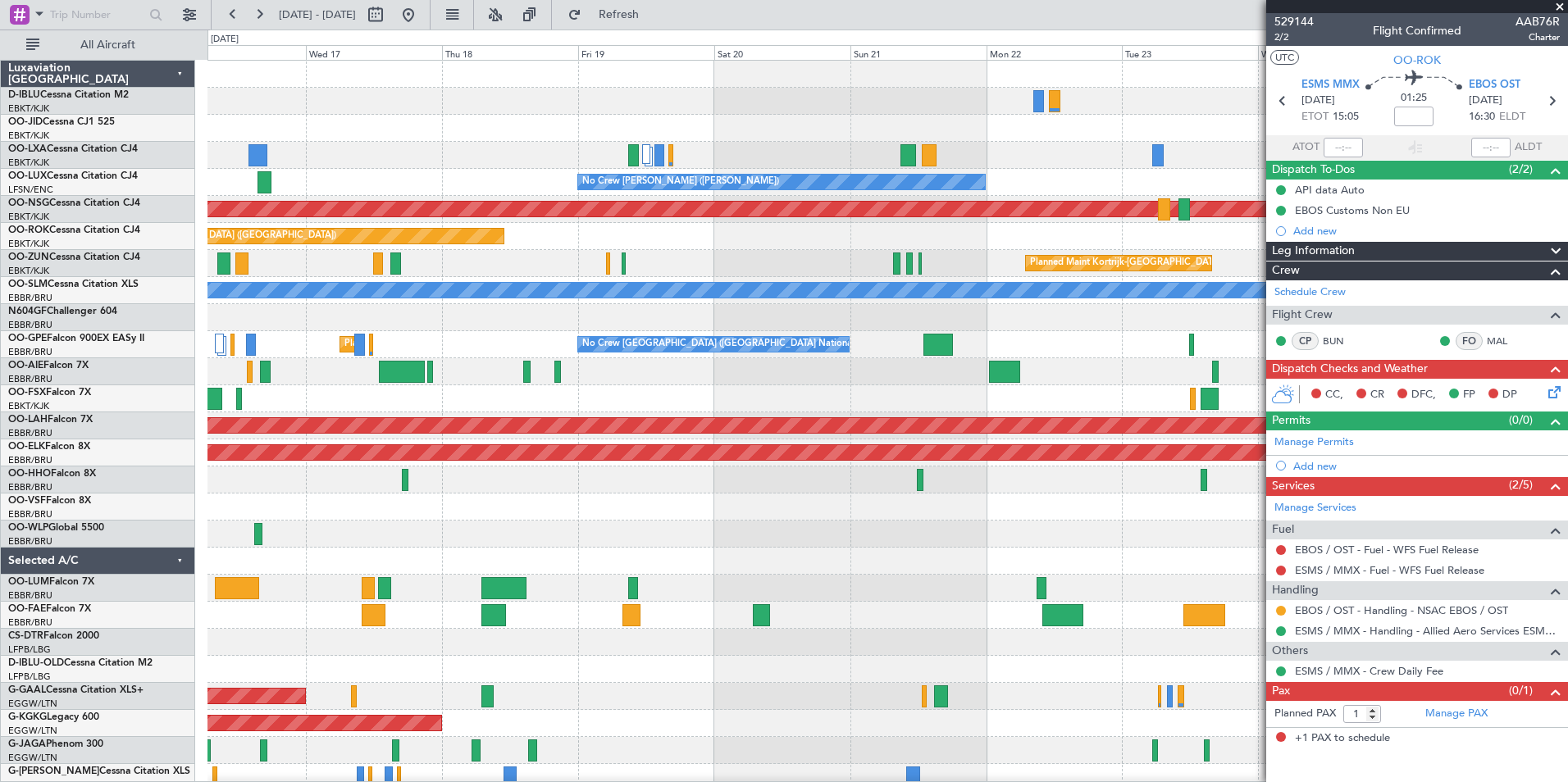
click at [461, 500] on div "A/C Unavailable [GEOGRAPHIC_DATA] ([GEOGRAPHIC_DATA] National) A/C Unavailable …" at bounding box center [887, 601] width 1359 height 1082
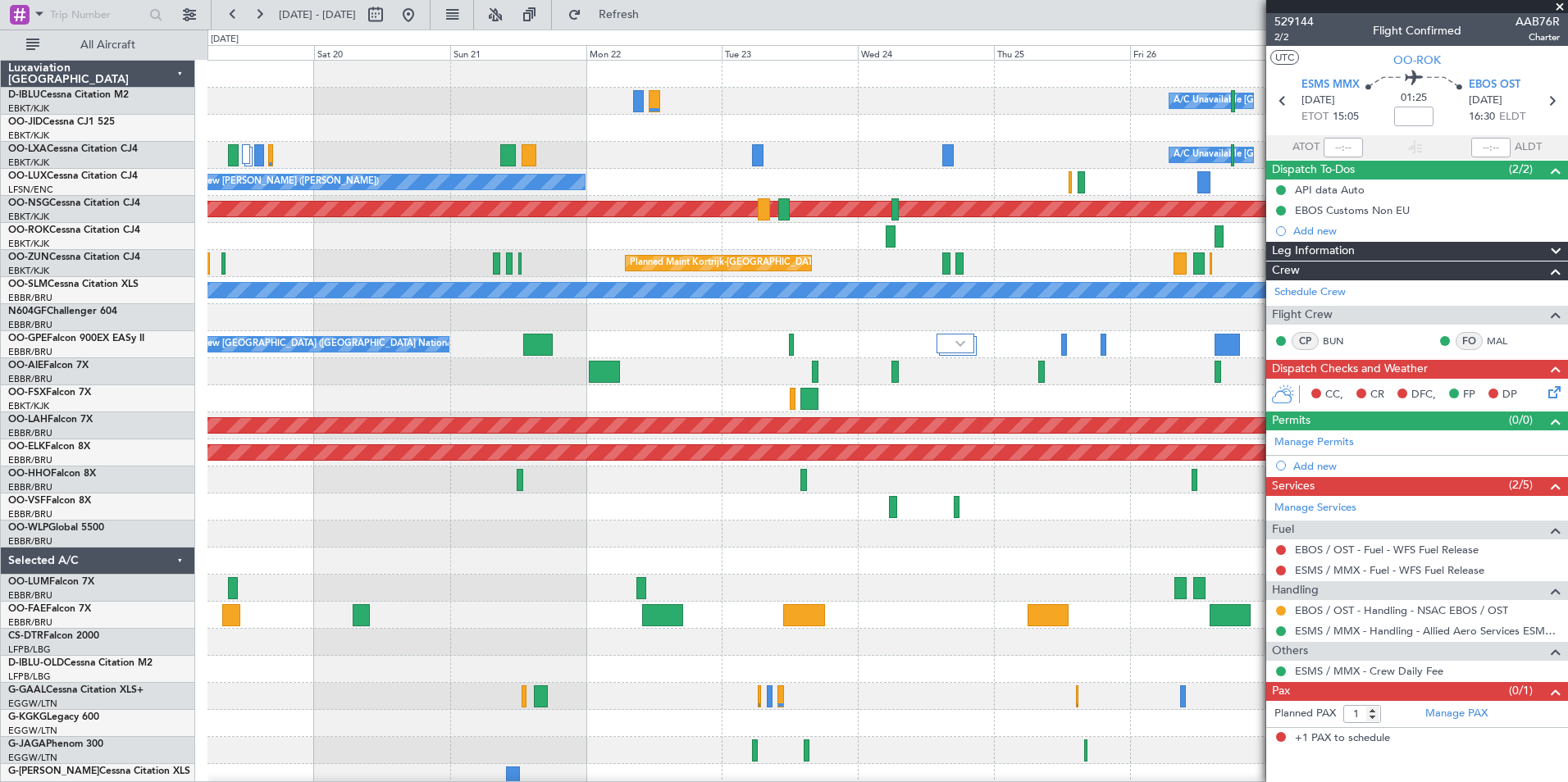
click at [414, 531] on div "A/C Unavailable [GEOGRAPHIC_DATA] ([GEOGRAPHIC_DATA] National) A/C Unavailable …" at bounding box center [887, 601] width 1359 height 1082
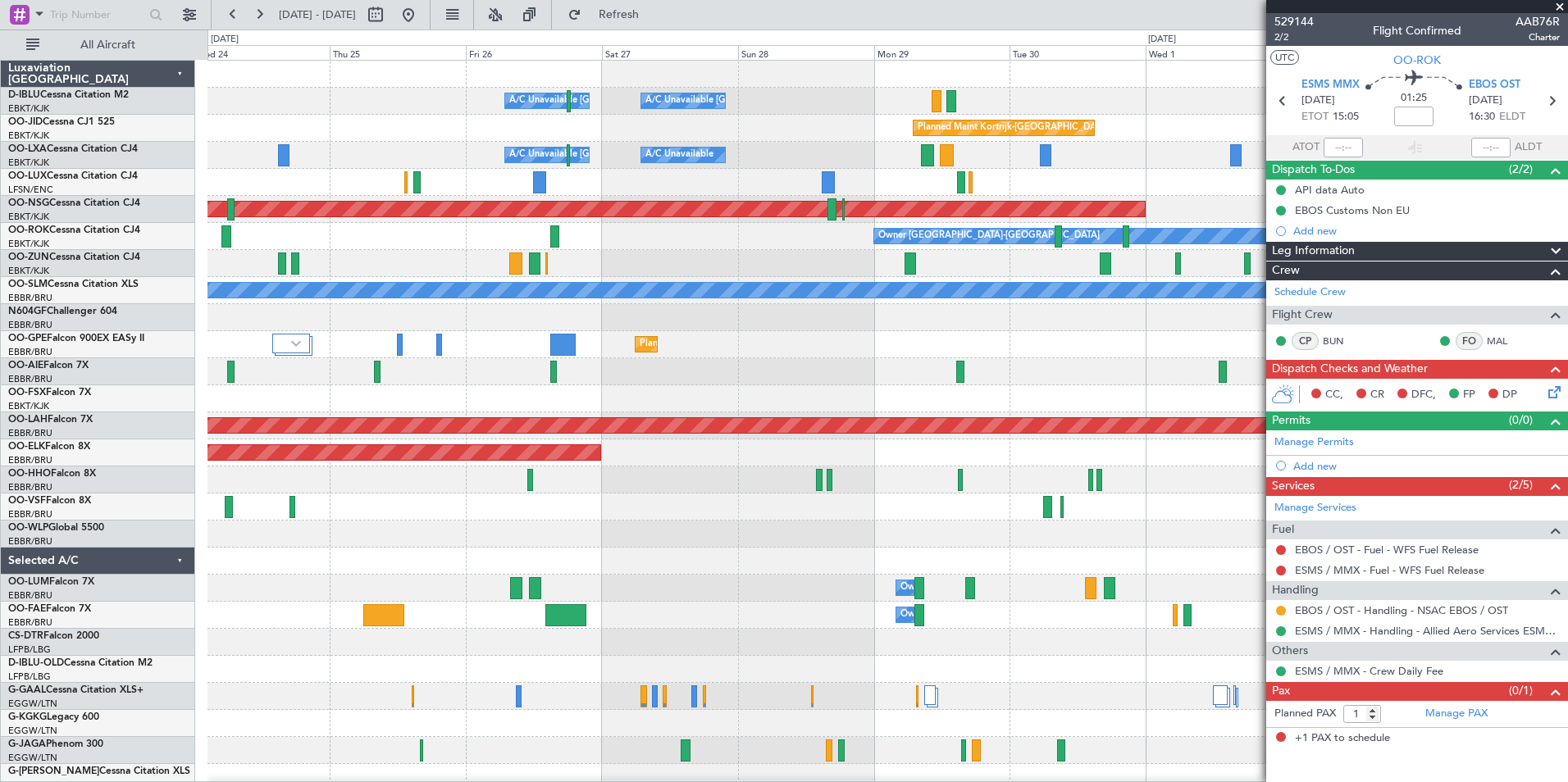
click at [470, 531] on div at bounding box center [887, 534] width 1359 height 27
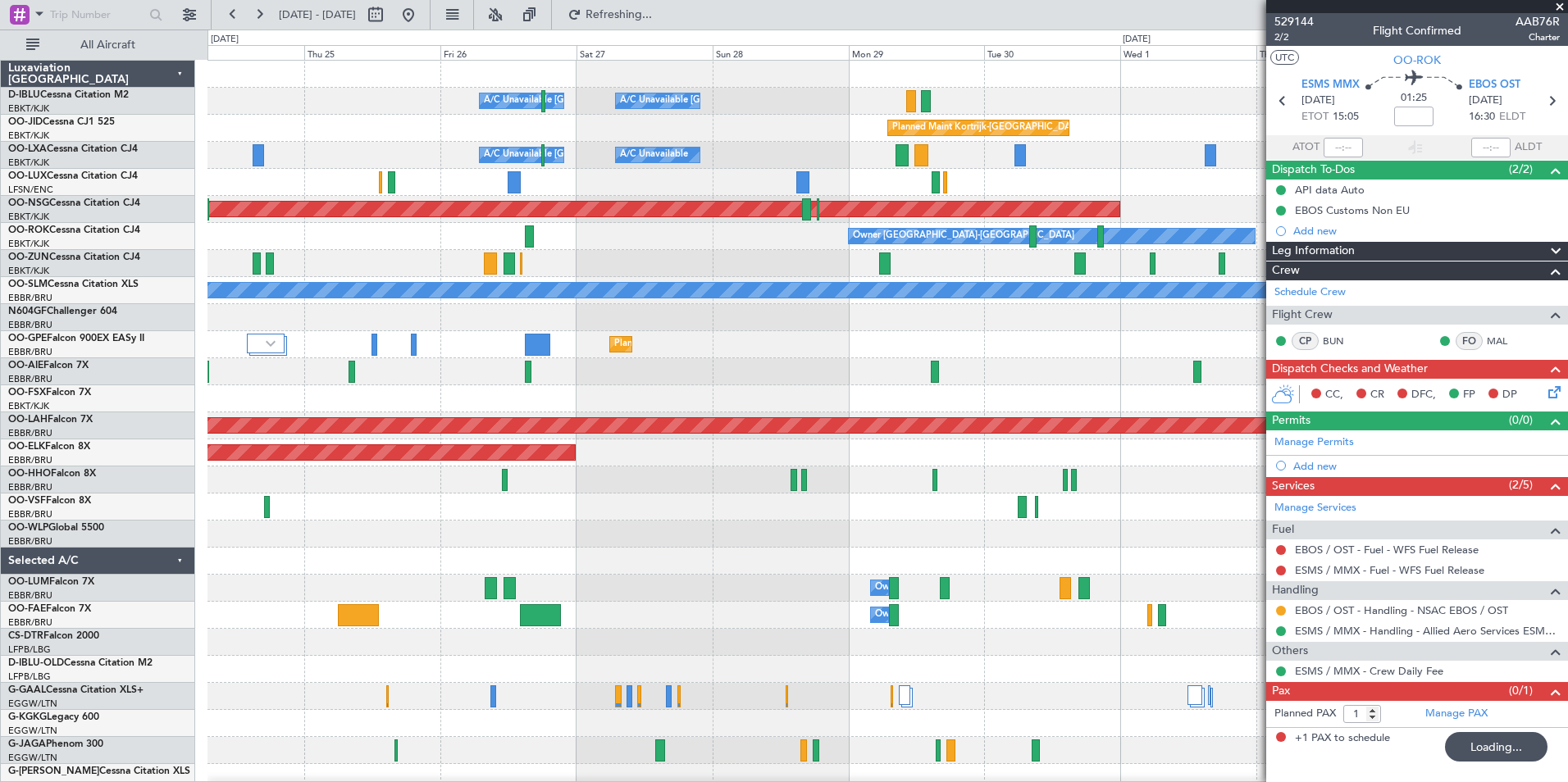
click at [1128, 485] on div at bounding box center [887, 480] width 1359 height 27
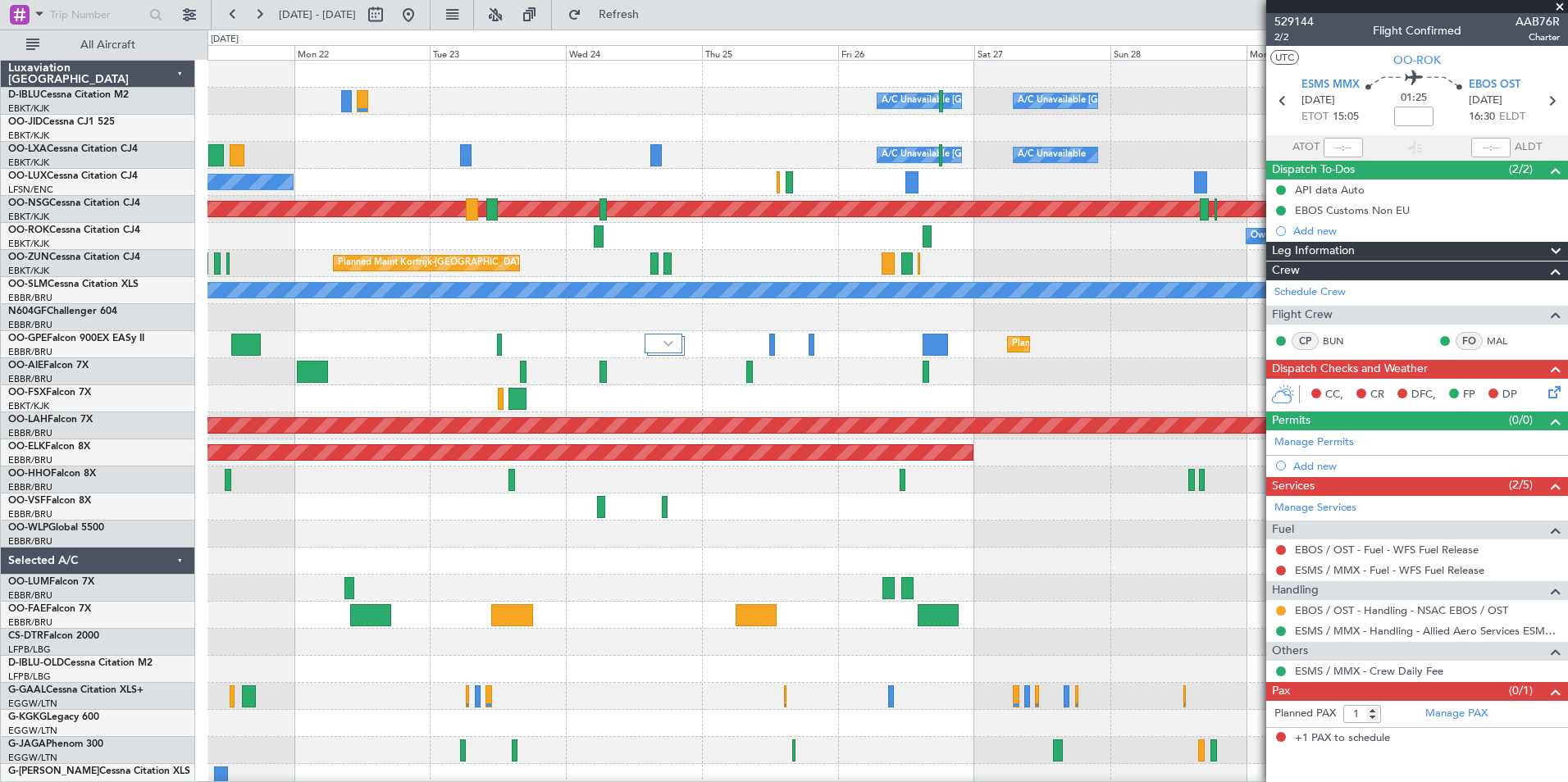
click at [927, 528] on div at bounding box center [887, 534] width 1359 height 27
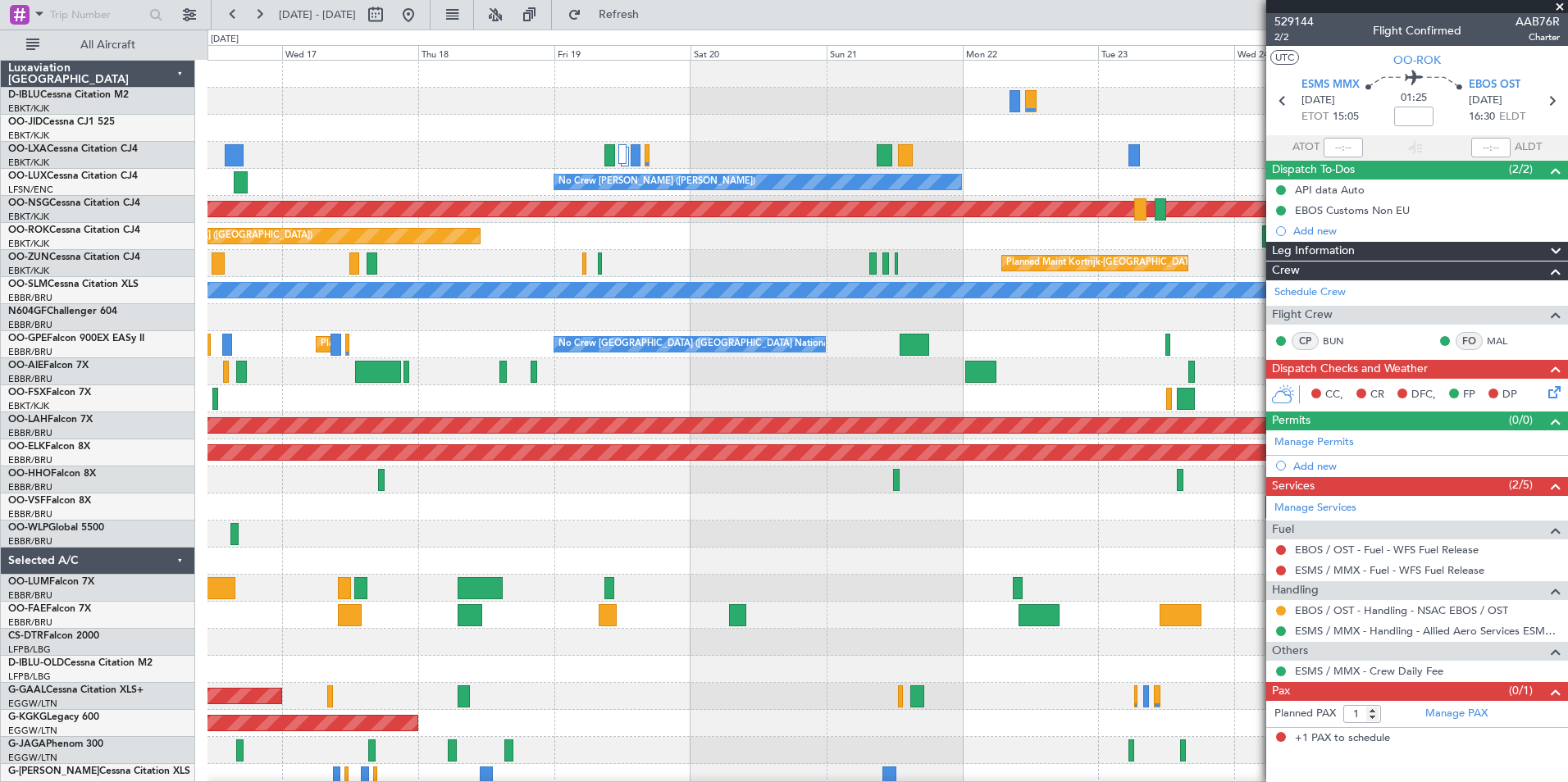
click at [717, 538] on div at bounding box center [887, 534] width 1359 height 27
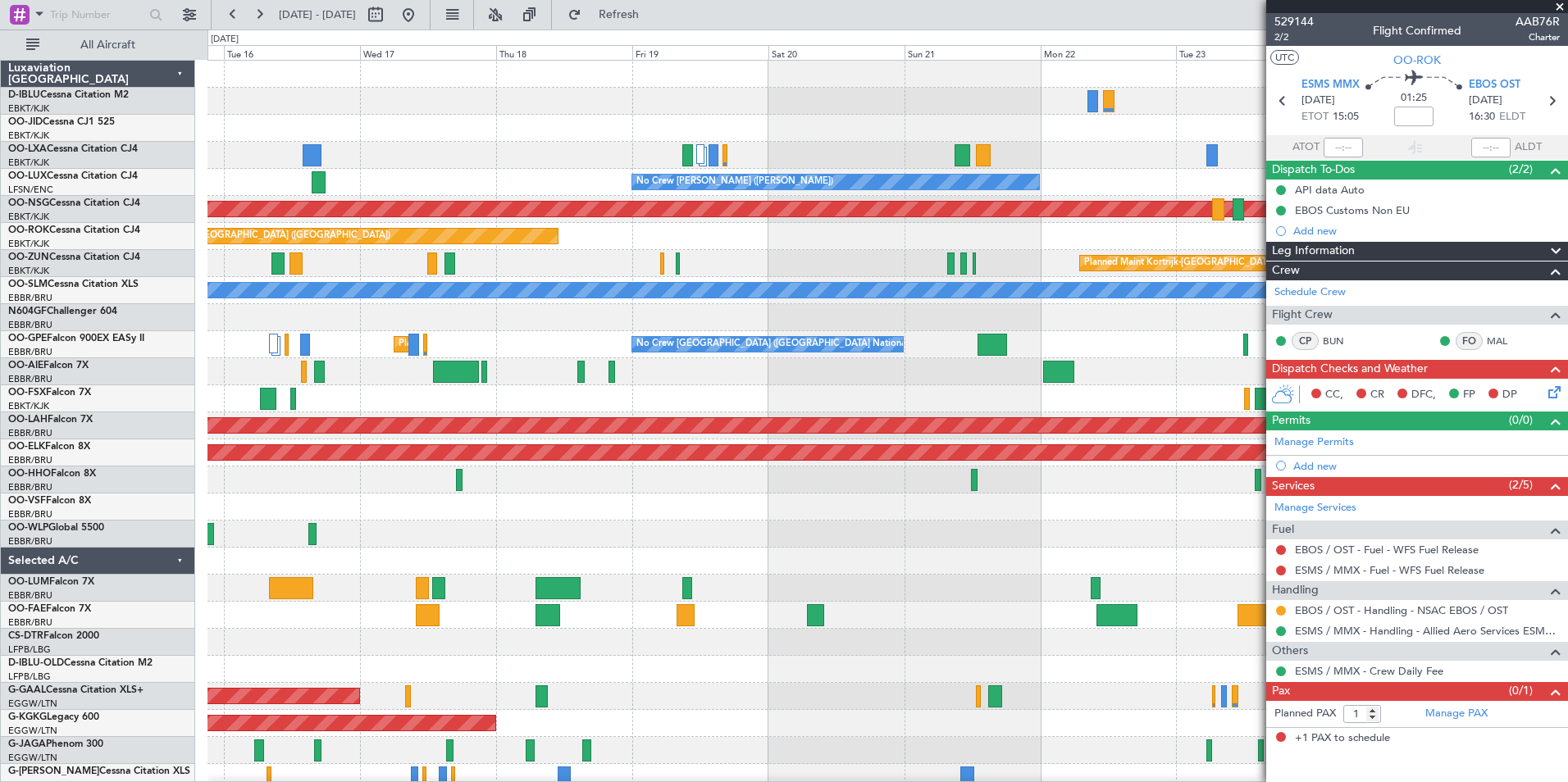
click at [1029, 528] on div at bounding box center [887, 534] width 1359 height 27
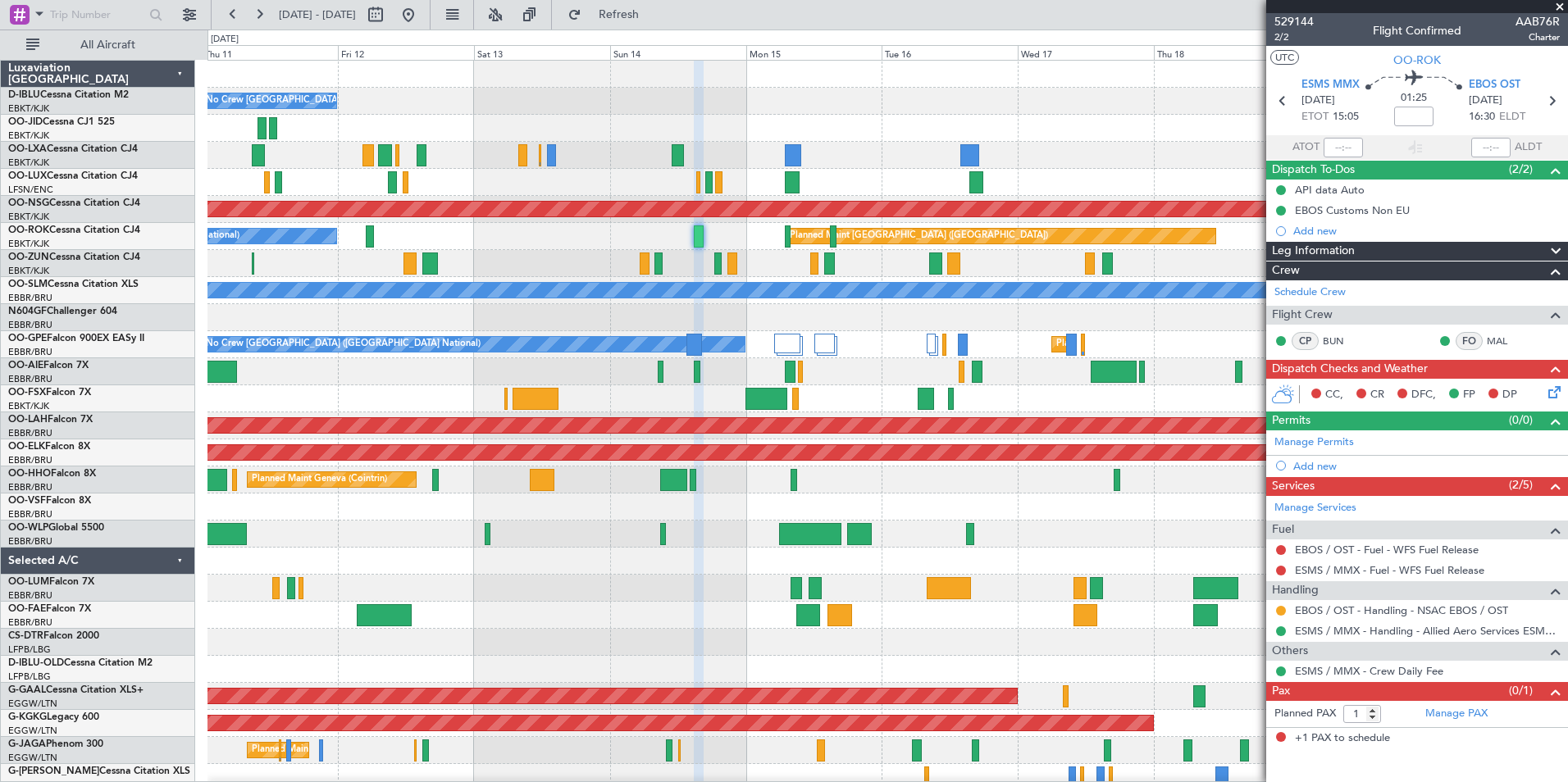
click at [729, 532] on div at bounding box center [887, 534] width 1359 height 27
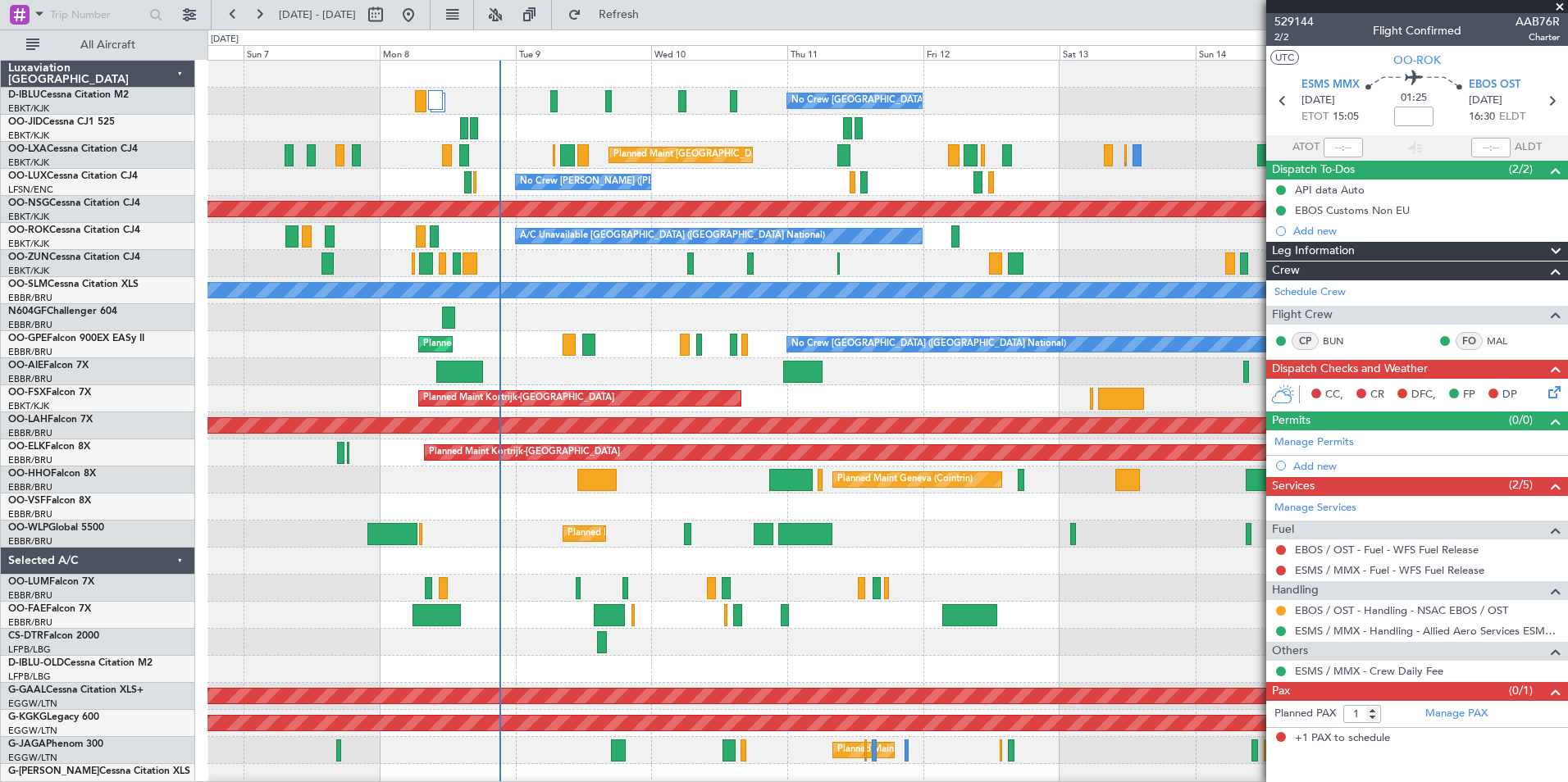
click at [837, 414] on div "No Crew [GEOGRAPHIC_DATA] ([GEOGRAPHIC_DATA] National) Planned Maint [GEOGRAPHI…" at bounding box center [887, 601] width 1359 height 1082
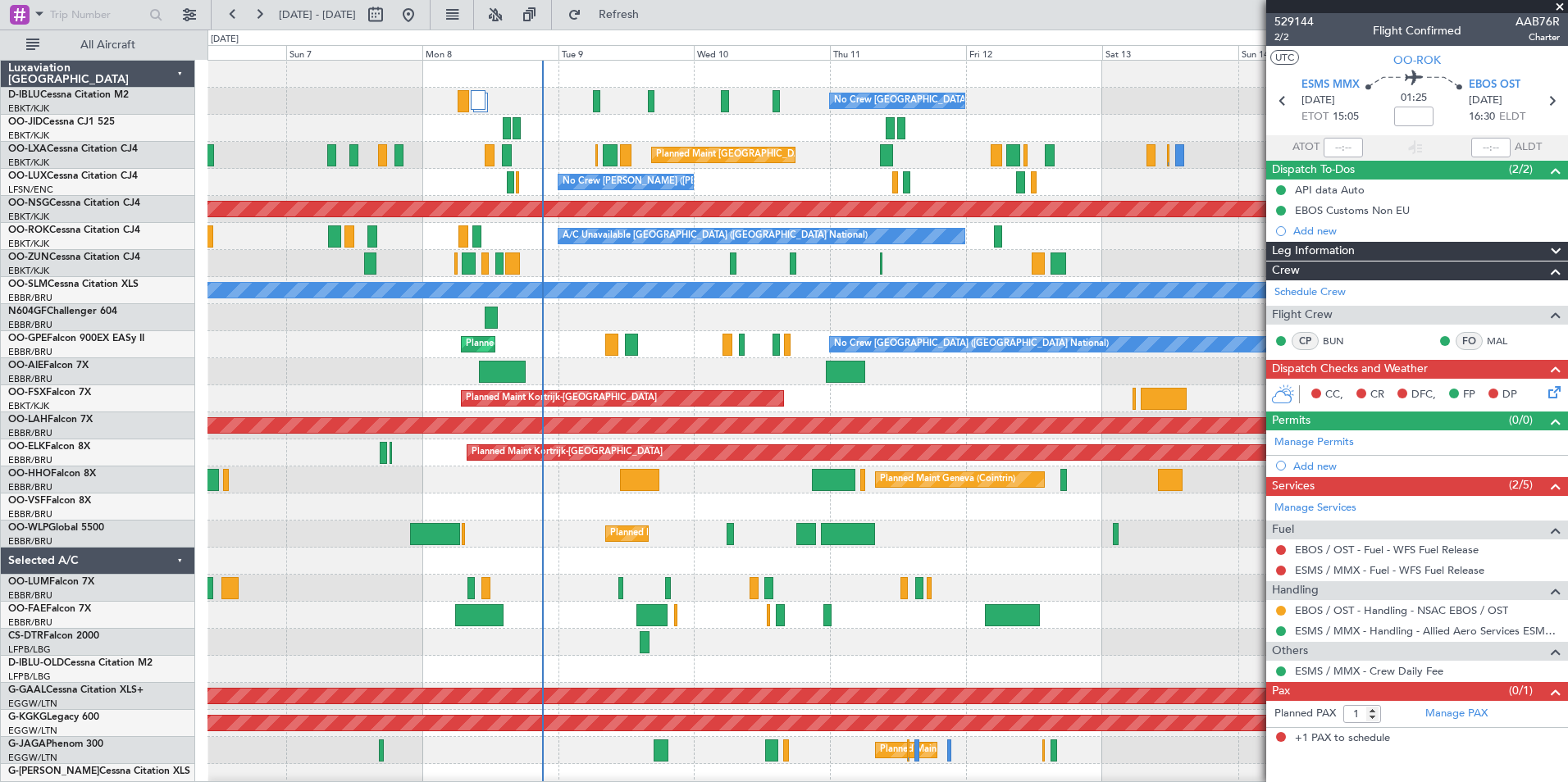
click at [615, 615] on div "Owner Melsbroek Air Base" at bounding box center [887, 615] width 1359 height 27
